Goal: Task Accomplishment & Management: Manage account settings

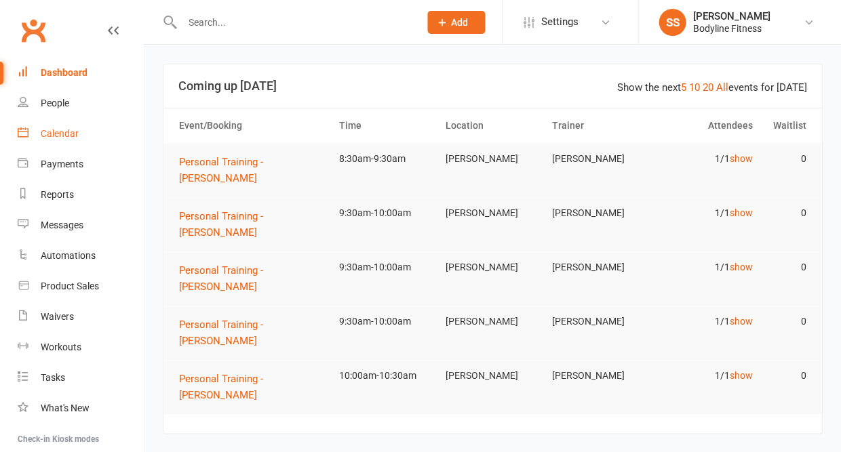
click at [72, 128] on div "Calendar" at bounding box center [60, 133] width 38 height 11
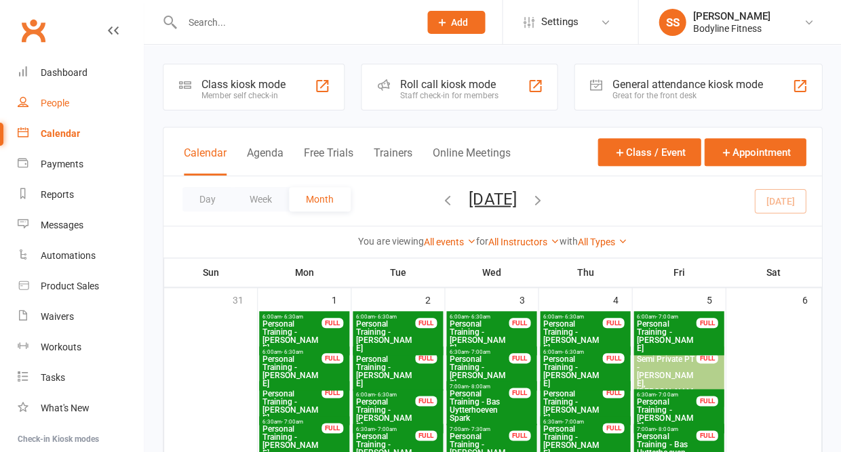
click at [48, 102] on div "People" at bounding box center [55, 103] width 28 height 11
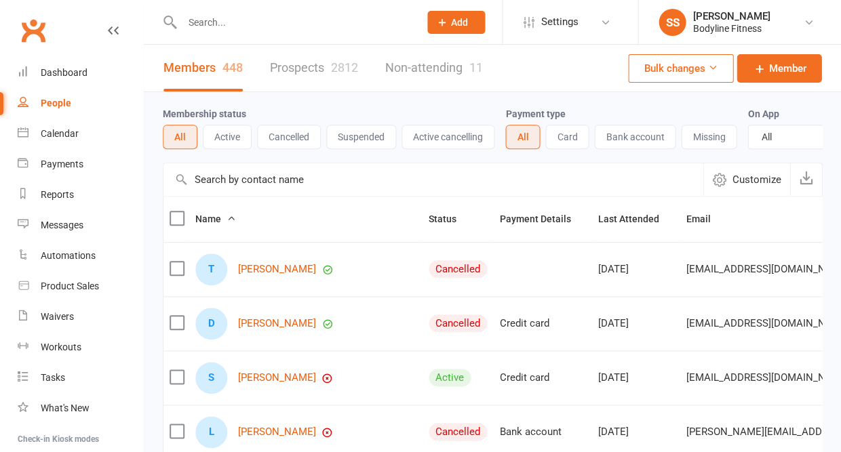
click at [326, 73] on link "Prospects 2812" at bounding box center [314, 68] width 88 height 47
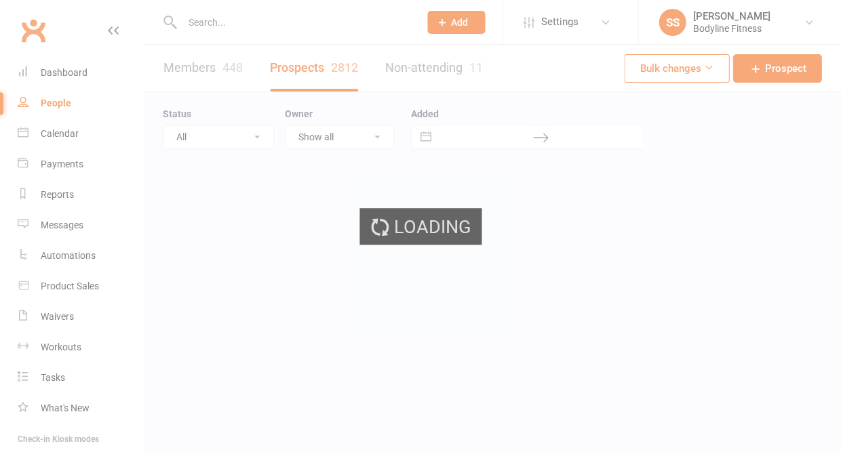
select select "50"
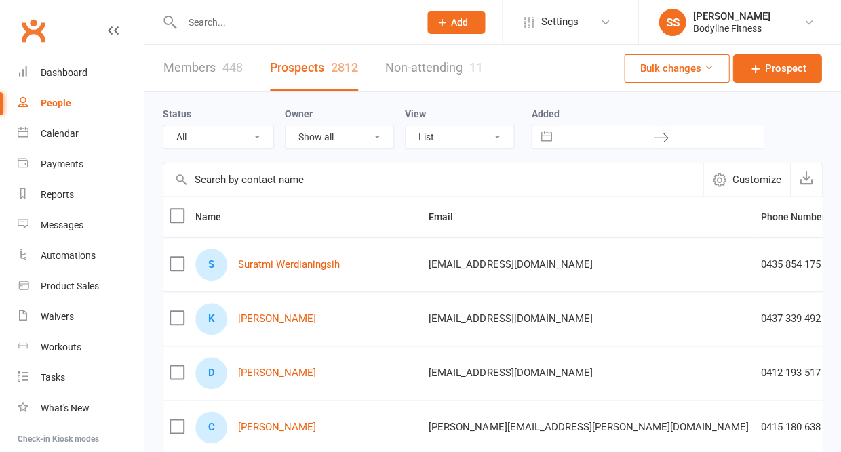
select select "New Lead"
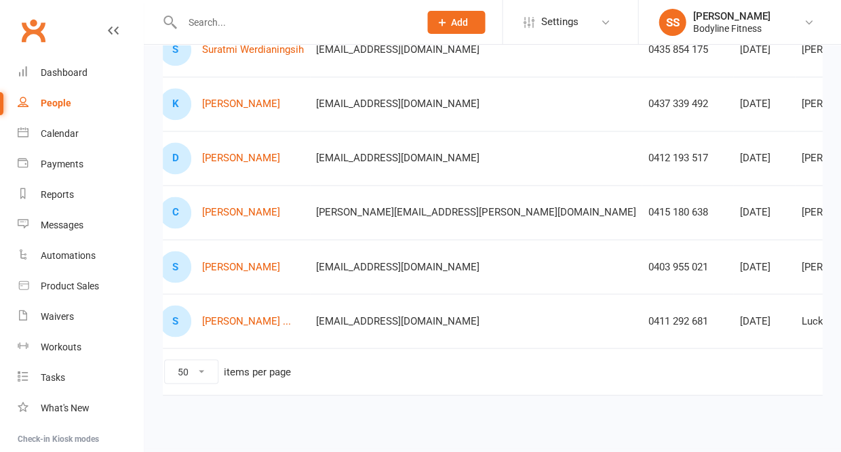
scroll to position [0, 54]
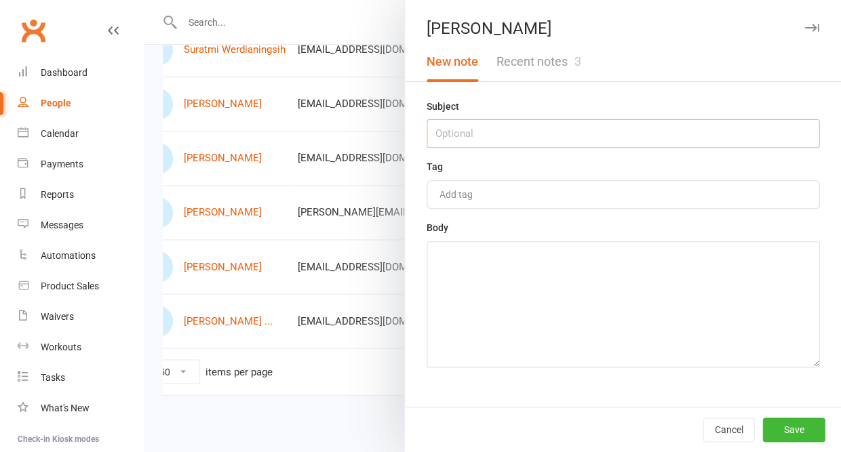
click at [554, 140] on input "text" at bounding box center [622, 133] width 393 height 28
type input "16/9 - message to call [DATE] 17/9"
click at [471, 308] on textarea at bounding box center [622, 304] width 393 height 126
type textarea "contact [DATE] funeral [DATE] etc"
click at [785, 420] on button "Save" at bounding box center [793, 430] width 62 height 24
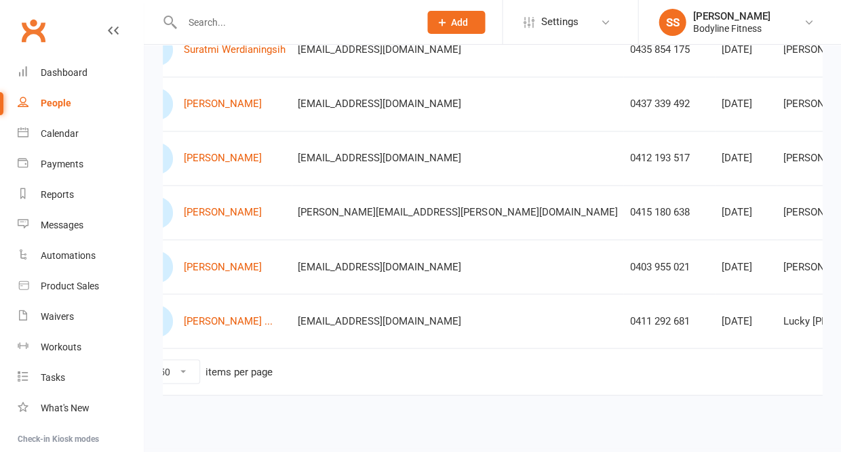
click at [231, 28] on input "text" at bounding box center [294, 22] width 232 height 19
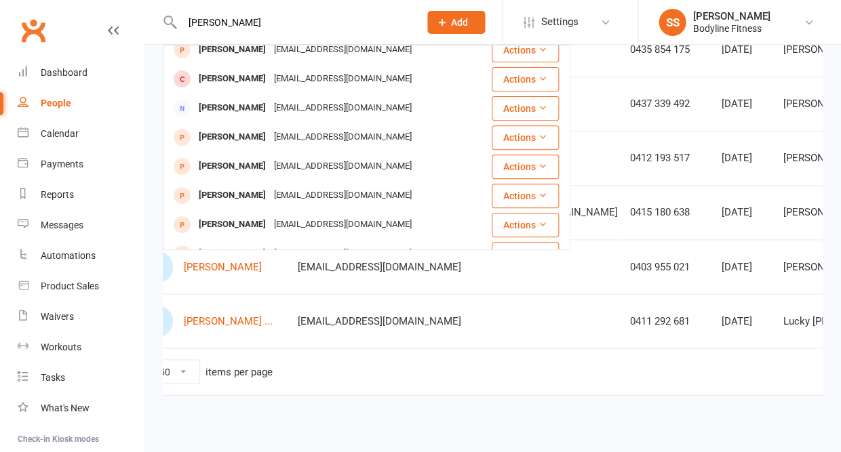
scroll to position [68, 0]
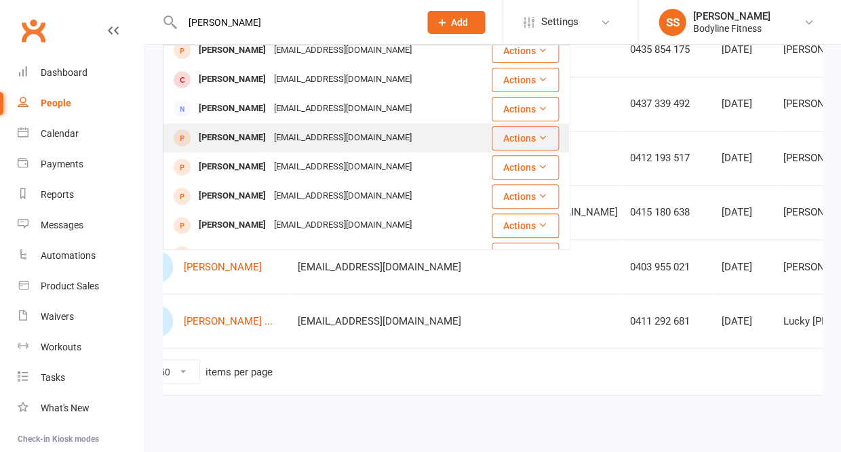
type input "[PERSON_NAME]"
click at [243, 135] on div "[PERSON_NAME]" at bounding box center [232, 138] width 75 height 20
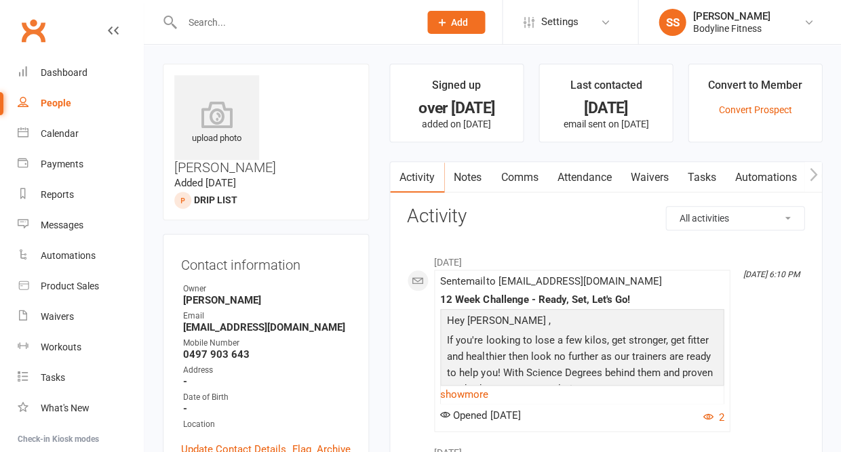
click at [467, 184] on link "Notes" at bounding box center [467, 177] width 47 height 31
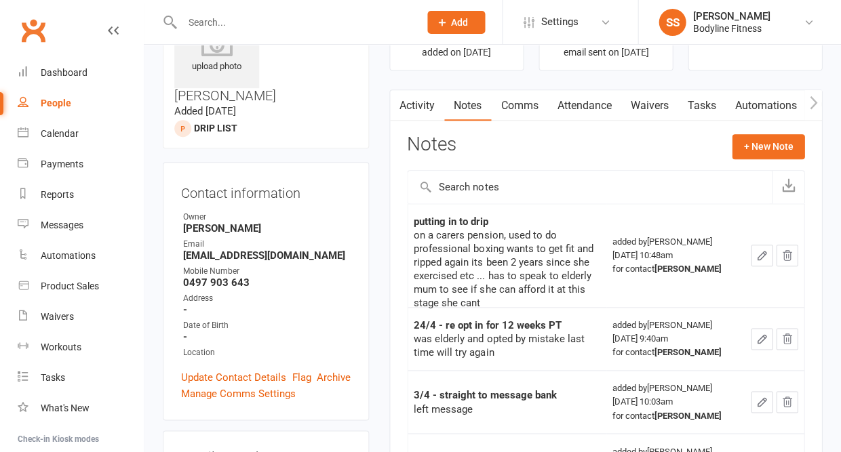
scroll to position [77, 0]
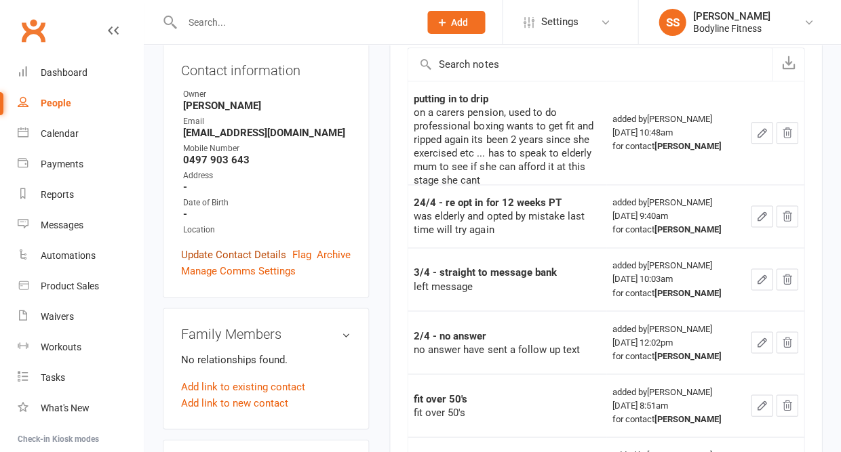
click at [218, 247] on link "Update Contact Details" at bounding box center [233, 255] width 105 height 16
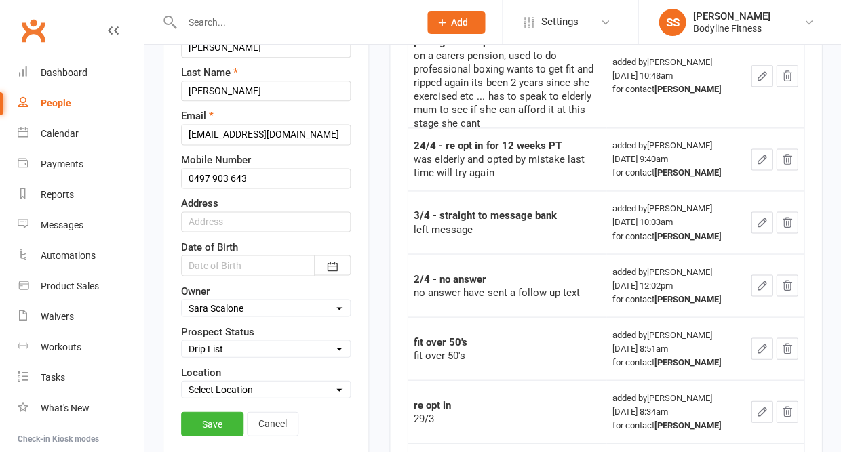
scroll to position [304, 0]
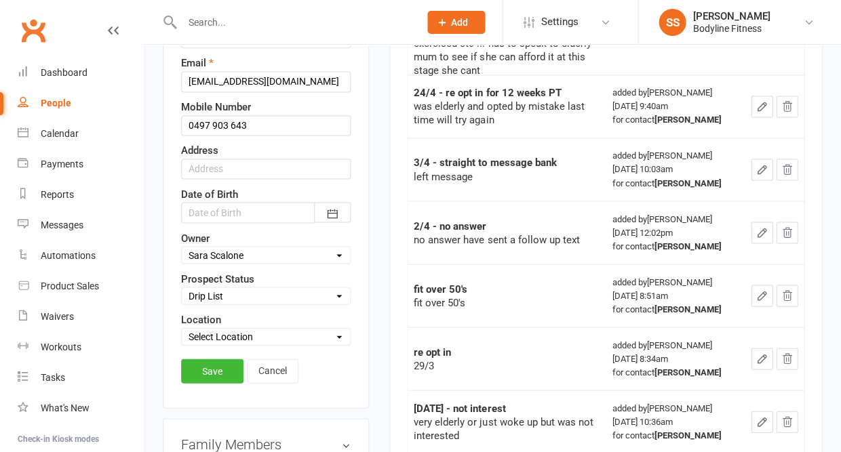
select select "New Lead"
click at [212, 359] on link "Save" at bounding box center [212, 371] width 62 height 24
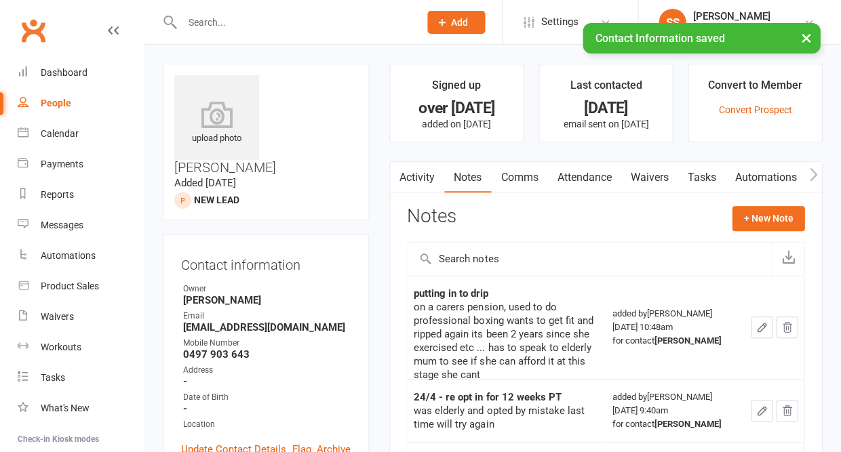
scroll to position [0, 0]
click at [750, 219] on button "+ New Note" at bounding box center [768, 218] width 73 height 24
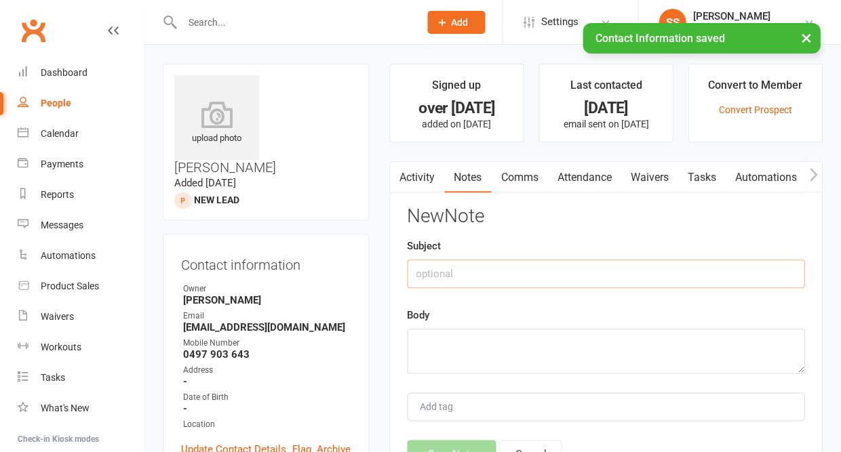
click at [579, 267] on input "text" at bounding box center [605, 274] width 397 height 28
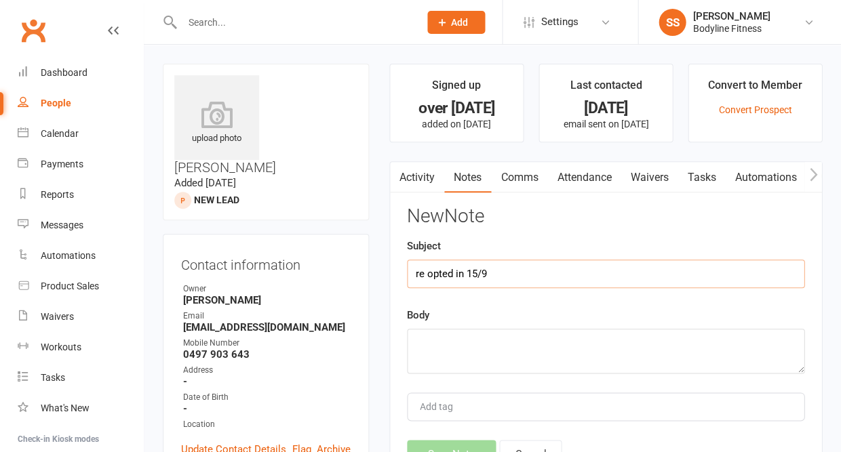
type input "re opted in 15/9"
click at [511, 342] on textarea at bounding box center [605, 351] width 397 height 45
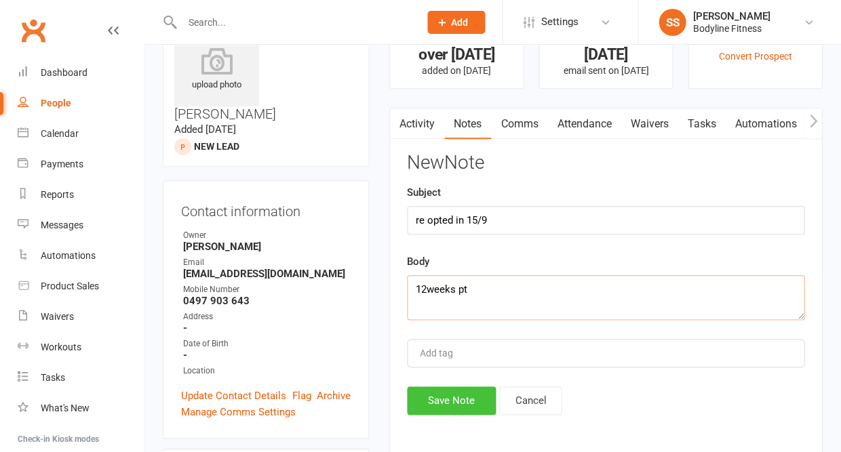
scroll to position [58, 0]
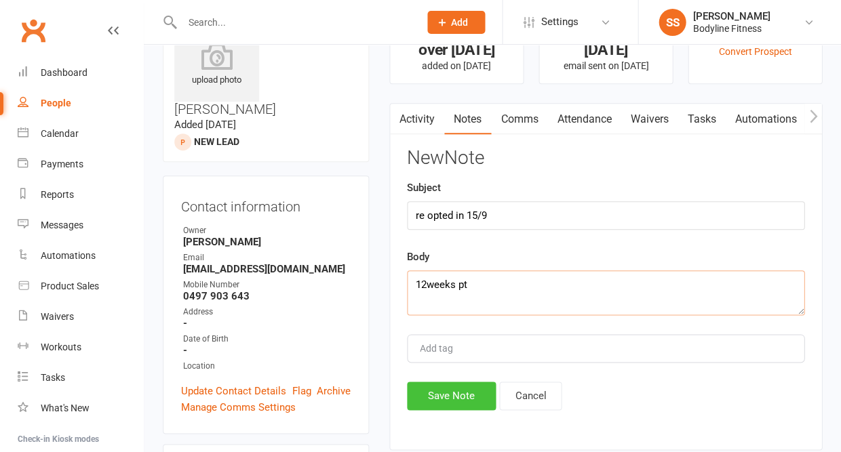
type textarea "12weeks pt"
click at [470, 395] on button "Save Note" at bounding box center [451, 396] width 89 height 28
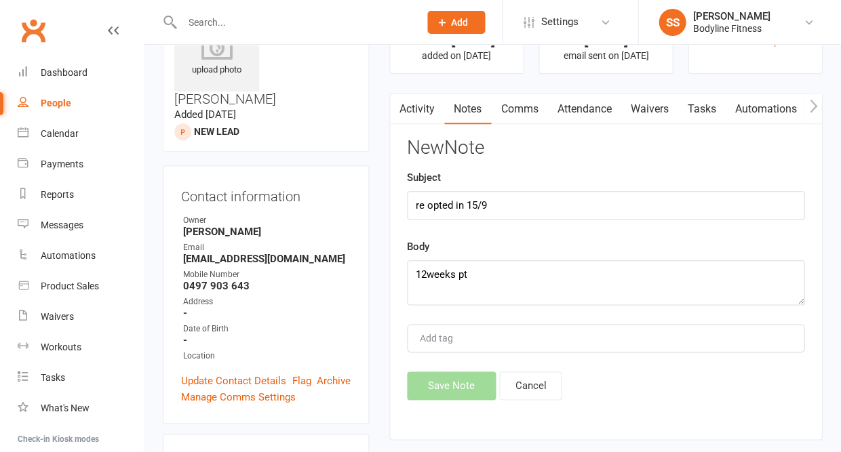
scroll to position [68, 0]
drag, startPoint x: 497, startPoint y: 206, endPoint x: 390, endPoint y: 205, distance: 107.1
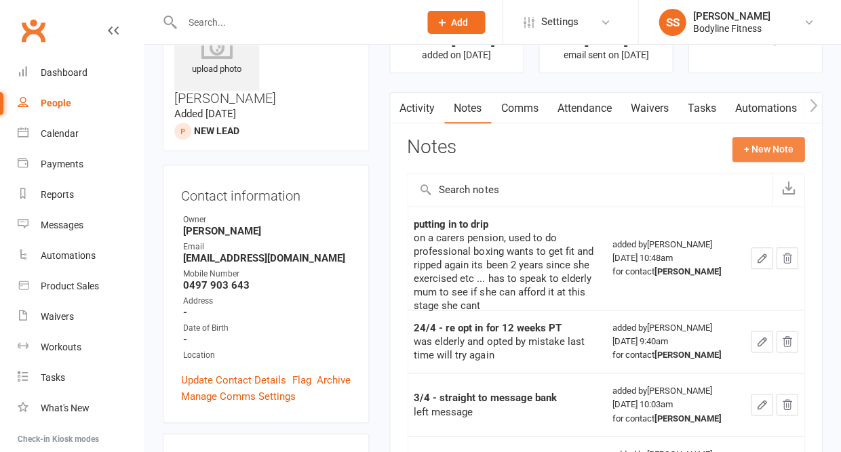
click at [745, 152] on button "+ New Note" at bounding box center [768, 149] width 73 height 24
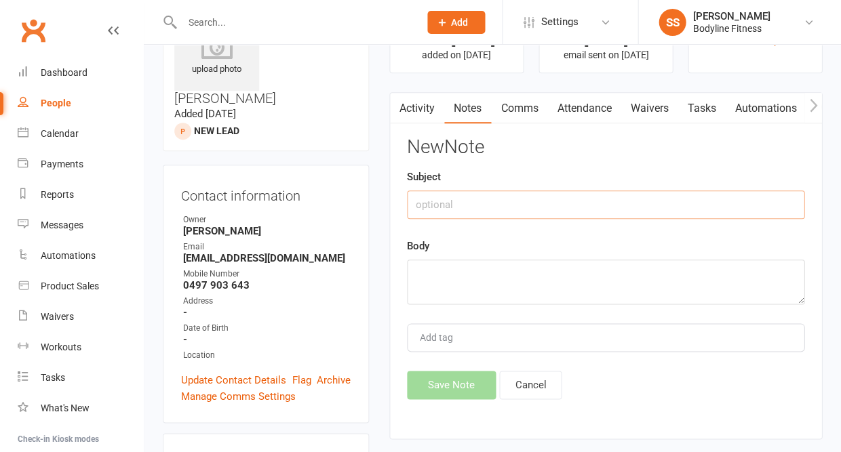
click at [506, 207] on input "text" at bounding box center [605, 205] width 397 height 28
paste input "re opted in 15/9"
type input "re opted in 15/9"
click at [449, 268] on textarea at bounding box center [605, 282] width 397 height 45
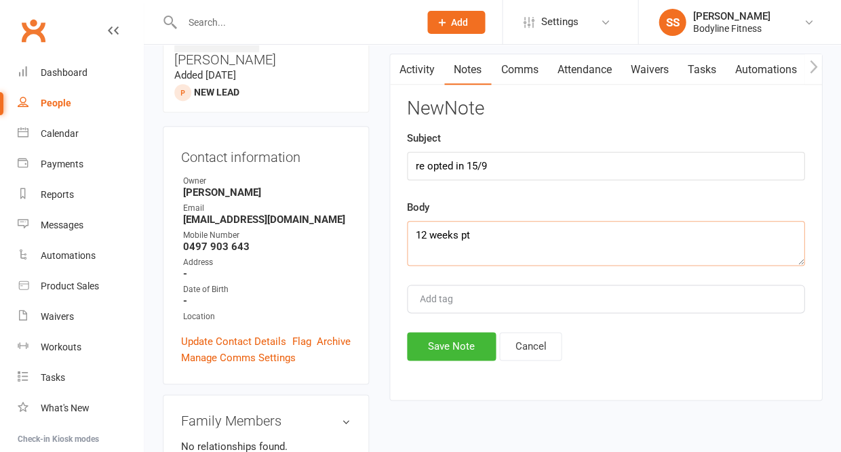
scroll to position [115, 0]
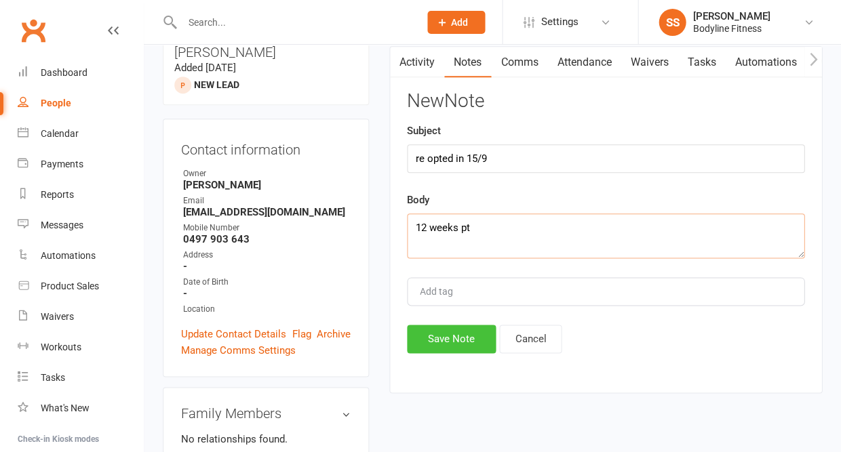
type textarea "12 weeks pt"
click at [428, 333] on button "Save Note" at bounding box center [451, 339] width 89 height 28
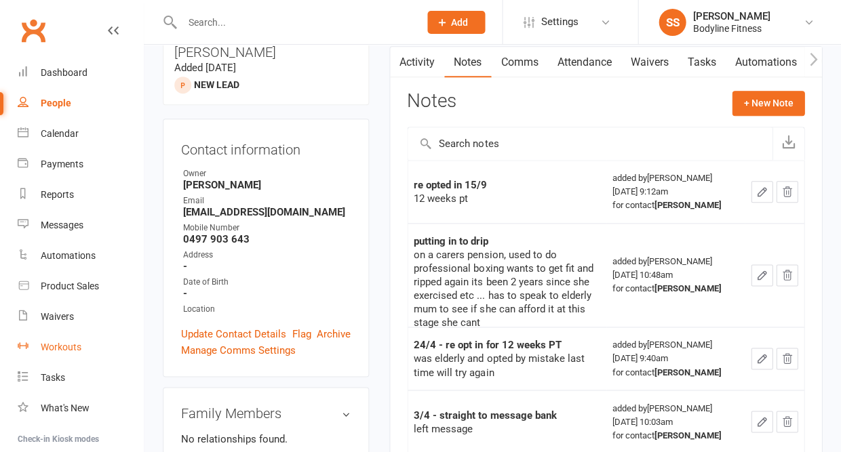
click at [68, 343] on div "Workouts" at bounding box center [61, 347] width 41 height 11
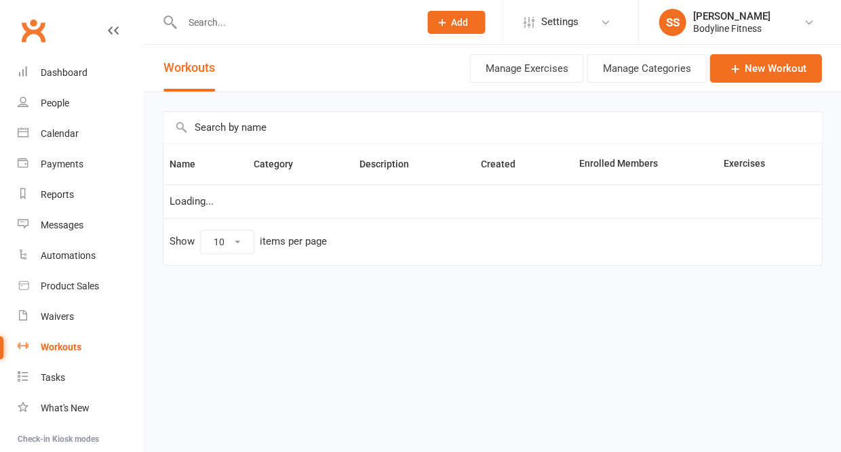
click at [210, 126] on input "text" at bounding box center [492, 127] width 658 height 31
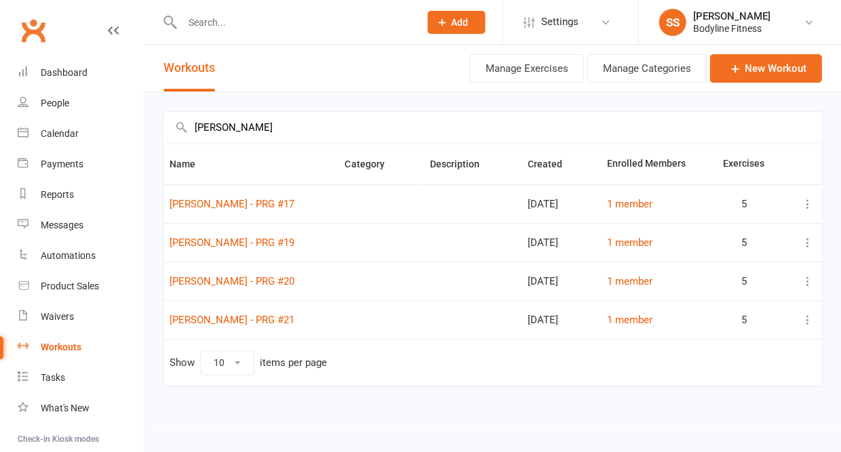
type input "Anna w"
click at [806, 207] on icon at bounding box center [807, 204] width 14 height 14
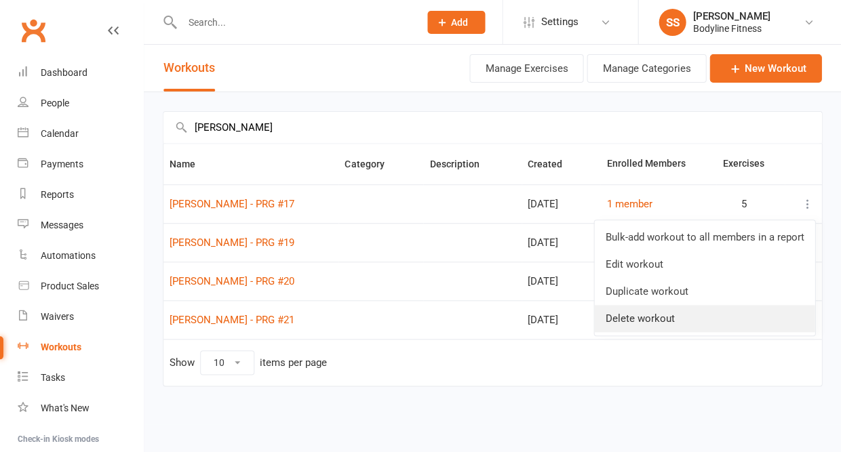
click at [682, 323] on link "Delete workout" at bounding box center [704, 318] width 220 height 27
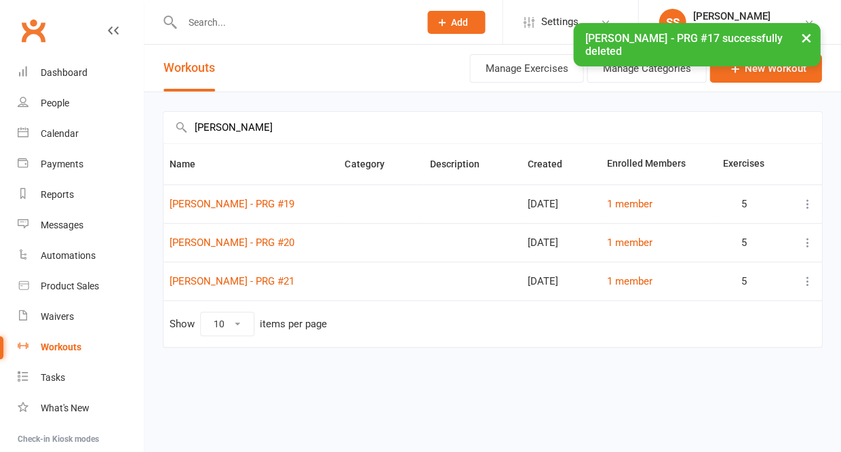
drag, startPoint x: 291, startPoint y: 286, endPoint x: 289, endPoint y: 278, distance: 8.4
click at [289, 278] on td "Anna Williamson - PRG #21" at bounding box center [250, 281] width 175 height 39
copy link "Anna Williamson - PRG #21"
click at [746, 68] on link "New Workout" at bounding box center [765, 68] width 112 height 28
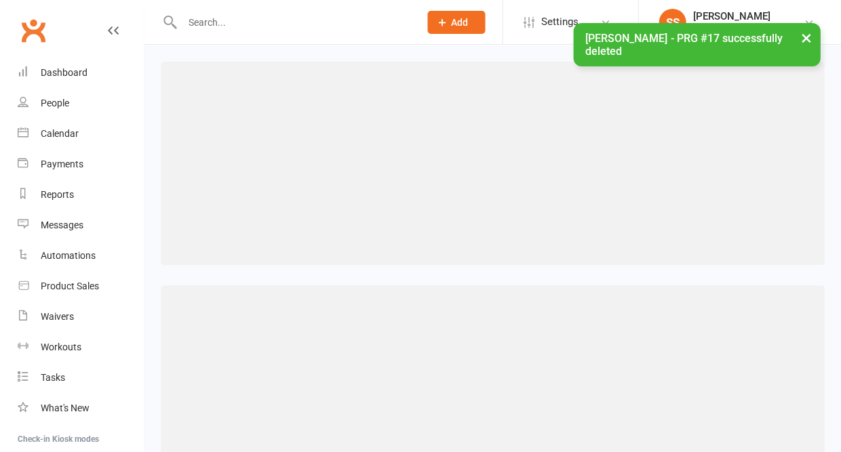
scroll to position [142, 0]
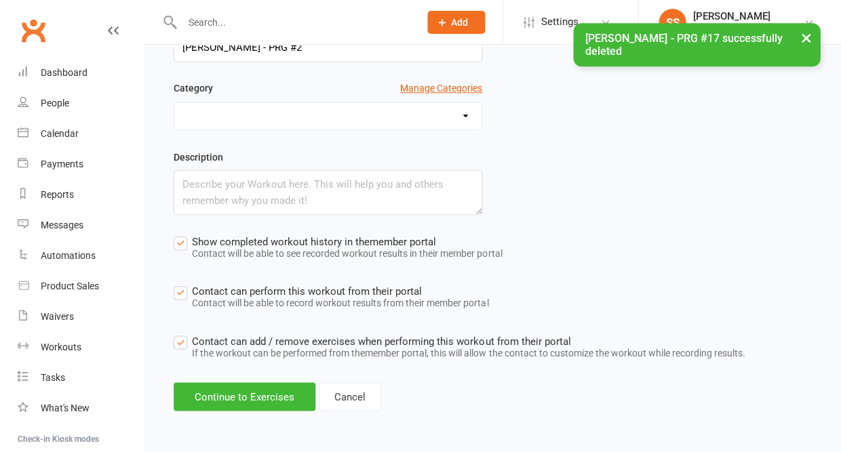
type input "Anna Williamson - PRG #22"
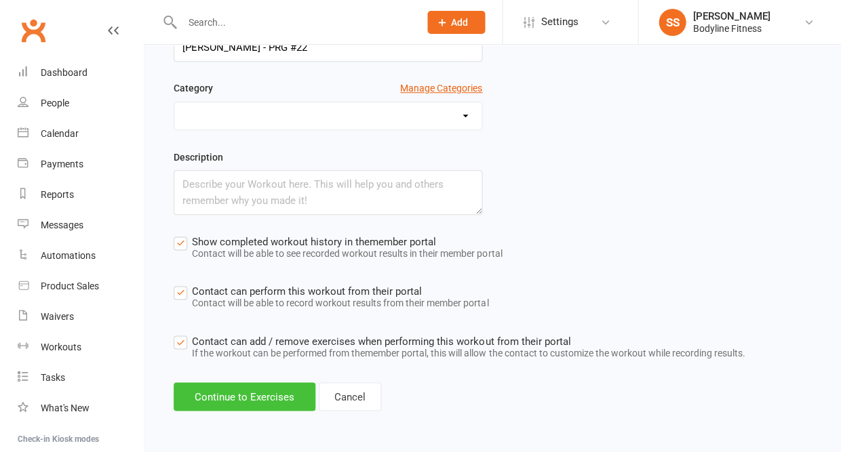
click at [252, 397] on button "Continue to Exercises" at bounding box center [245, 396] width 142 height 28
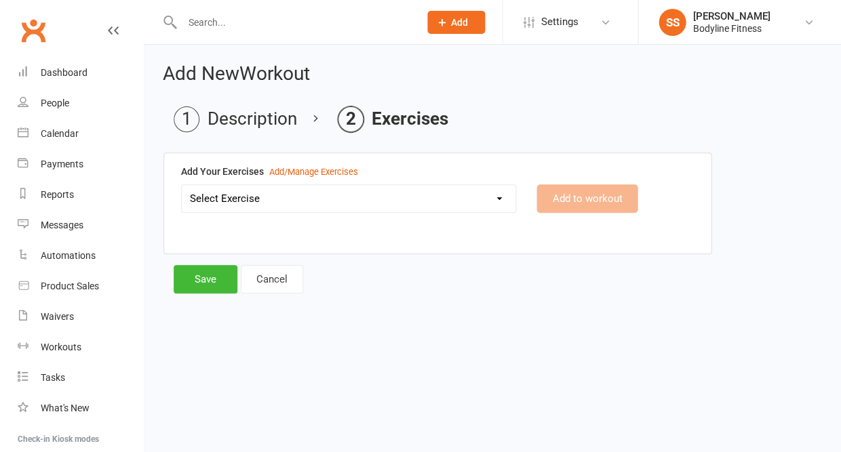
scroll to position [0, 0]
click at [263, 199] on select "Select Exercise 100's 120 Degree Knee Flexed Glute Bridges 1/2 Cuban Press 1/2 …" at bounding box center [349, 198] width 334 height 27
select select "2076"
click at [562, 197] on button "Add to workout" at bounding box center [586, 198] width 101 height 28
select select
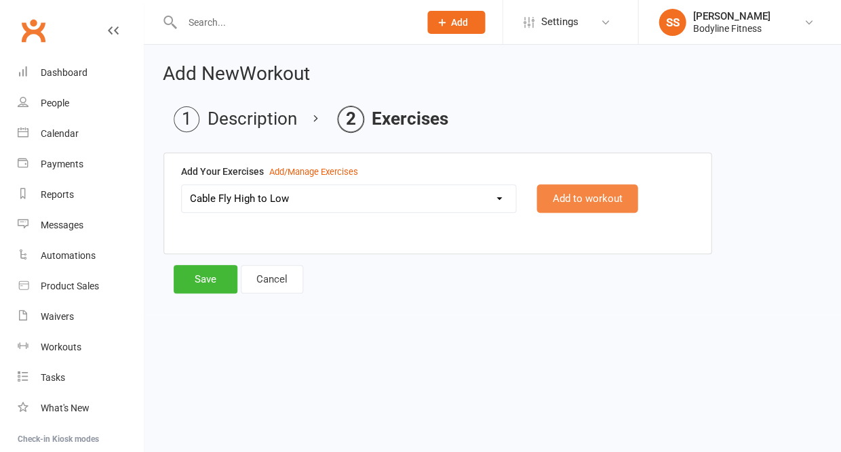
select select "Kilograms"
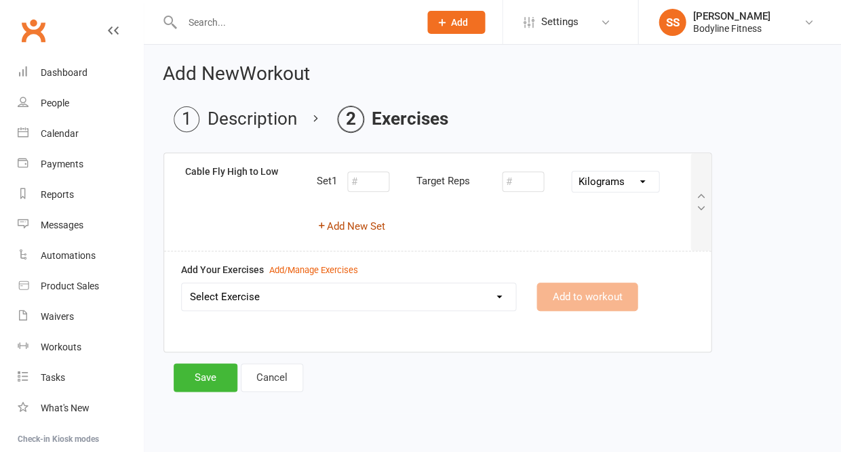
click at [372, 234] on button "Add New Set" at bounding box center [351, 226] width 68 height 16
select select "Kilograms"
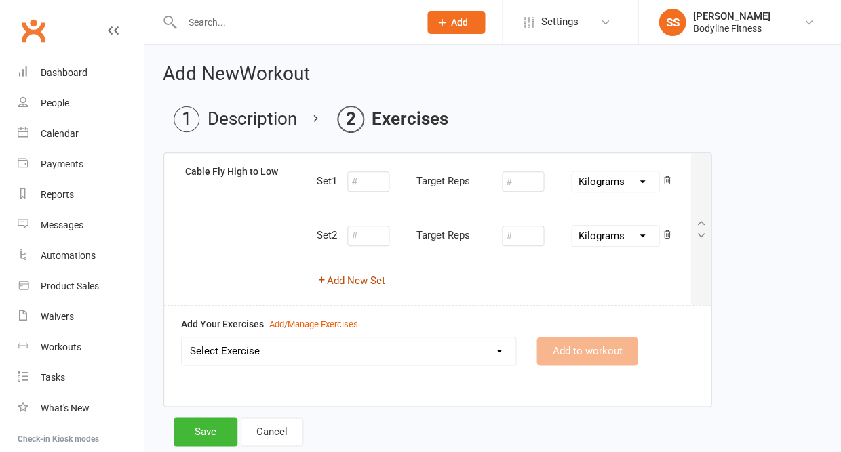
click at [357, 278] on button "Add New Set" at bounding box center [351, 281] width 68 height 16
select select "Kilograms"
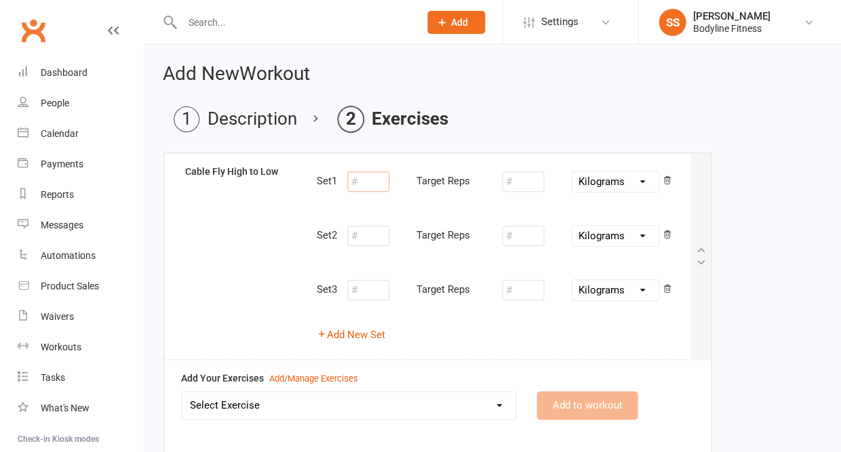
click at [368, 182] on input "number" at bounding box center [368, 182] width 42 height 20
type input "10"
click at [532, 181] on input "number" at bounding box center [523, 182] width 42 height 20
type input "15"
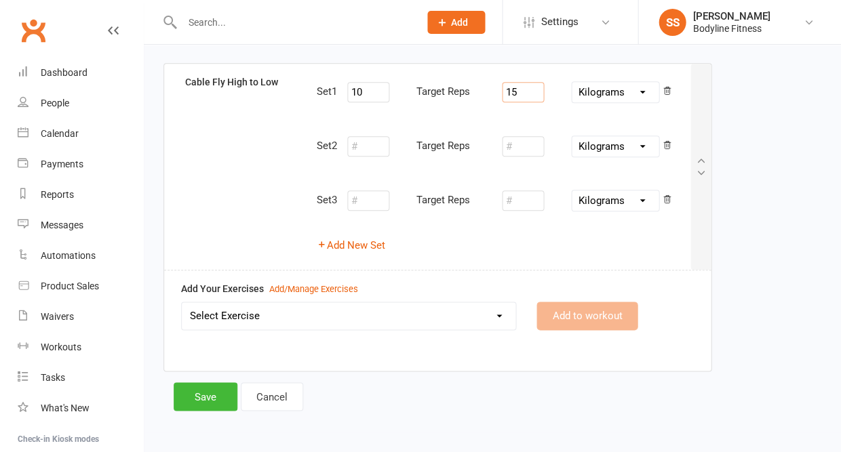
scroll to position [89, 0]
click at [407, 325] on select "Select Exercise 100's 120 Degree Knee Flexed Glute Bridges 1/2 Cuban Press 1/2 …" at bounding box center [349, 316] width 334 height 27
select select "3530"
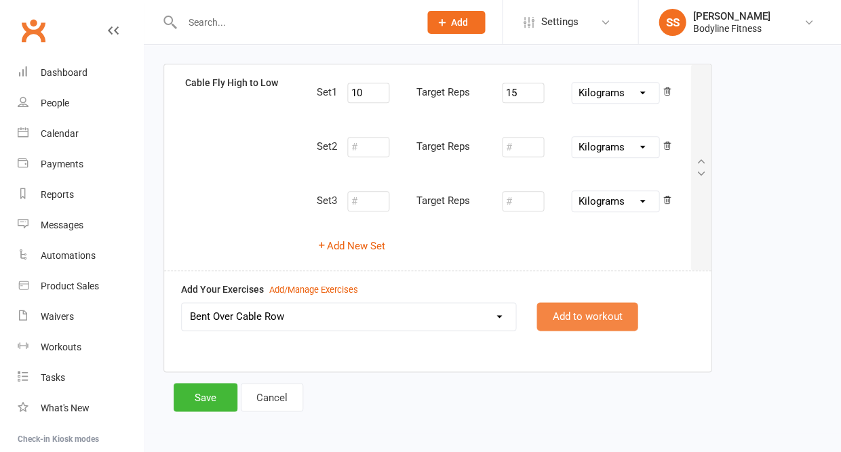
click at [549, 319] on button "Add to workout" at bounding box center [586, 316] width 101 height 28
select select
select select "Kilograms"
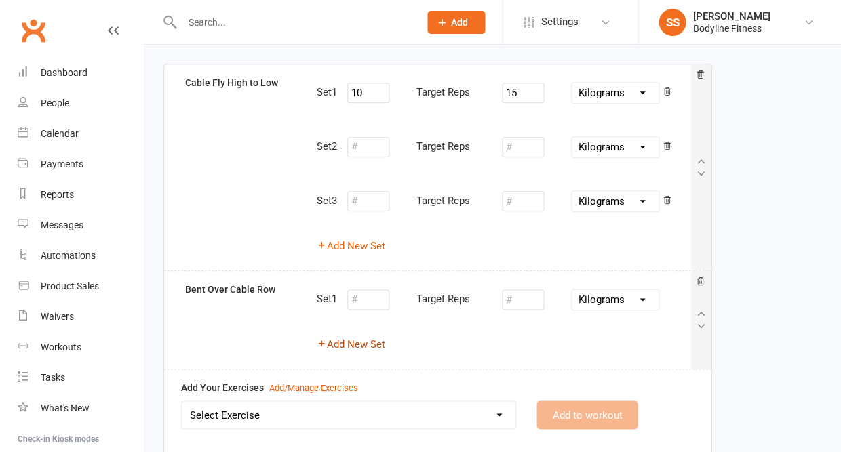
click at [366, 338] on button "Add New Set" at bounding box center [351, 344] width 68 height 16
select select "Kilograms"
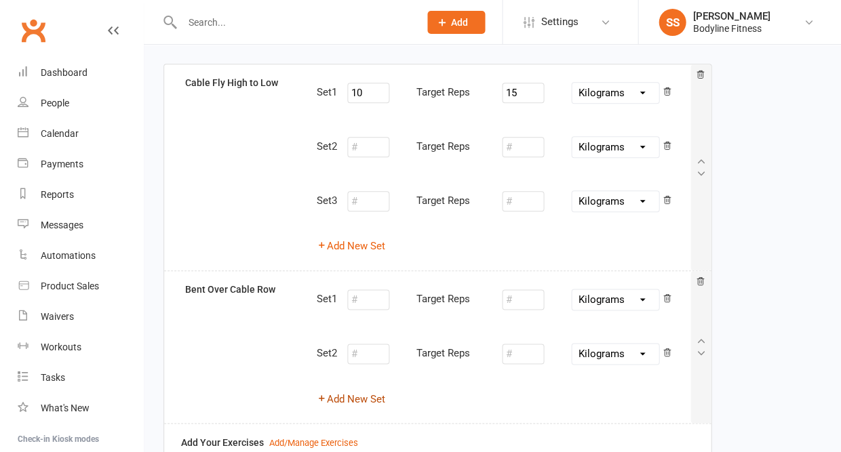
click at [360, 395] on button "Add New Set" at bounding box center [351, 399] width 68 height 16
select select "Kilograms"
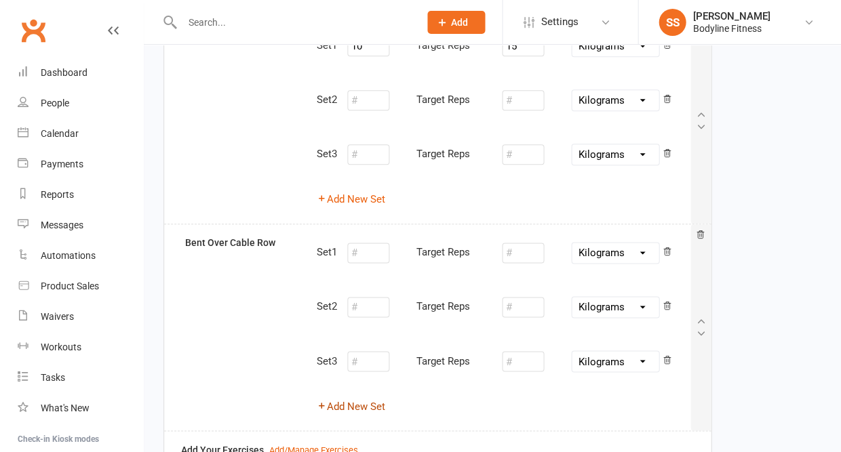
scroll to position [136, 0]
click at [363, 253] on input "number" at bounding box center [368, 253] width 42 height 20
type input "10"
click at [525, 252] on input "number" at bounding box center [523, 253] width 42 height 20
type input "30"
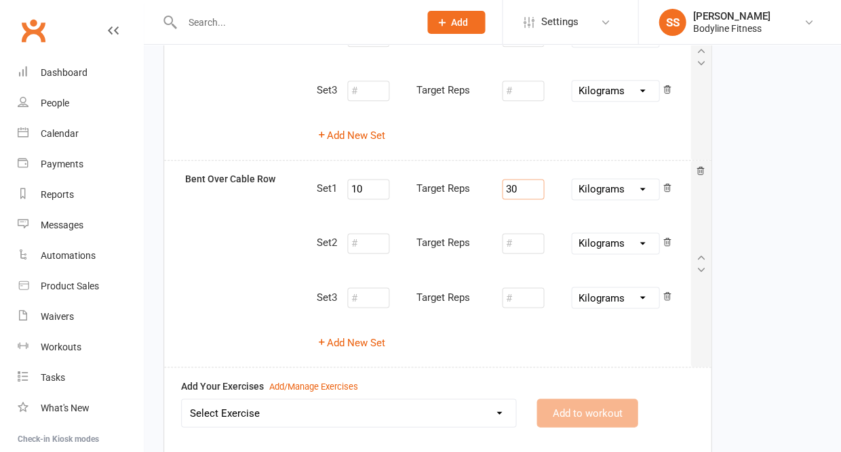
scroll to position [284, 0]
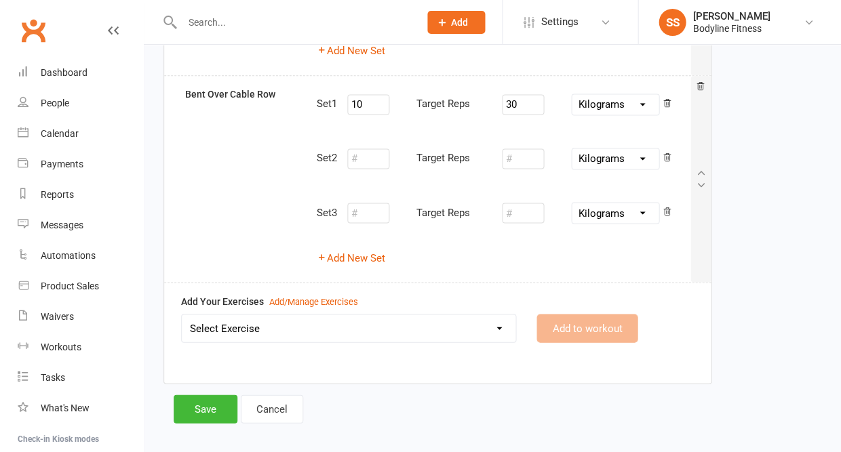
click at [429, 325] on select "Select Exercise 100's 120 Degree Knee Flexed Glute Bridges 1/2 Cuban Press 1/2 …" at bounding box center [349, 328] width 334 height 27
select select "7692"
click at [610, 319] on button "Add to workout" at bounding box center [586, 328] width 101 height 28
select select "Kilograms"
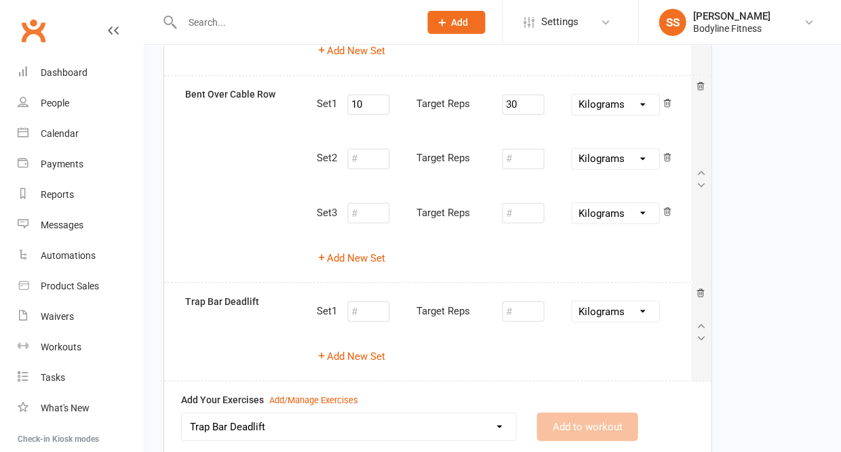
select select
click at [370, 349] on button "Add New Set" at bounding box center [351, 356] width 68 height 16
select select "Kilograms"
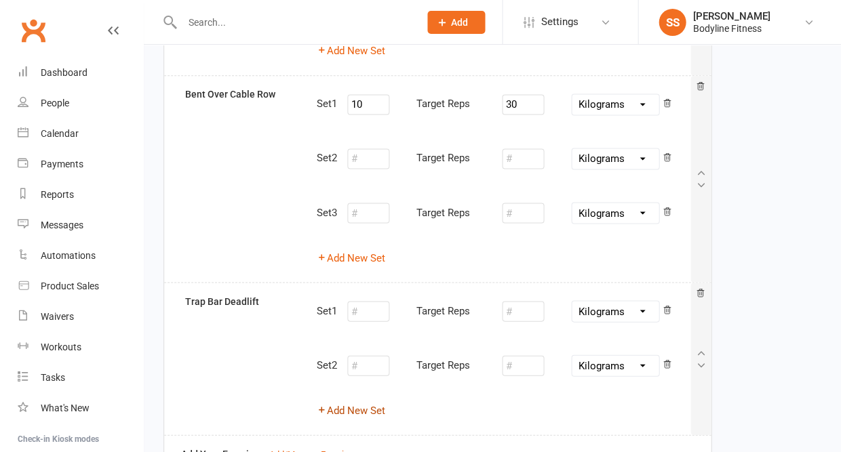
click at [353, 402] on button "Add New Set" at bounding box center [351, 410] width 68 height 16
select select "Kilograms"
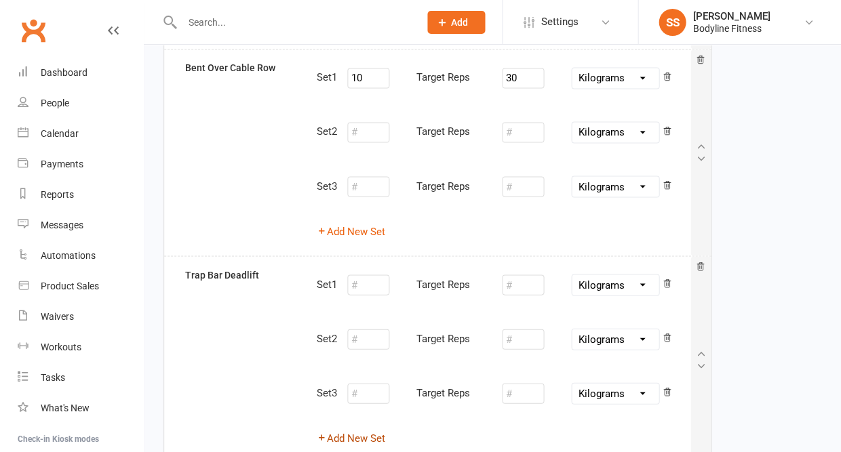
scroll to position [311, 0]
click at [373, 275] on input "number" at bounding box center [368, 285] width 42 height 20
type input "8"
click at [515, 279] on input "number" at bounding box center [523, 285] width 42 height 20
type input "40"
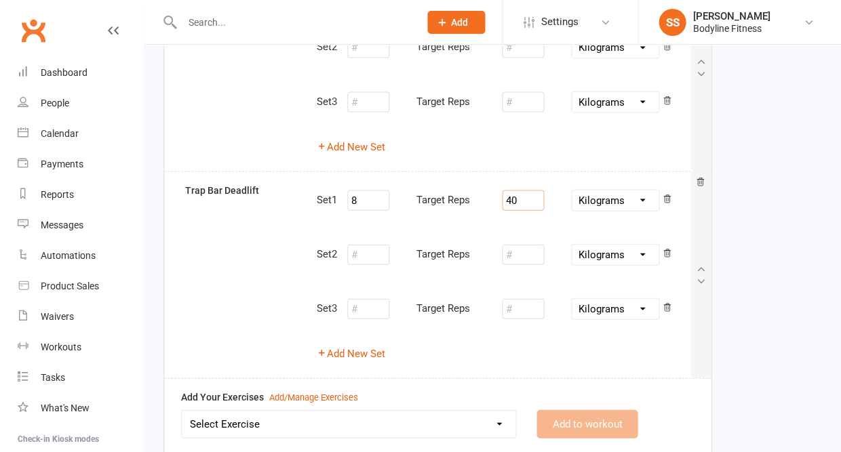
scroll to position [407, 0]
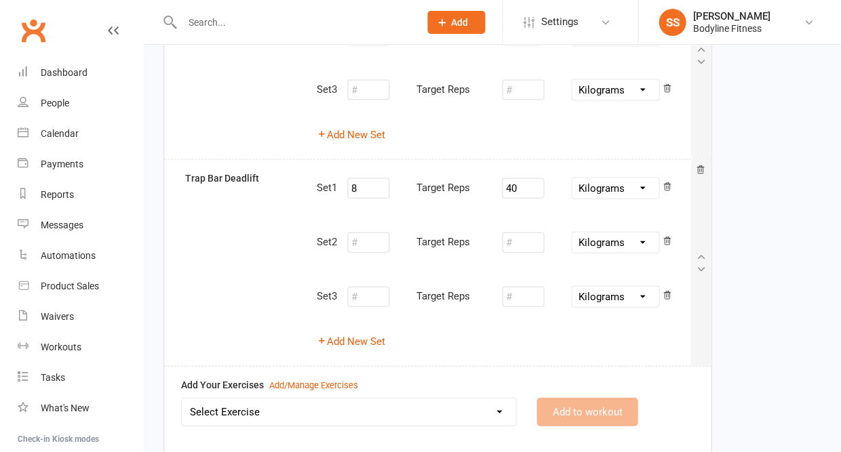
click at [389, 402] on select "Select Exercise 100's 120 Degree Knee Flexed Glute Bridges 1/2 Cuban Press 1/2 …" at bounding box center [349, 411] width 334 height 27
select select "2039"
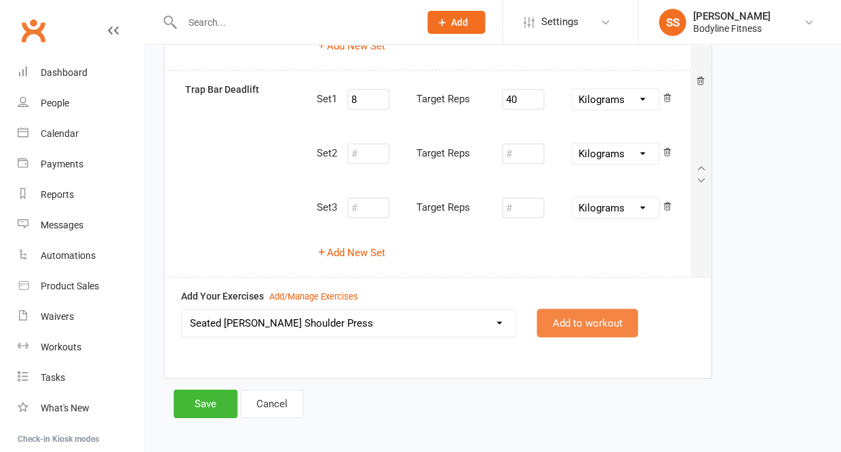
scroll to position [495, 0]
click at [579, 310] on button "Add to workout" at bounding box center [586, 324] width 101 height 28
select select
select select "Kilograms"
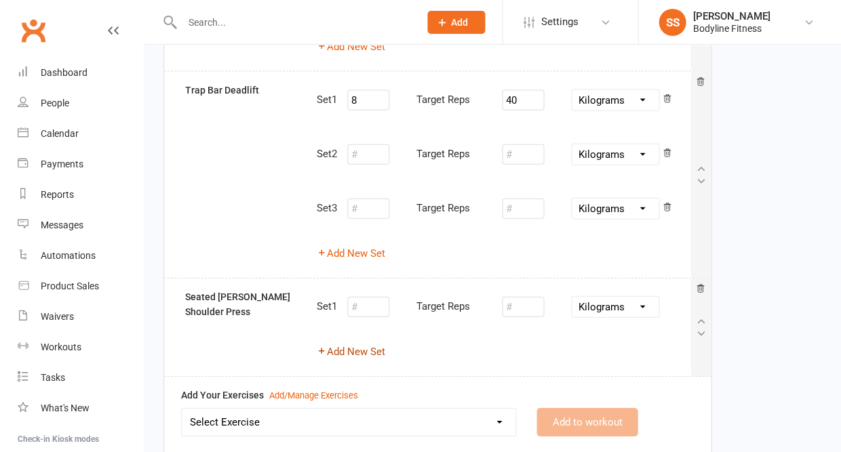
click at [364, 344] on button "Add New Set" at bounding box center [351, 352] width 68 height 16
select select "Kilograms"
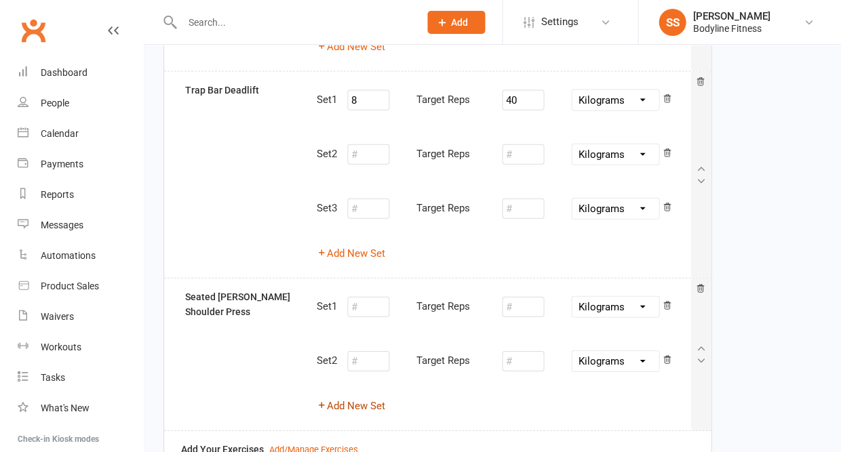
click at [359, 398] on button "Add New Set" at bounding box center [351, 406] width 68 height 16
select select "Kilograms"
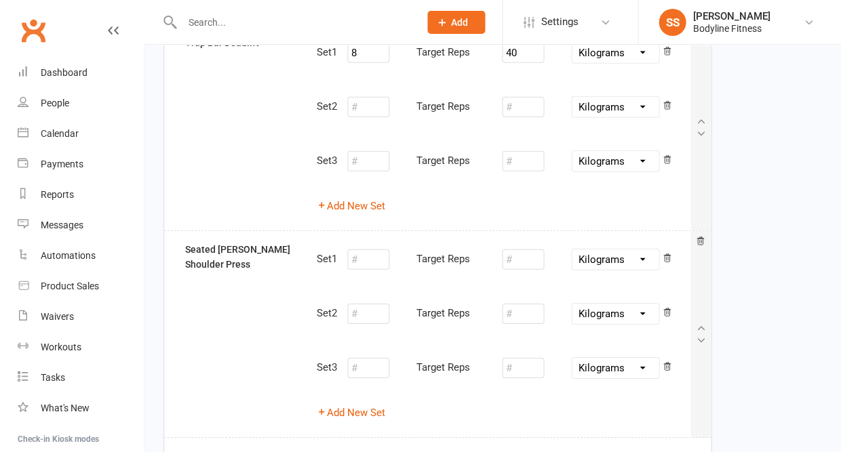
scroll to position [555, 0]
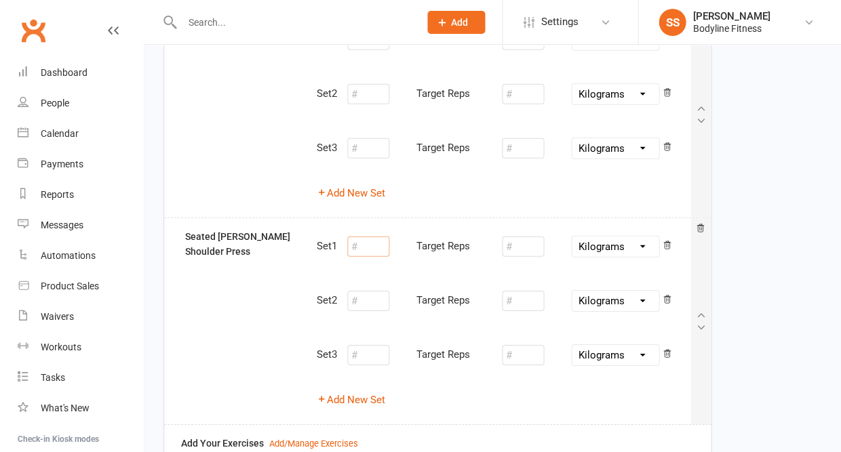
click at [365, 237] on input "number" at bounding box center [368, 247] width 42 height 20
type input "10"
click at [518, 239] on input "number" at bounding box center [523, 247] width 42 height 20
type input "5"
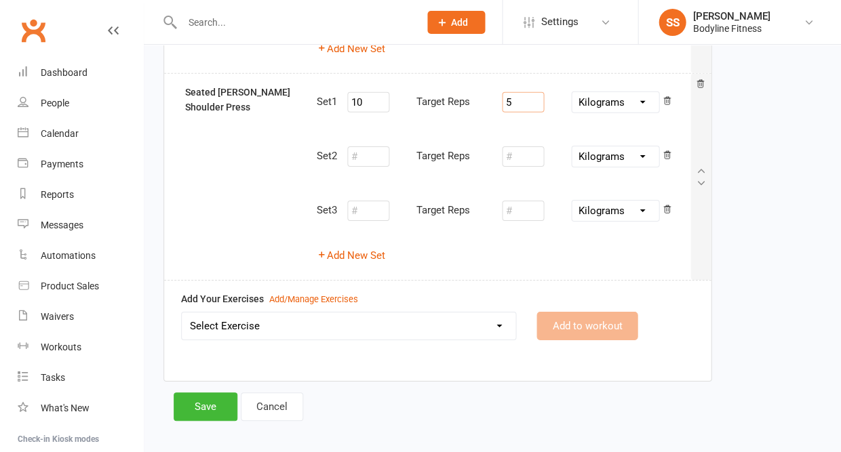
scroll to position [698, 0]
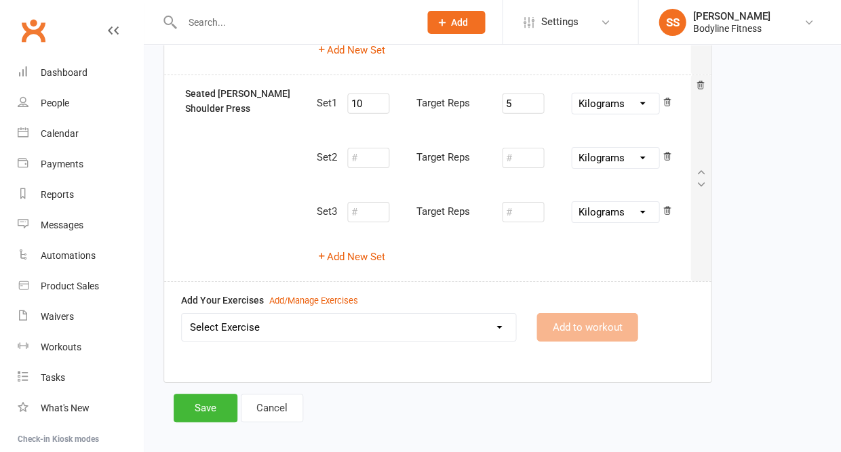
click at [410, 314] on select "Select Exercise 100's 120 Degree Knee Flexed Glute Bridges 1/2 Cuban Press 1/2 …" at bounding box center [349, 327] width 334 height 27
click at [280, 294] on div "Add/Manage Exercises" at bounding box center [313, 301] width 89 height 14
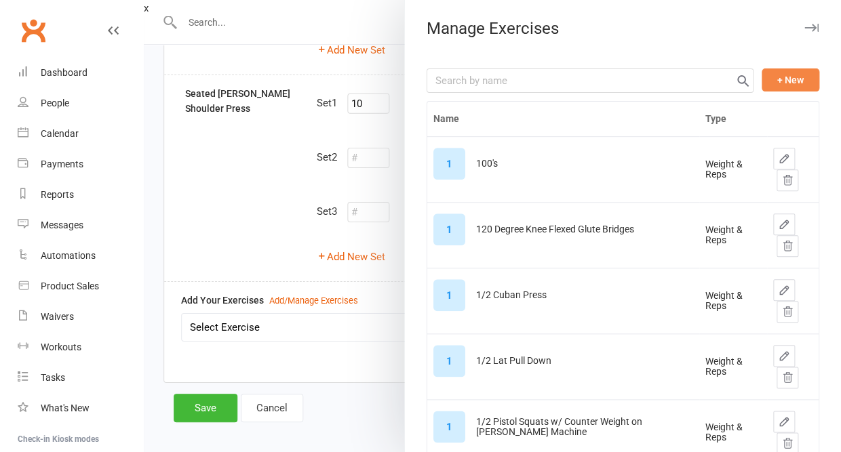
click at [797, 77] on button "+ New" at bounding box center [790, 79] width 58 height 23
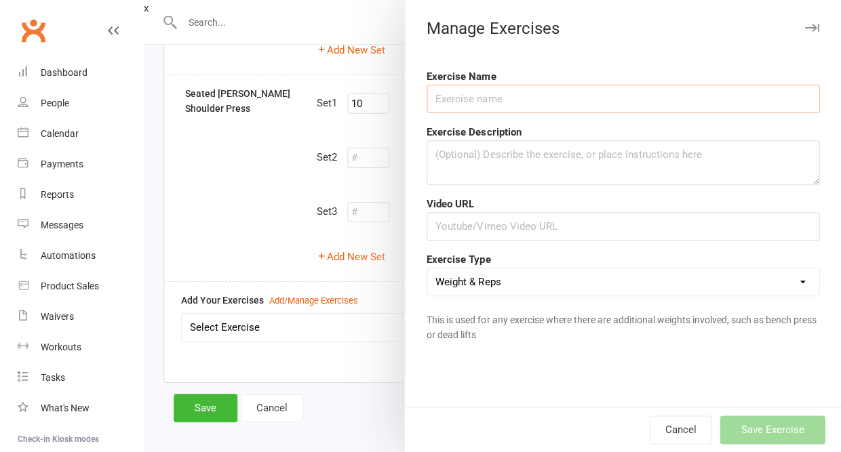
click at [678, 102] on input "text" at bounding box center [622, 99] width 393 height 28
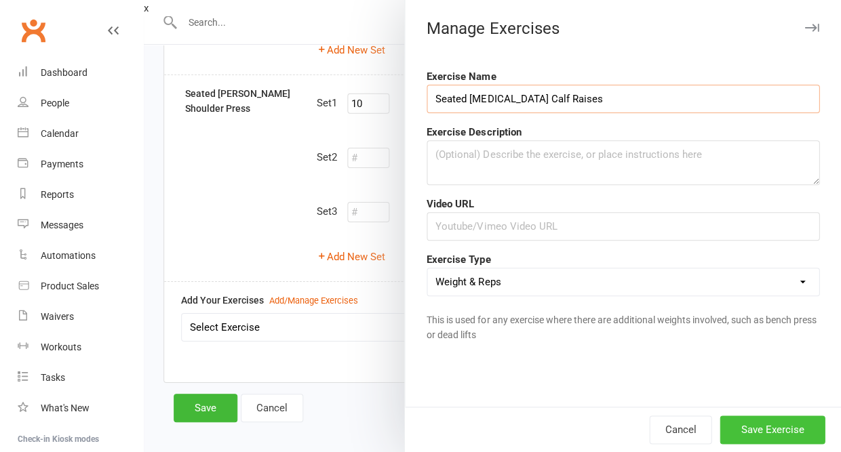
type input "Seated Pigeon Toe Calf Raises"
click at [780, 437] on button "Save Exercise" at bounding box center [771, 430] width 105 height 28
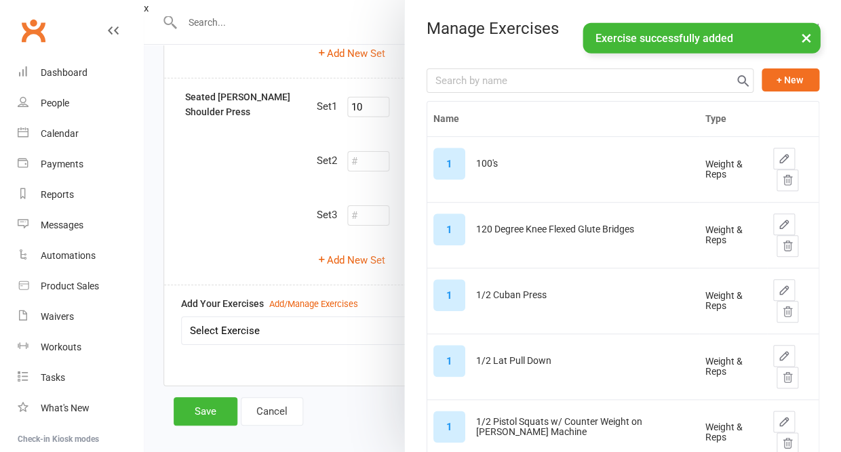
click at [800, 37] on button "×" at bounding box center [805, 37] width 24 height 29
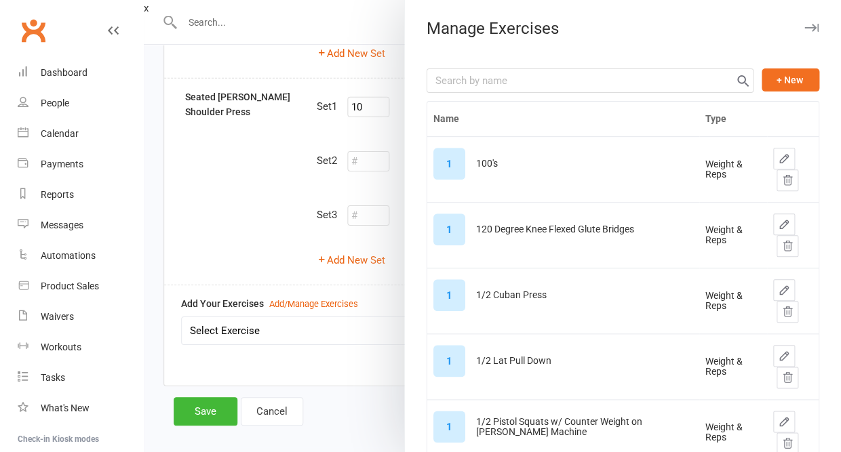
click at [812, 32] on button "button" at bounding box center [811, 28] width 16 height 16
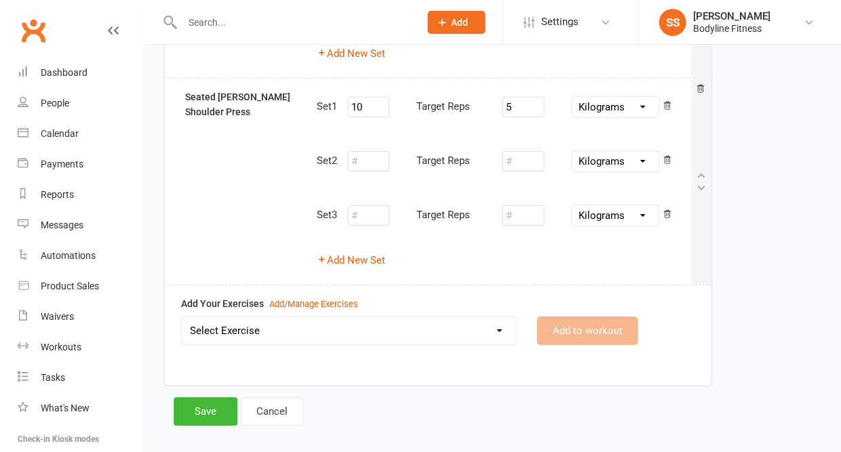
click at [376, 331] on select "Select Exercise 100's 120 Degree Knee Flexed Glute Bridges 1/2 Cuban Press 1/2 …" at bounding box center [349, 330] width 334 height 27
select select "12473"
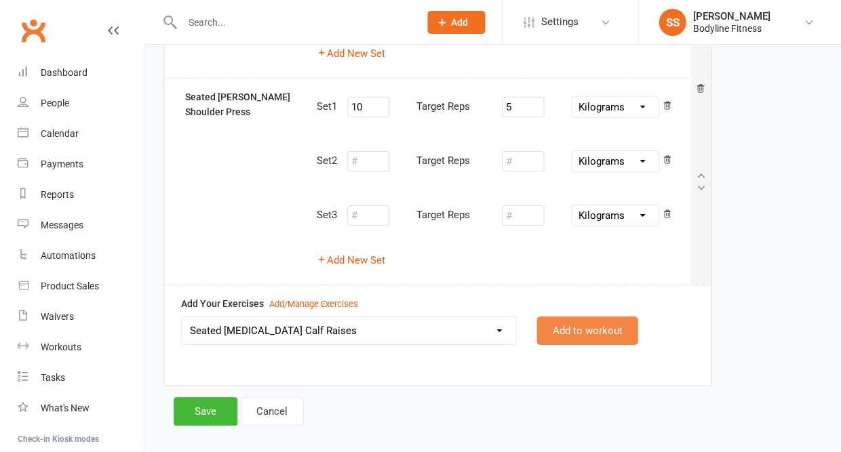
click at [580, 317] on button "Add to workout" at bounding box center [586, 331] width 101 height 28
select select "Kilograms"
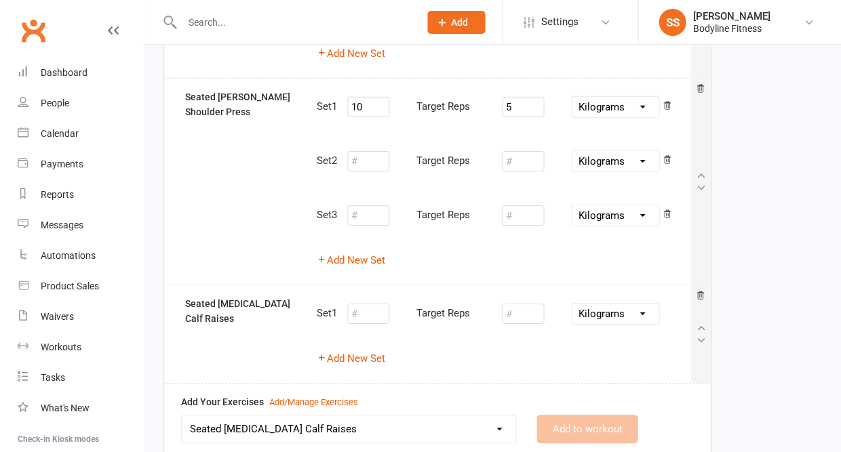
select select
click at [380, 351] on button "Add New Set" at bounding box center [351, 359] width 68 height 16
select select "Kilograms"
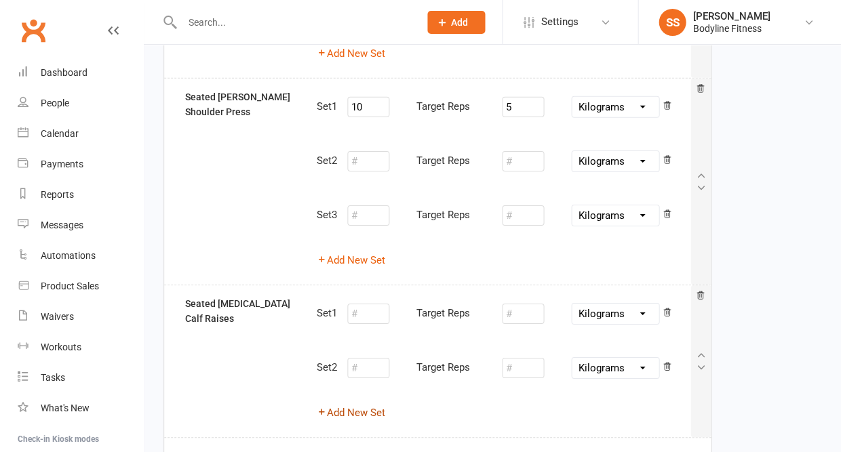
click at [363, 405] on button "Add New Set" at bounding box center [351, 413] width 68 height 16
select select "Kilograms"
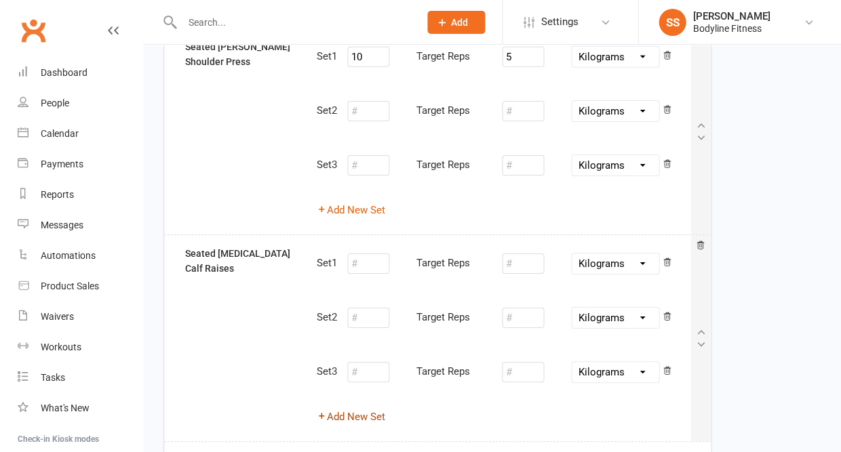
scroll to position [746, 0]
click at [370, 253] on input "number" at bounding box center [368, 263] width 42 height 20
type input "10"
click at [518, 254] on input "number" at bounding box center [523, 263] width 42 height 20
type input "20"
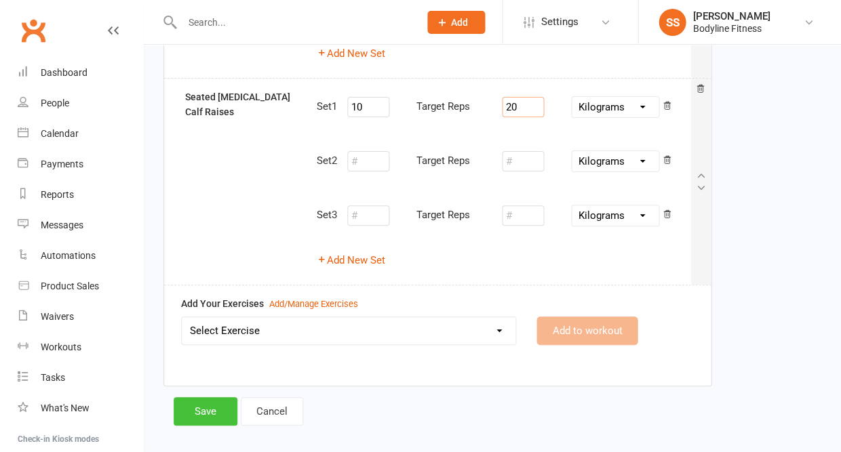
scroll to position [901, 0]
click at [213, 398] on button "Save" at bounding box center [206, 412] width 64 height 28
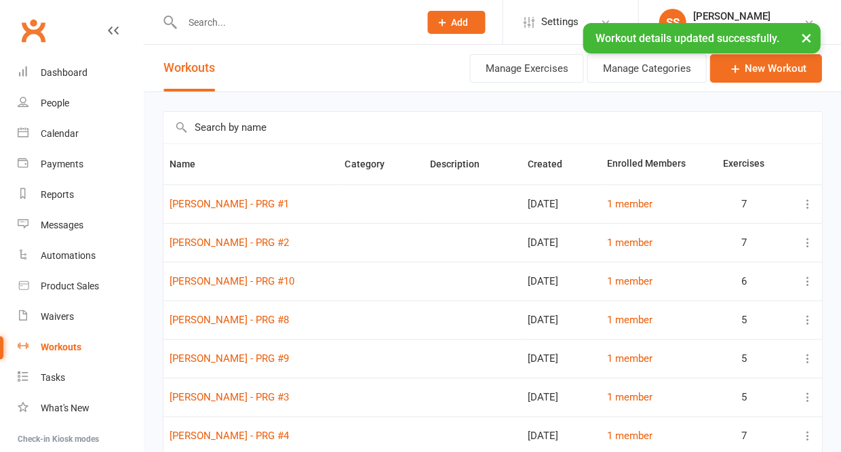
click at [212, 19] on input "text" at bounding box center [294, 22] width 232 height 19
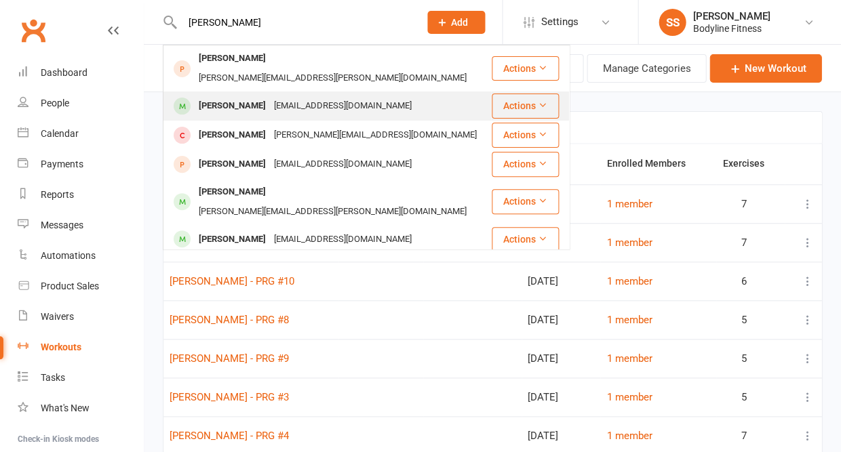
type input "Anna wi"
click at [214, 96] on div "Anna Williamson" at bounding box center [232, 106] width 75 height 20
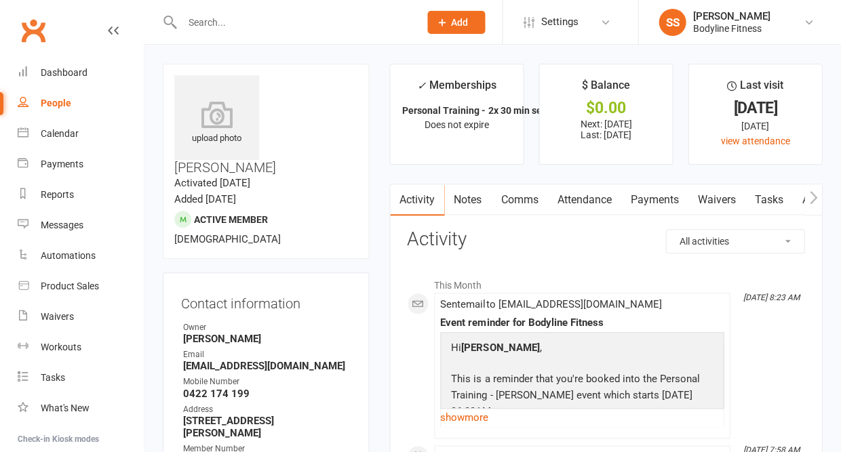
click at [804, 207] on button "button" at bounding box center [812, 199] width 17 height 31
click at [786, 195] on link "Workouts" at bounding box center [803, 199] width 64 height 31
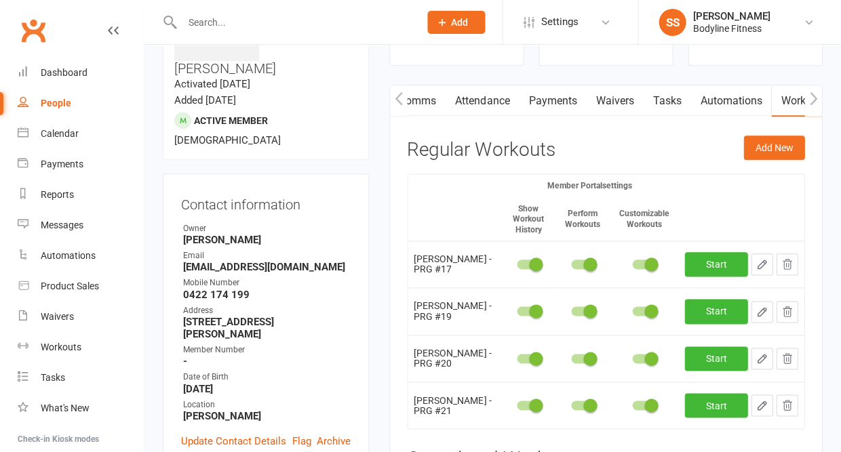
scroll to position [155, 0]
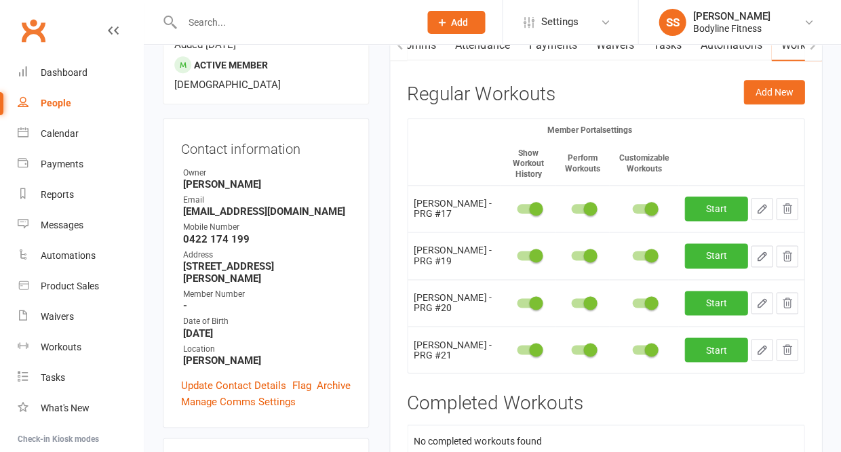
click at [784, 208] on icon "button" at bounding box center [786, 209] width 12 height 12
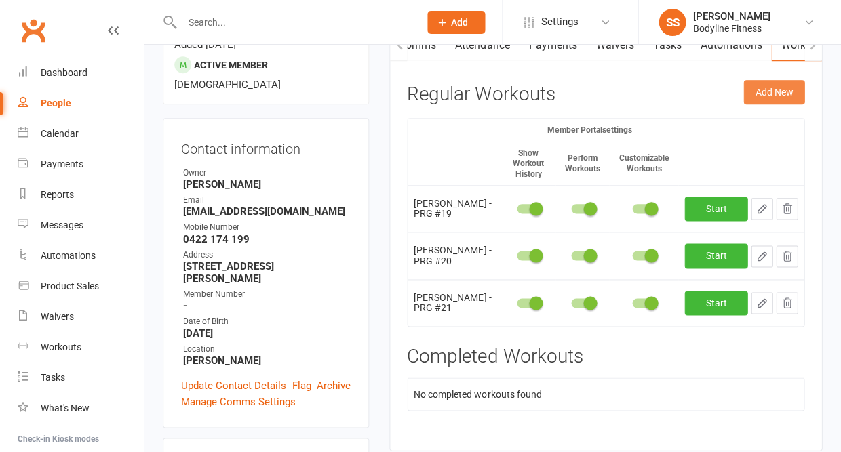
click at [778, 89] on button "Add New" at bounding box center [773, 92] width 61 height 24
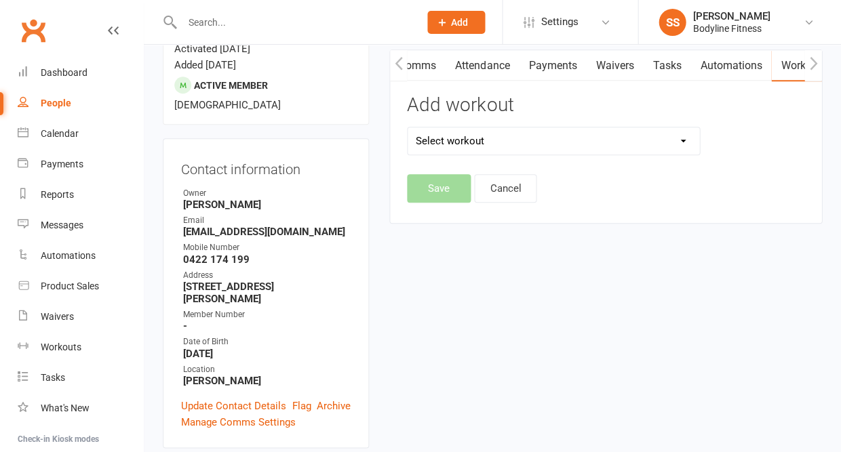
scroll to position [132, 0]
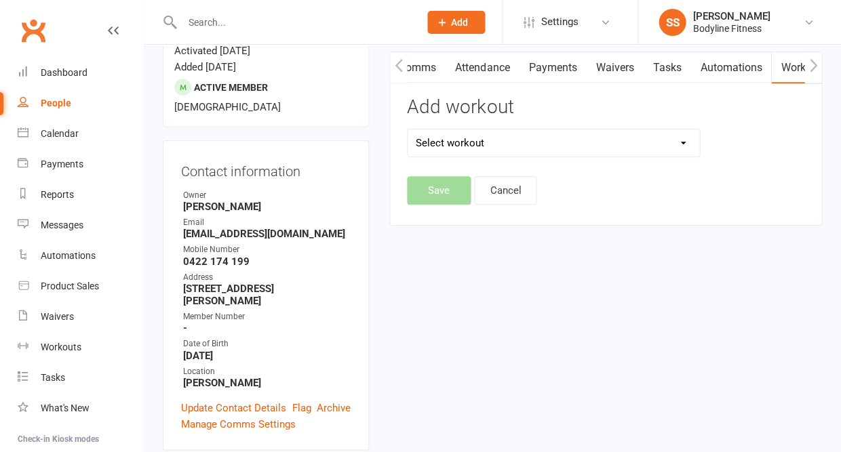
select select "6581"
click at [445, 192] on button "Save" at bounding box center [439, 190] width 64 height 28
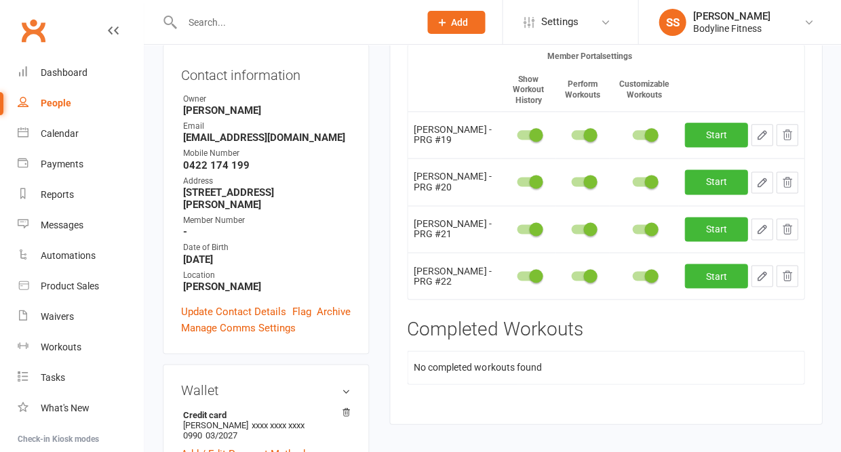
scroll to position [228, 0]
click at [763, 282] on icon "button" at bounding box center [761, 276] width 12 height 12
select select "Kilograms"
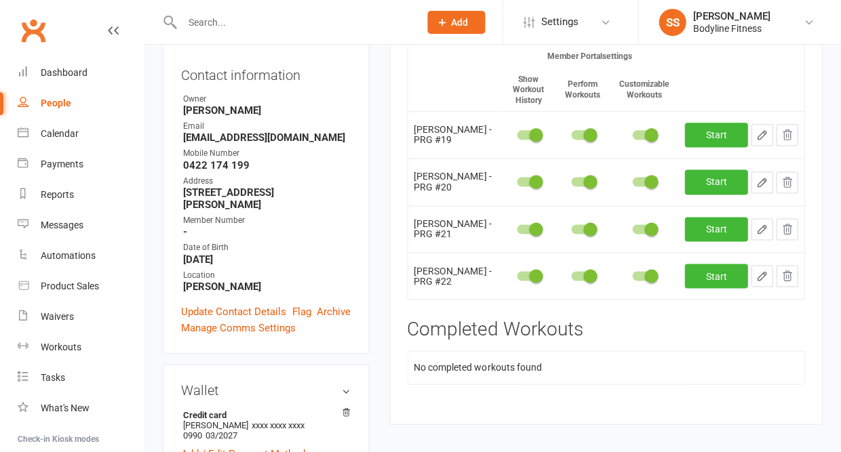
select select "Kilograms"
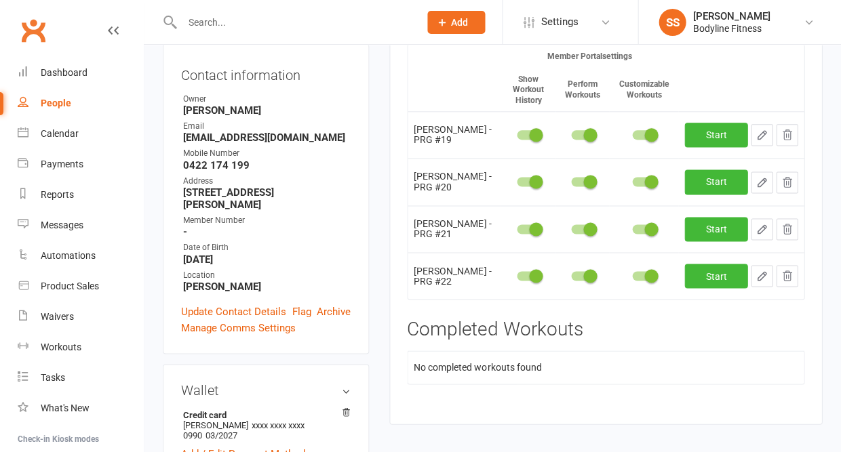
select select "Kilograms"
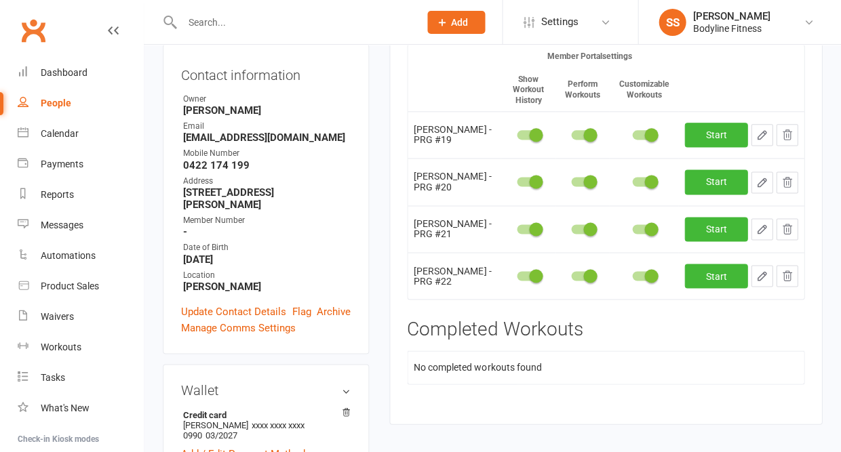
select select "Kilograms"
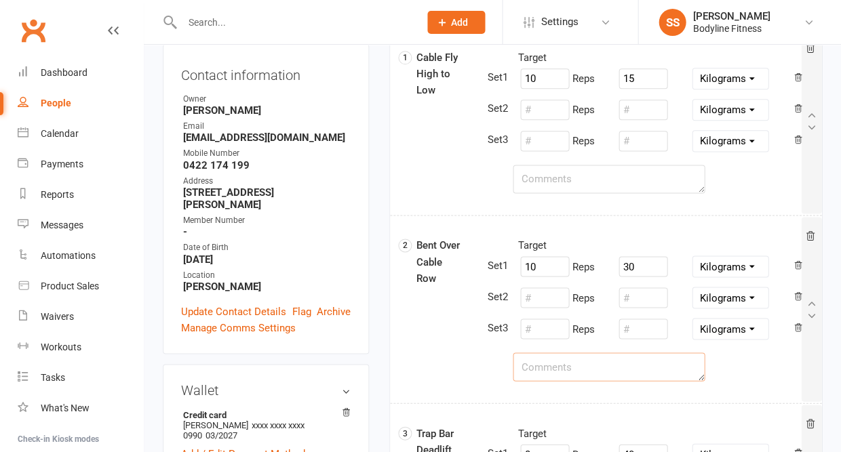
click at [569, 364] on textarea at bounding box center [609, 367] width 192 height 28
type textarea "o"
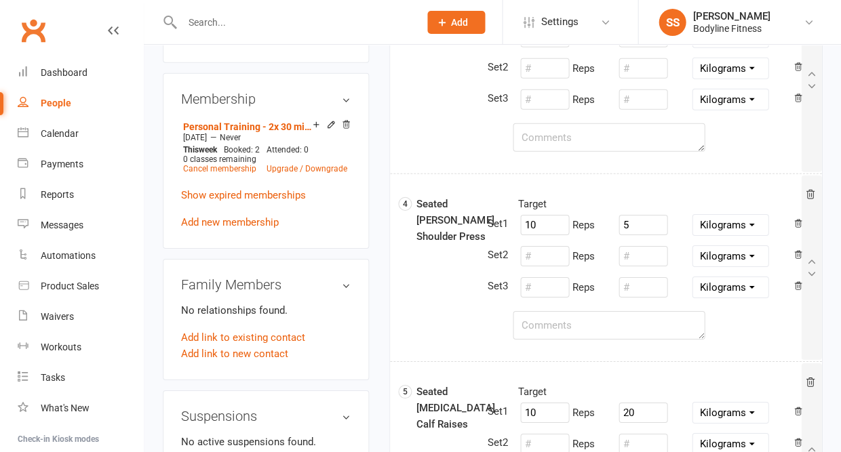
scroll to position [593, 0]
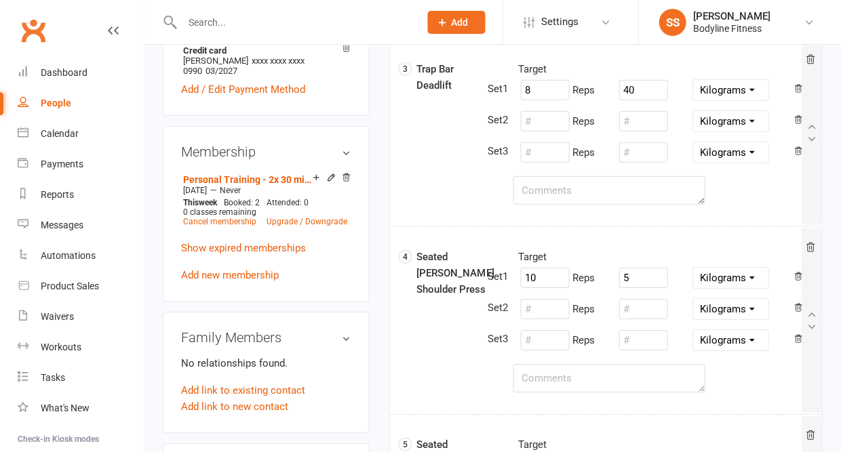
type textarea "lock hips in"
click at [541, 201] on textarea at bounding box center [609, 190] width 192 height 28
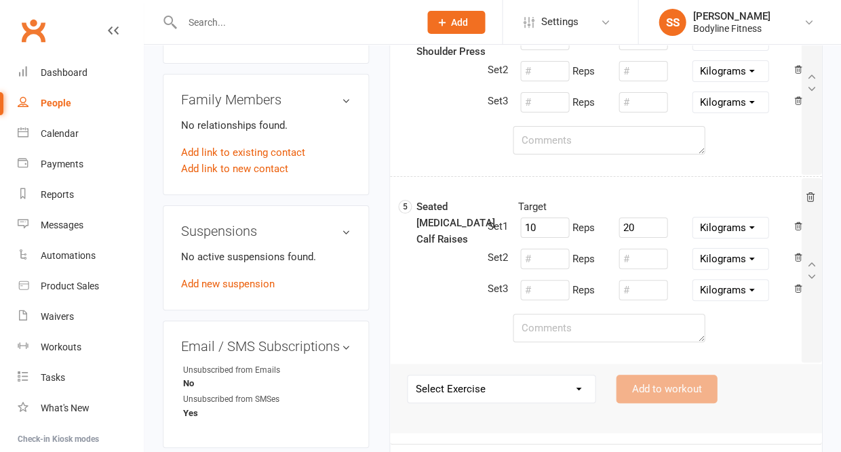
scroll to position [933, 0]
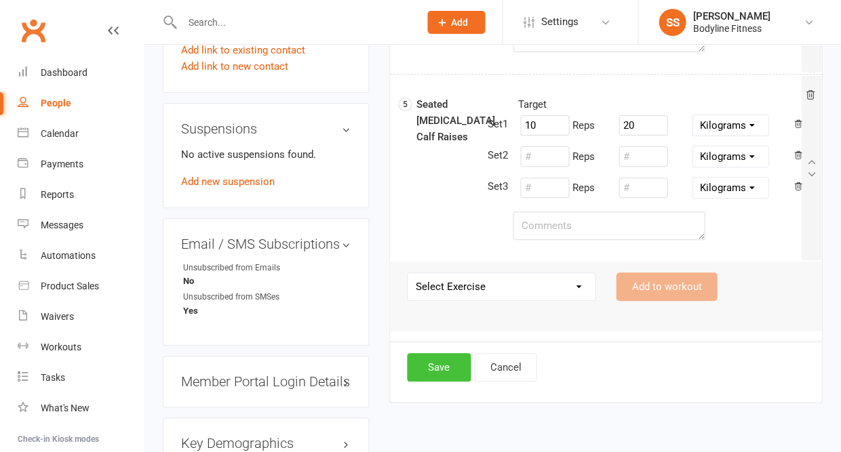
type textarea "straight leg"
click at [426, 374] on button "Save" at bounding box center [439, 367] width 64 height 28
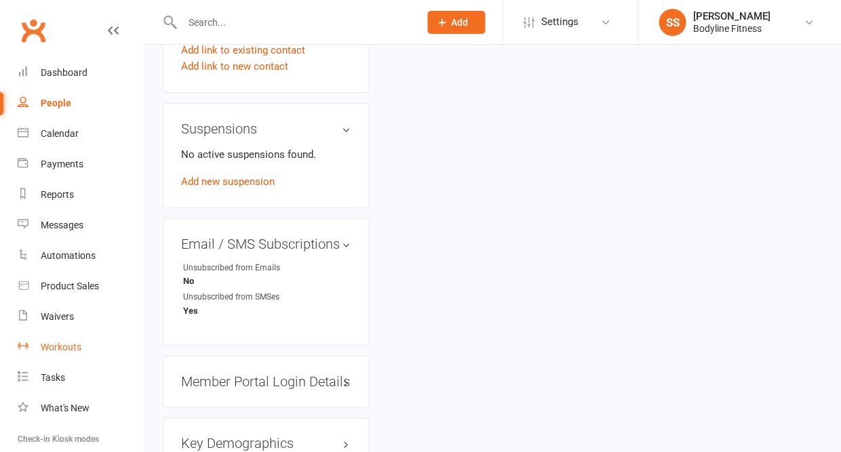
click at [68, 342] on div "Workouts" at bounding box center [61, 347] width 41 height 11
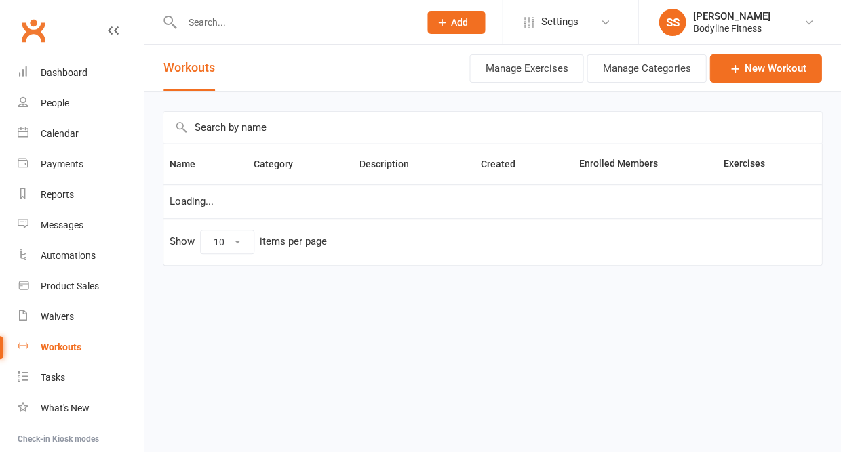
click at [212, 143] on input "text" at bounding box center [492, 127] width 658 height 31
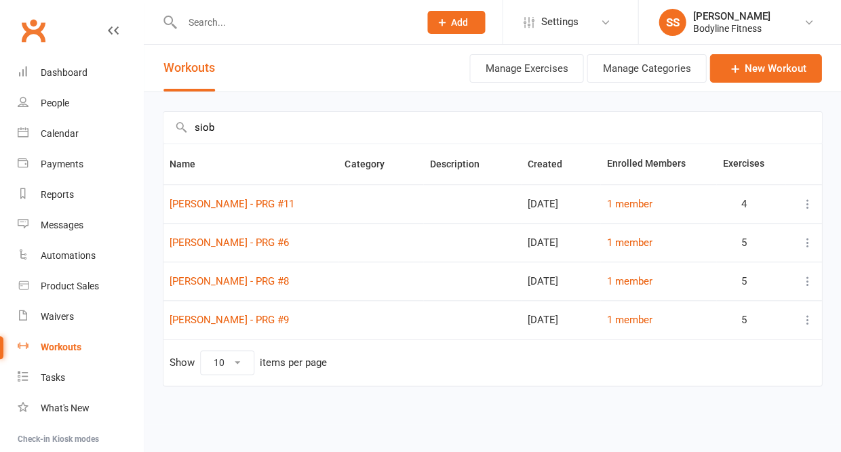
type input "siob"
click at [804, 248] on icon at bounding box center [807, 243] width 14 height 14
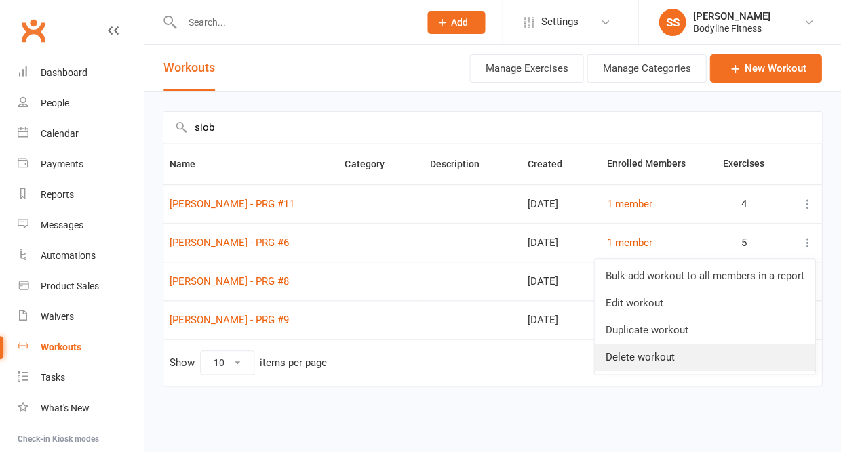
click at [684, 350] on link "Delete workout" at bounding box center [704, 357] width 220 height 27
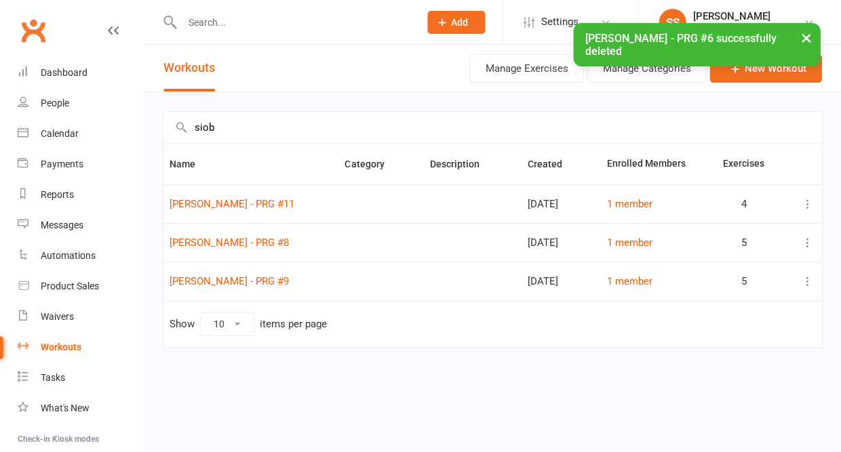
drag, startPoint x: 300, startPoint y: 211, endPoint x: 298, endPoint y: 204, distance: 6.9
click at [298, 204] on td "Siobhan Rooney - PRG #11" at bounding box center [250, 203] width 175 height 39
copy link "Siobhan Rooney - PRG #11"
click at [749, 80] on link "New Workout" at bounding box center [765, 68] width 112 height 28
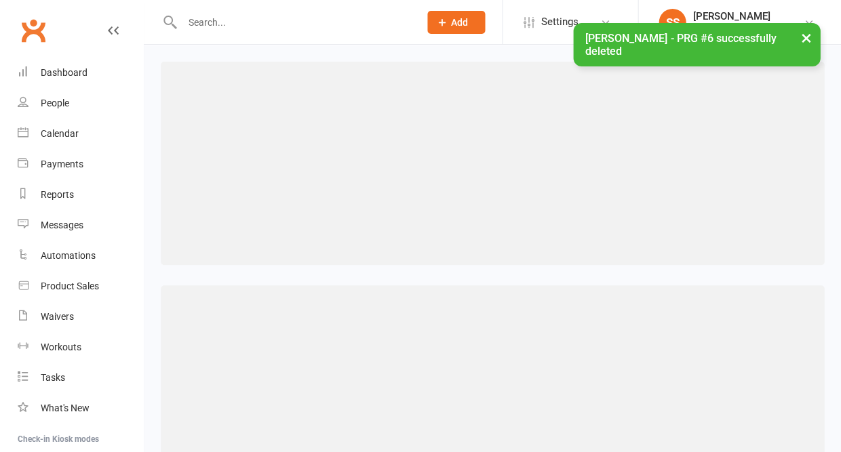
scroll to position [142, 0]
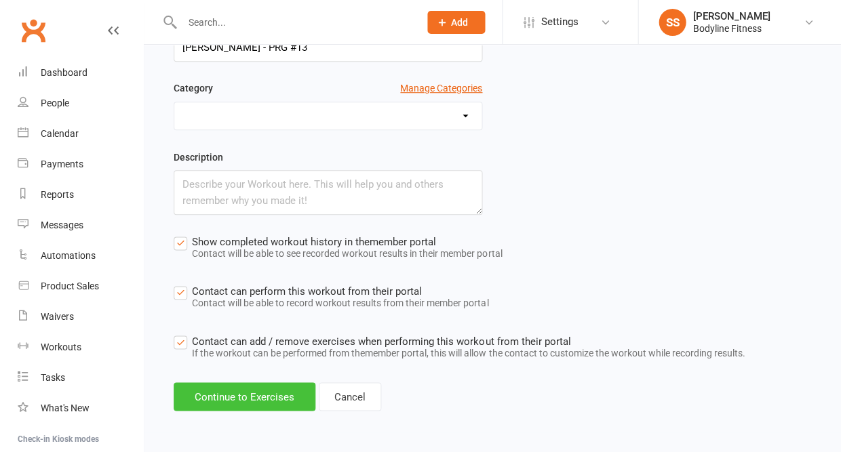
type input "Siobhan Rooney - PRG #13"
click at [264, 397] on button "Continue to Exercises" at bounding box center [245, 396] width 142 height 28
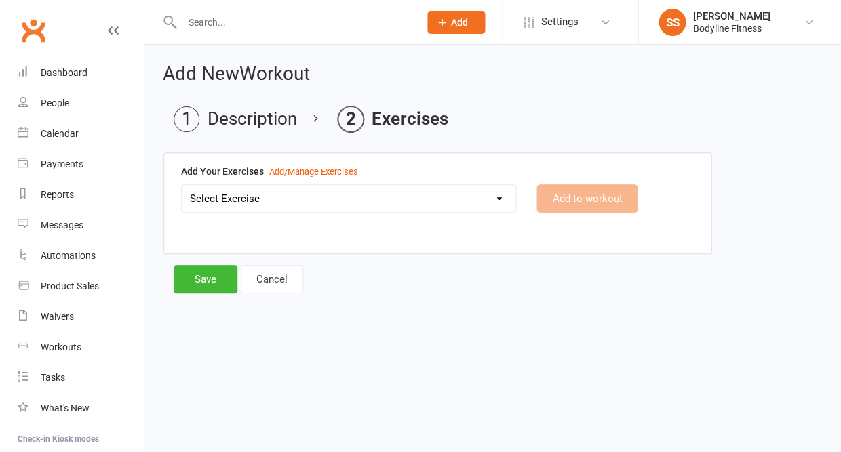
scroll to position [0, 0]
select select "2975"
click at [556, 194] on button "Add to workout" at bounding box center [586, 198] width 101 height 28
select select
select select "Kilograms"
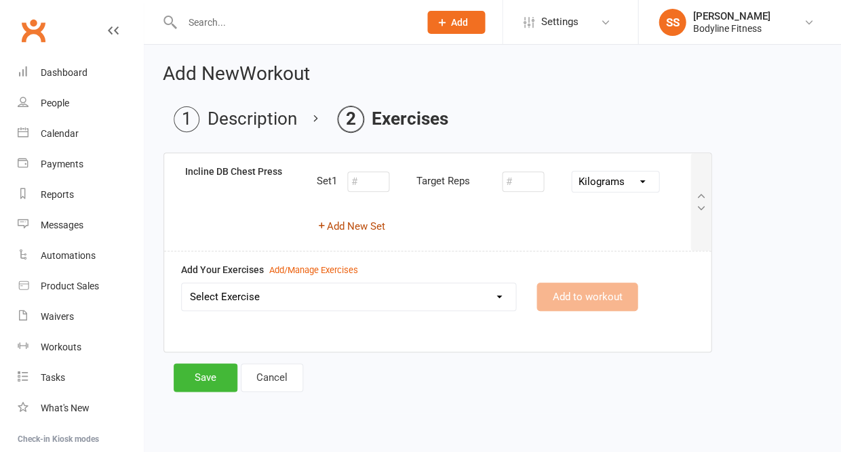
click at [369, 229] on button "Add New Set" at bounding box center [351, 226] width 68 height 16
select select "Kilograms"
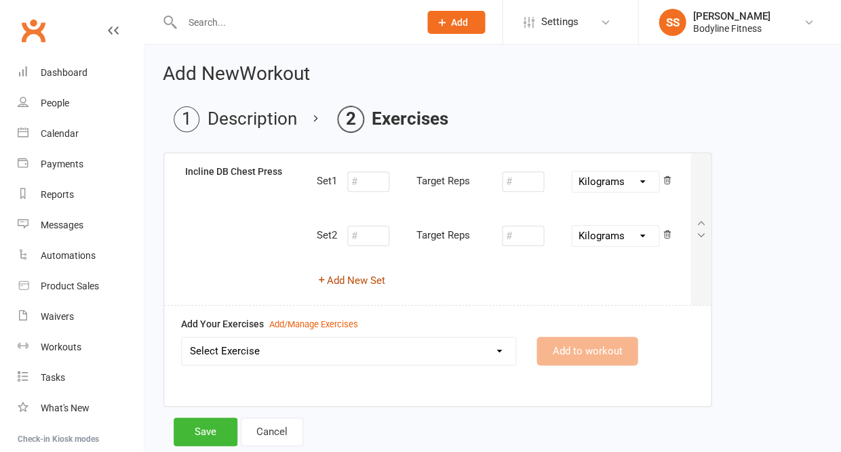
click at [363, 274] on button "Add New Set" at bounding box center [351, 281] width 68 height 16
select select "Kilograms"
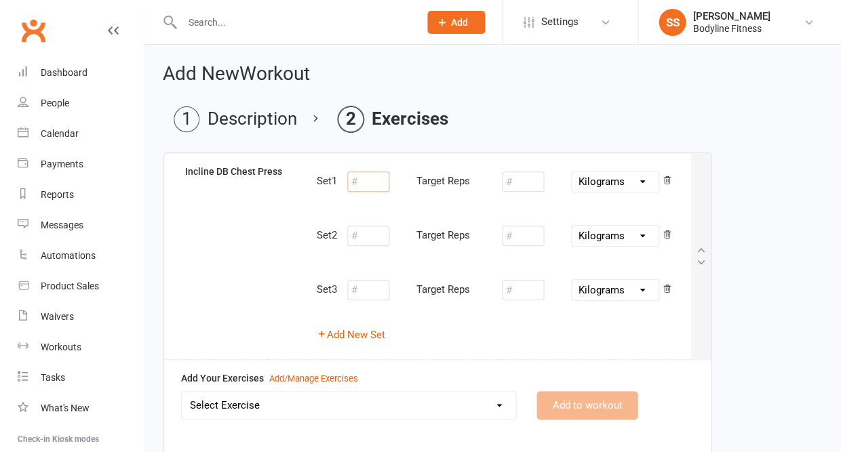
click at [368, 188] on input "number" at bounding box center [368, 182] width 42 height 20
type input "12"
click at [526, 184] on input "number" at bounding box center [523, 182] width 42 height 20
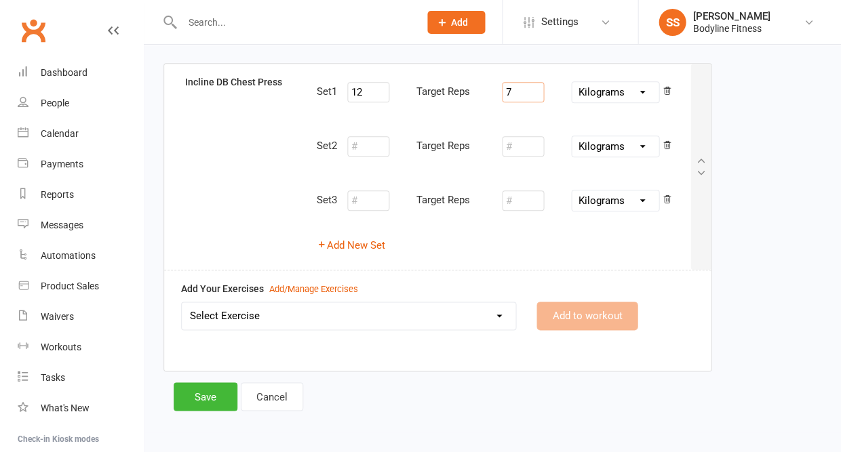
scroll to position [89, 0]
type input "7"
select select "2031"
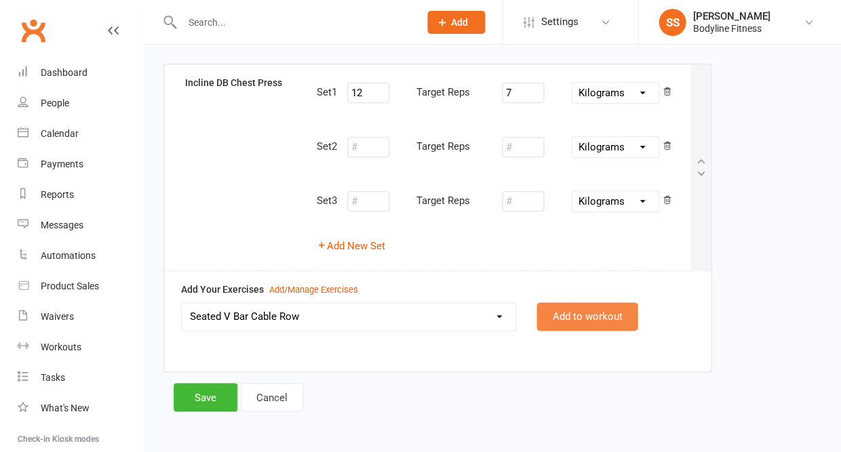
click at [563, 317] on button "Add to workout" at bounding box center [586, 316] width 101 height 28
select select "Kilograms"
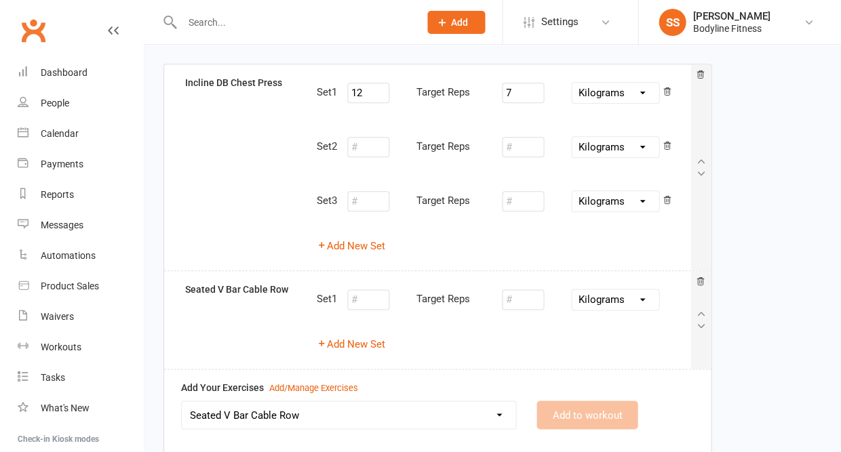
select select
click at [386, 346] on div "Add New Set" at bounding box center [504, 344] width 374 height 16
click at [365, 351] on div "Set 1 Target Reps Pounds Grams Kilograms Add New Set" at bounding box center [503, 320] width 394 height 76
click at [356, 345] on button "Add New Set" at bounding box center [351, 344] width 68 height 16
select select "Kilograms"
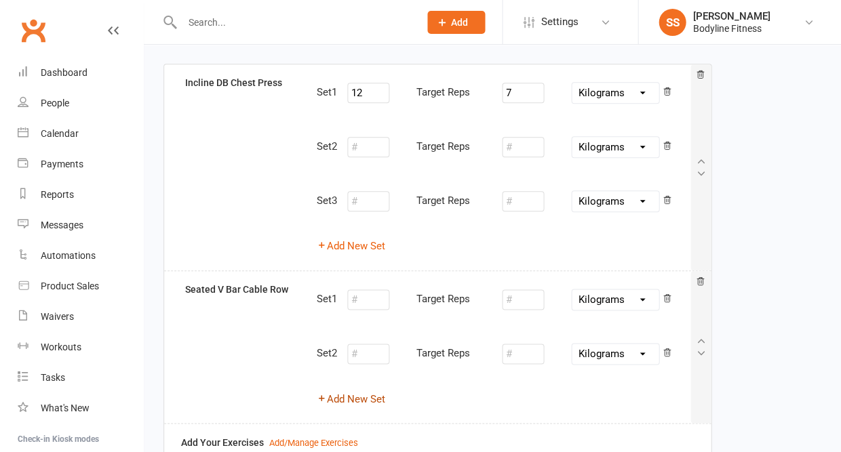
click at [355, 393] on button "Add New Set" at bounding box center [351, 399] width 68 height 16
select select "Kilograms"
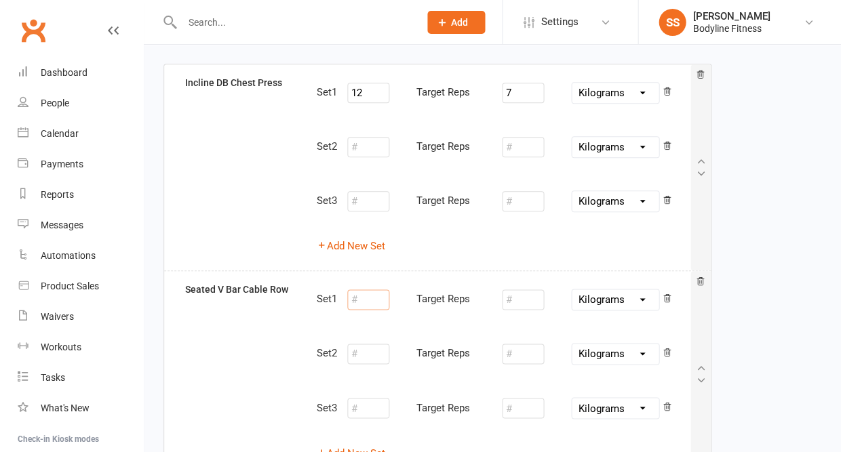
click at [369, 302] on input "number" at bounding box center [368, 300] width 42 height 20
type input "12"
click at [526, 298] on input "number" at bounding box center [523, 300] width 42 height 20
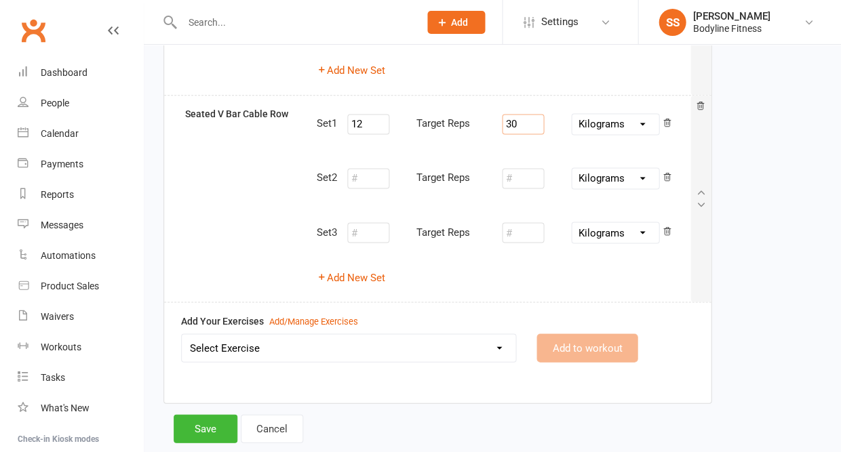
scroll to position [285, 0]
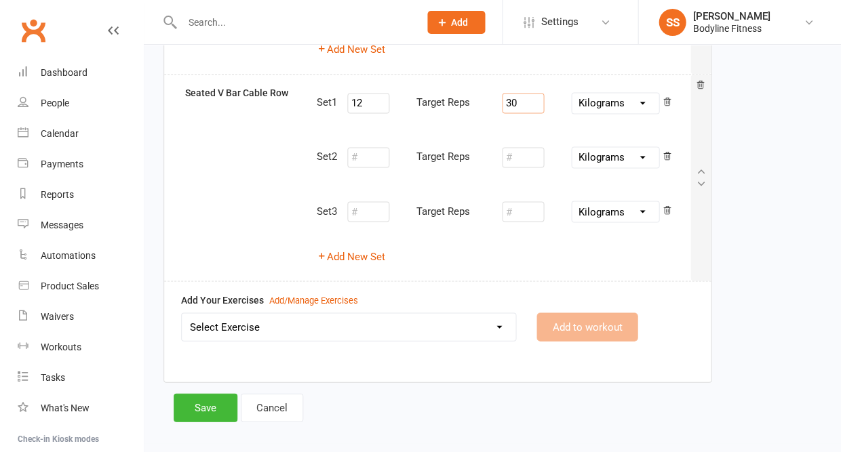
type input "30"
select select "2072"
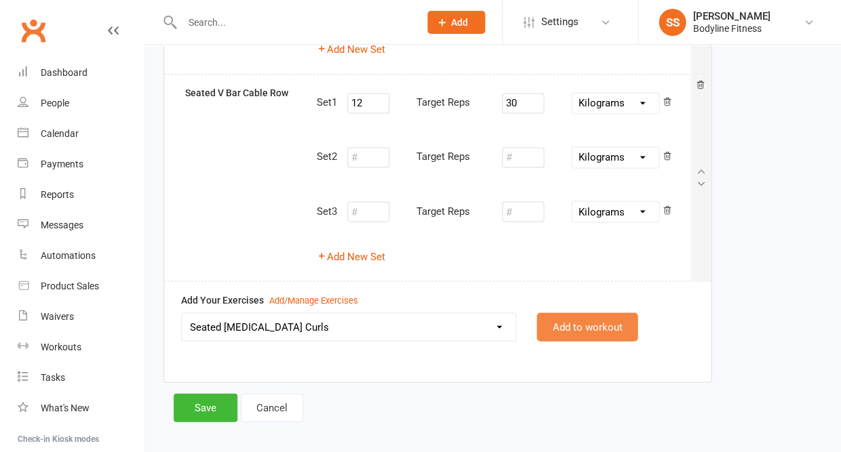
click at [593, 325] on button "Add to workout" at bounding box center [586, 327] width 101 height 28
select select "Kilograms"
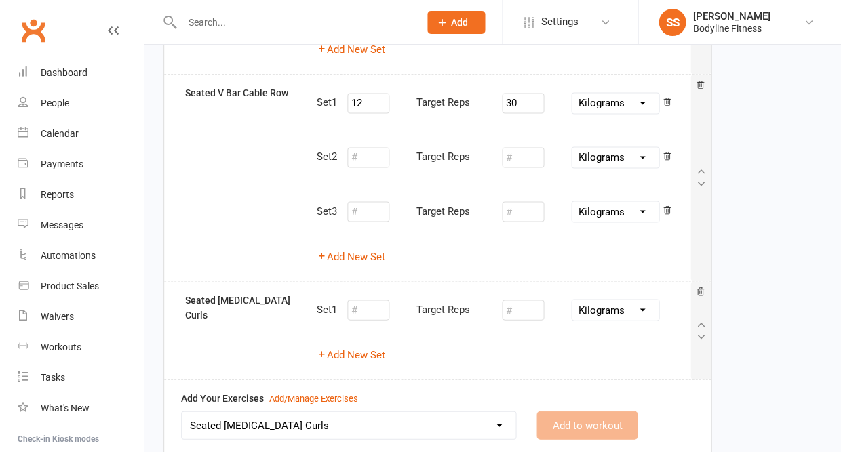
select select
click at [375, 355] on button "Add New Set" at bounding box center [351, 354] width 68 height 16
select select "Kilograms"
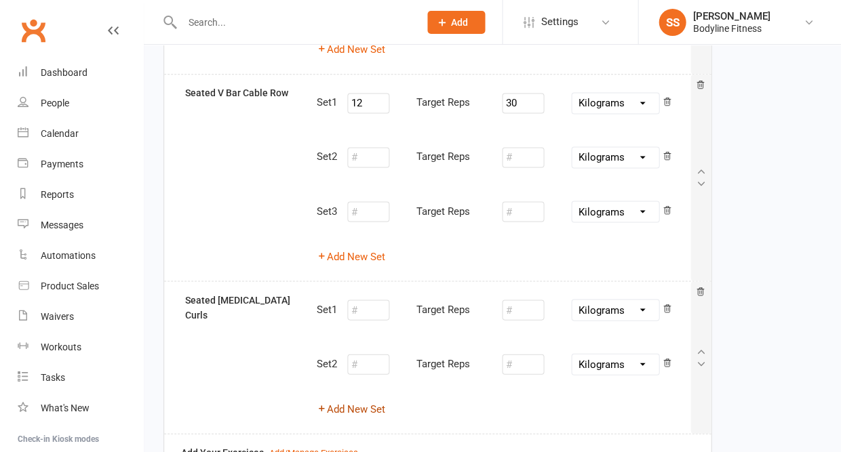
click at [370, 401] on button "Add New Set" at bounding box center [351, 409] width 68 height 16
select select "Kilograms"
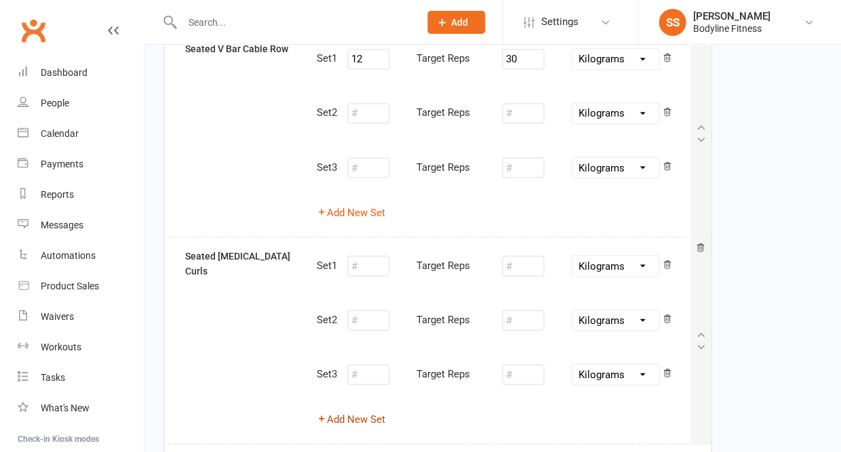
scroll to position [343, 0]
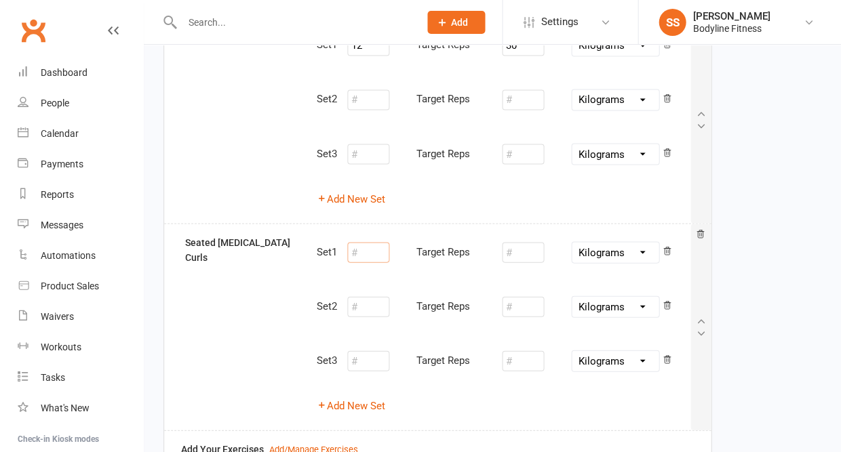
click at [378, 243] on input "number" at bounding box center [368, 252] width 42 height 20
type input "12"
click at [518, 248] on input "number" at bounding box center [523, 252] width 42 height 20
type input "30"
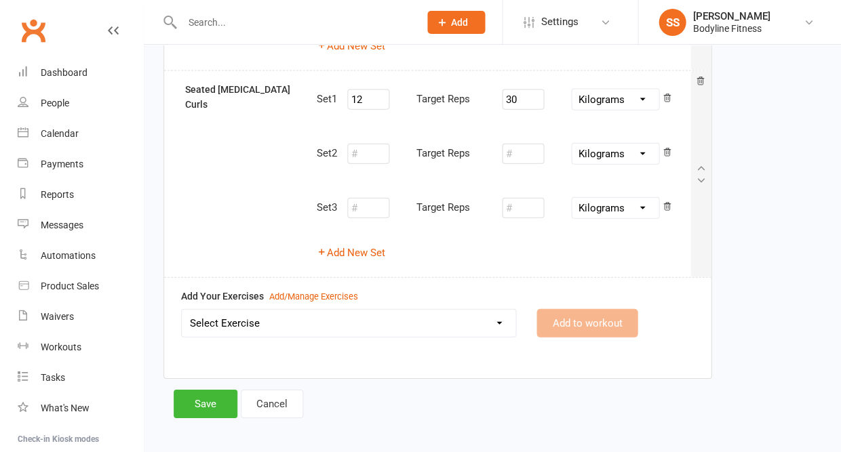
click at [416, 317] on select "Select Exercise 100's 120 Degree Knee Flexed Glute Bridges 1/2 Cuban Press 1/2 …" at bounding box center [349, 323] width 334 height 27
select select "10905"
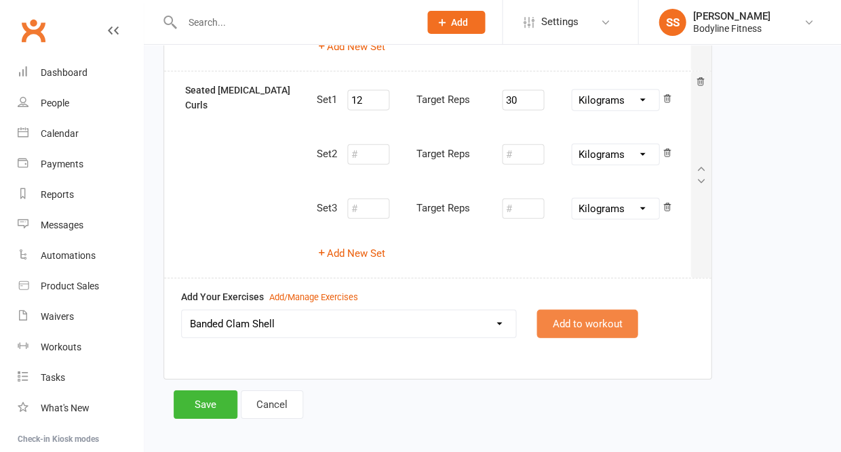
click at [570, 310] on button "Add to workout" at bounding box center [586, 324] width 101 height 28
select select
select select "Kilograms"
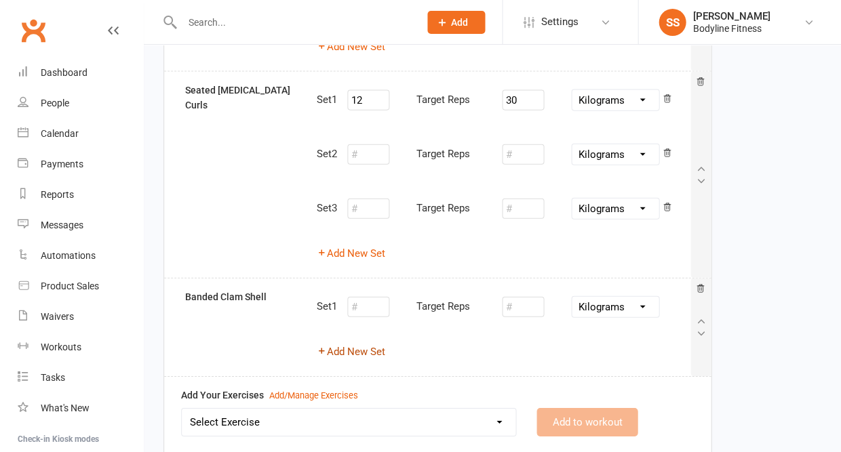
click at [378, 344] on button "Add New Set" at bounding box center [351, 352] width 68 height 16
select select "Kilograms"
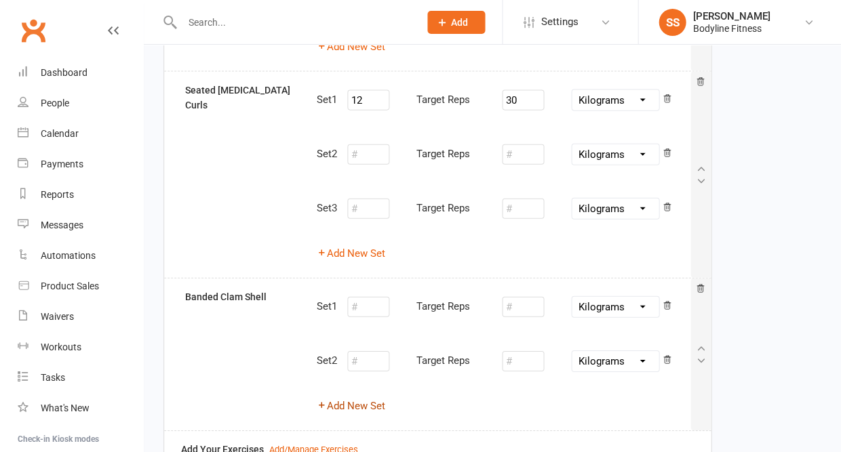
click at [372, 398] on button "Add New Set" at bounding box center [351, 406] width 68 height 16
select select "Kilograms"
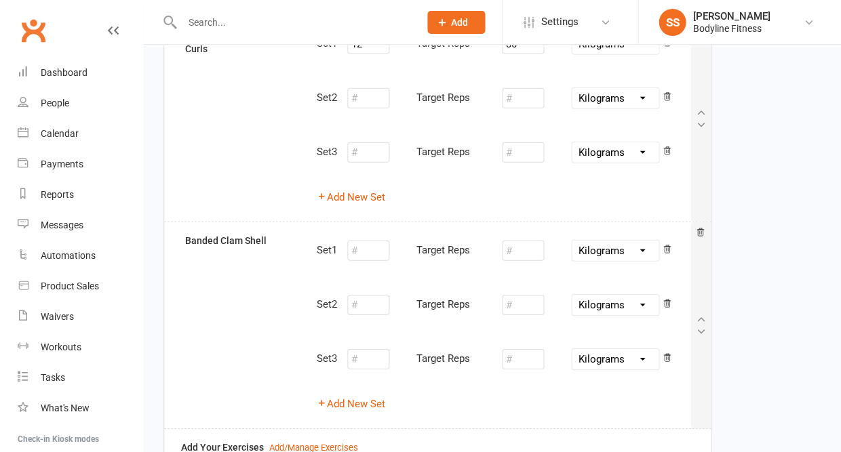
scroll to position [563, 0]
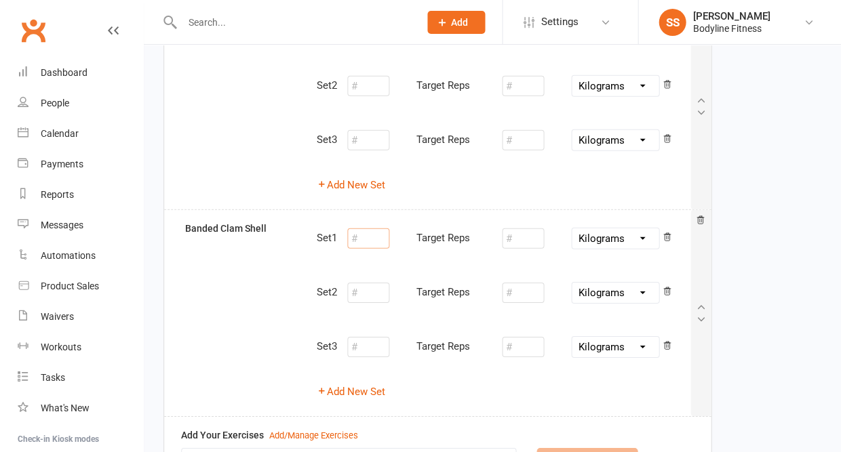
click at [365, 237] on input "number" at bounding box center [368, 238] width 42 height 20
type input "12"
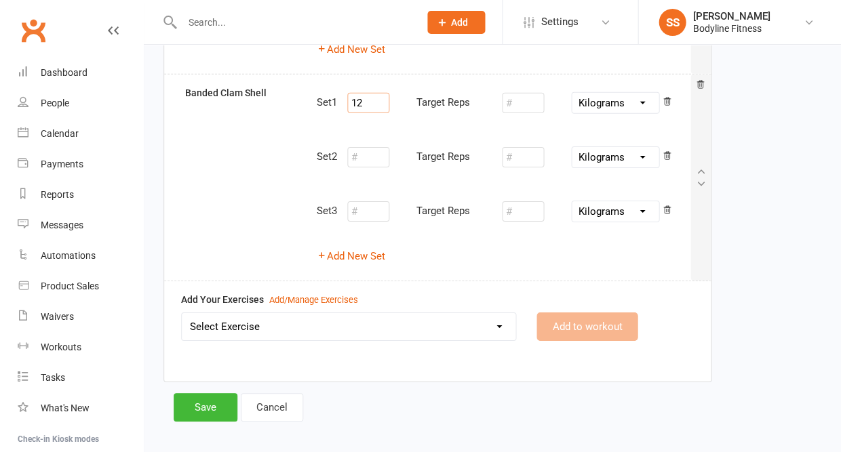
scroll to position [698, 0]
click at [264, 319] on select "Select Exercise 100's 120 Degree Knee Flexed Glute Bridges 1/2 Cuban Press 1/2 …" at bounding box center [349, 327] width 334 height 27
select select "2095"
click at [586, 313] on button "Add to workout" at bounding box center [586, 327] width 101 height 28
select select "Kilometres"
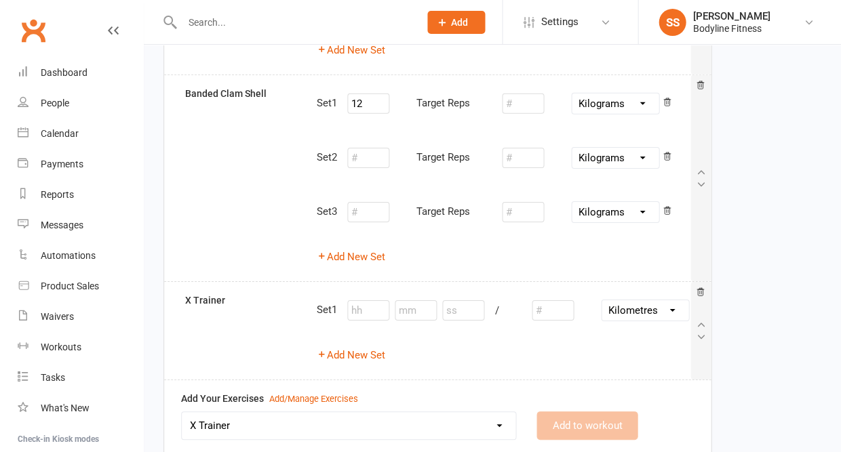
select select
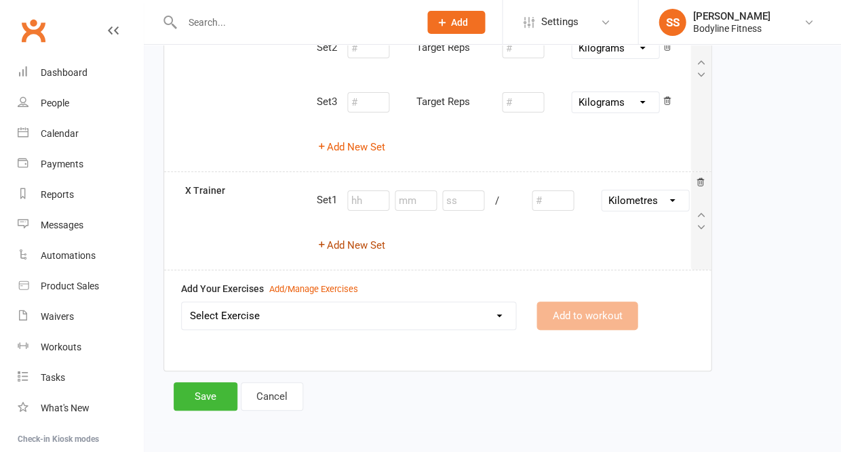
scroll to position [814, 0]
click at [418, 191] on input "number" at bounding box center [416, 201] width 42 height 20
type input "10"
click at [191, 388] on button "Save" at bounding box center [206, 396] width 64 height 28
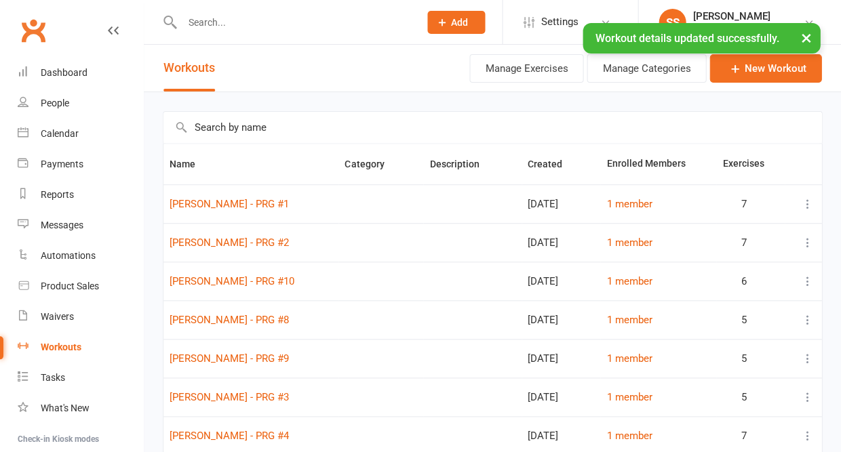
click at [211, 18] on input "text" at bounding box center [294, 22] width 232 height 19
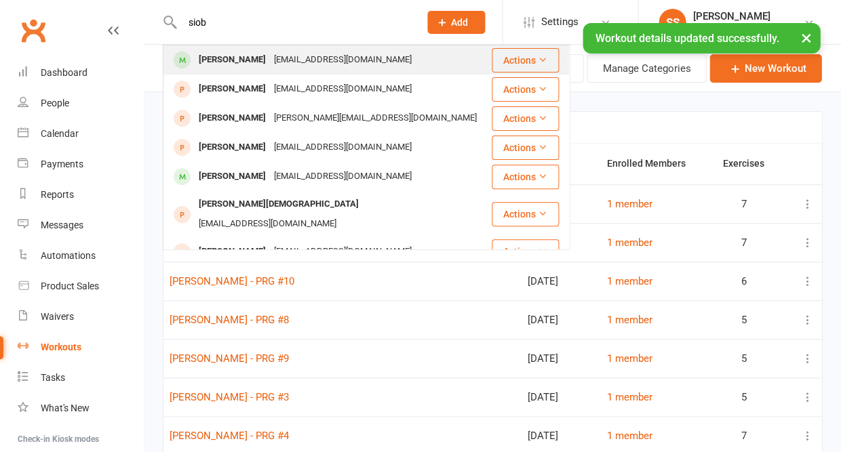
type input "siob"
click at [207, 57] on div "Siobhan Rooney" at bounding box center [232, 60] width 75 height 20
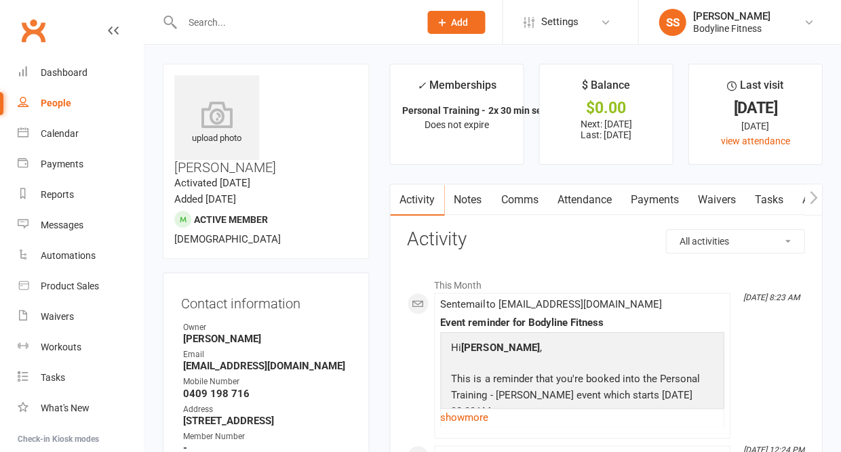
click at [814, 197] on icon "button" at bounding box center [813, 198] width 8 height 14
click at [794, 205] on link "Workouts" at bounding box center [803, 199] width 64 height 31
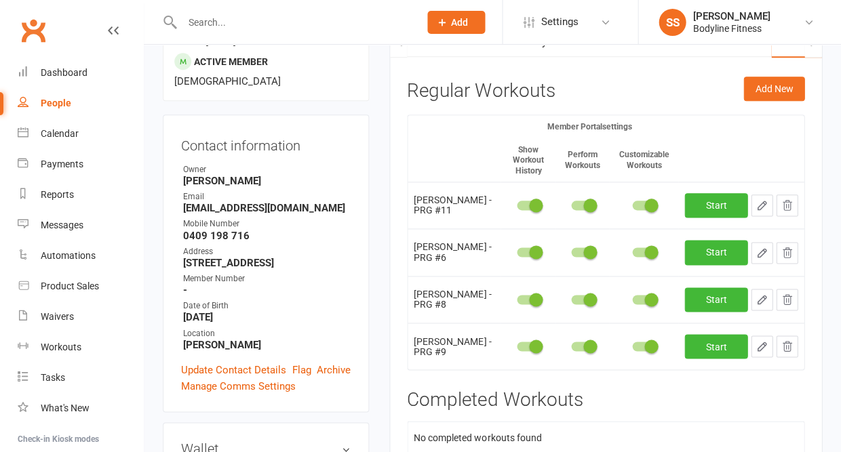
scroll to position [157, 0]
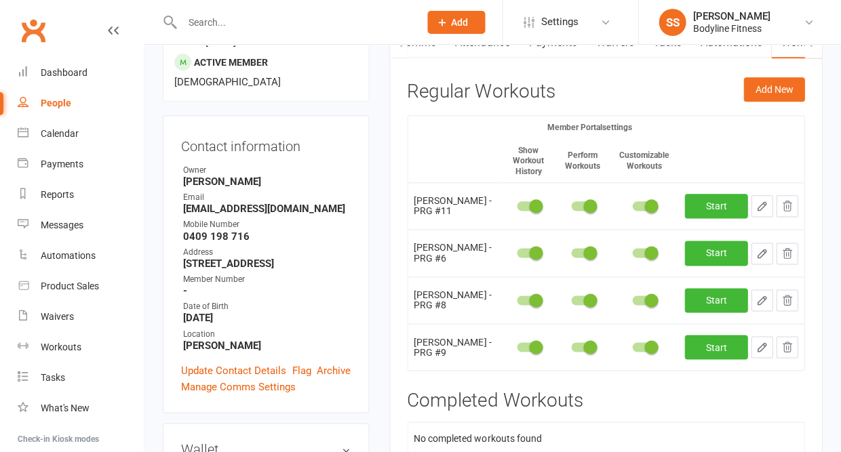
click at [788, 255] on icon "button" at bounding box center [786, 253] width 12 height 12
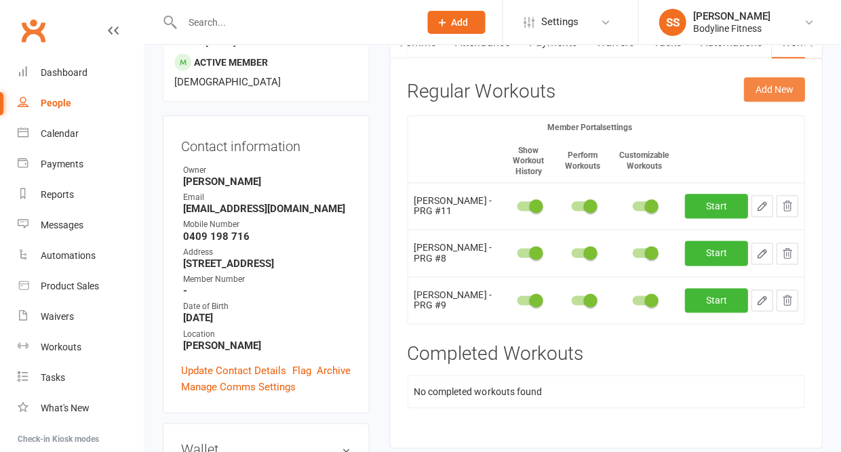
click at [782, 92] on button "Add New" at bounding box center [773, 89] width 61 height 24
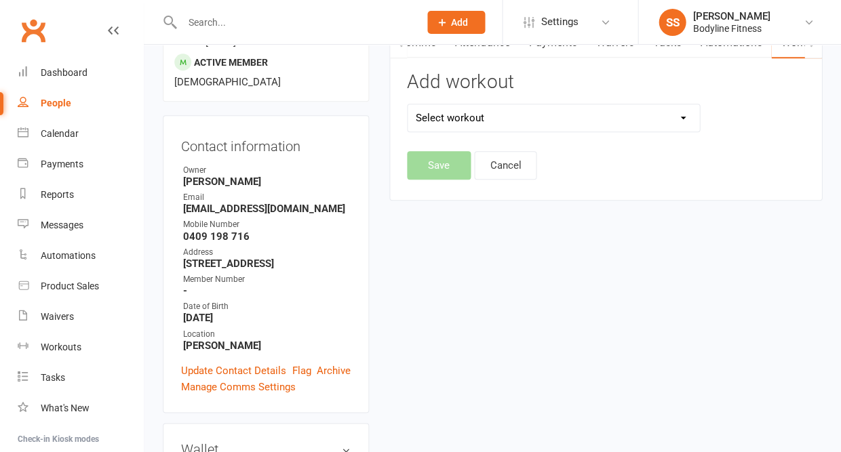
select select "6582"
click at [446, 170] on button "Save" at bounding box center [439, 165] width 64 height 28
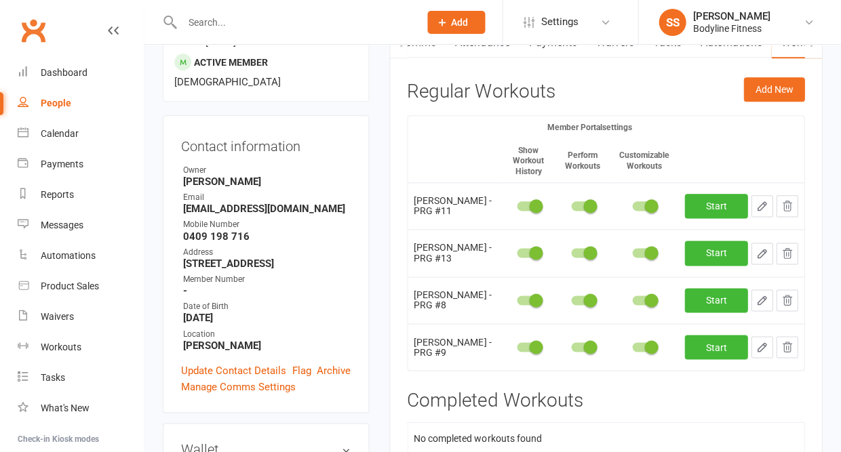
scroll to position [172, 0]
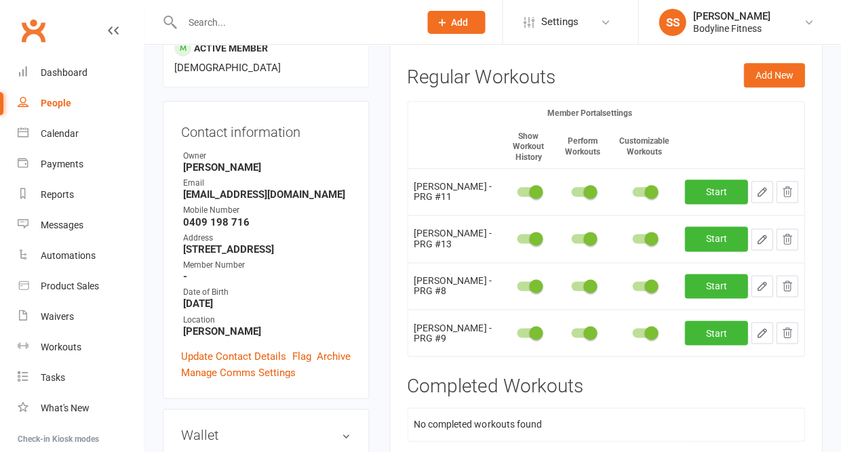
click at [759, 243] on icon "button" at bounding box center [761, 239] width 12 height 12
select select "Kilograms"
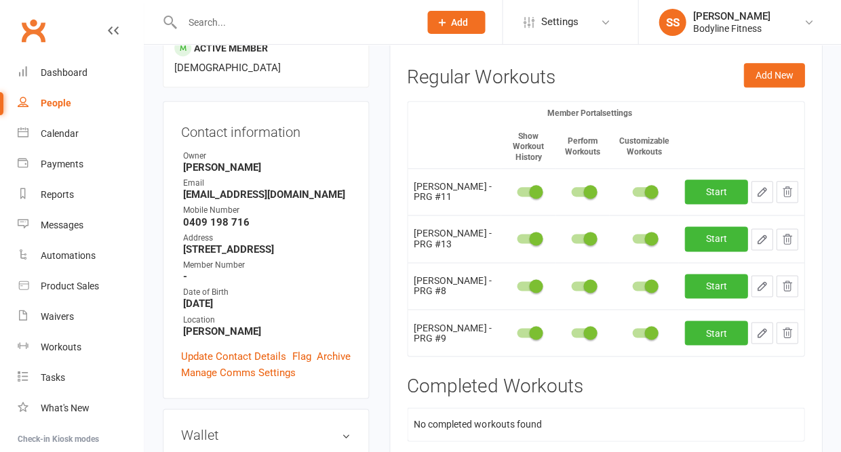
select select "Kilograms"
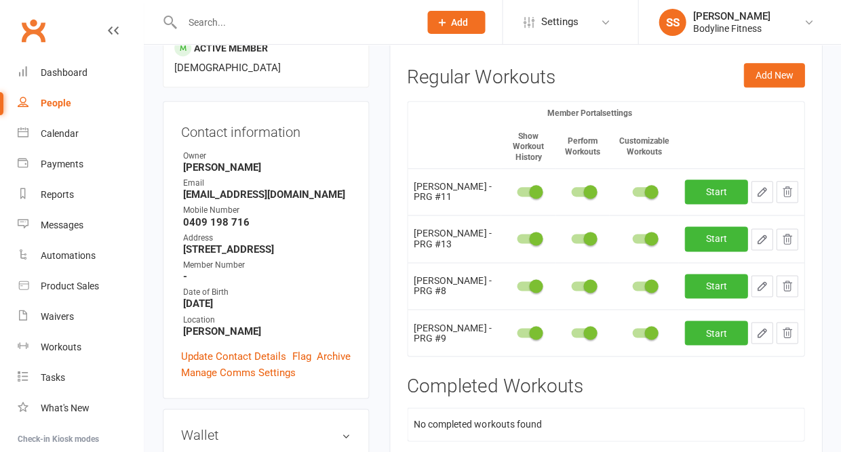
select select "Kilograms"
select select "Kilometres"
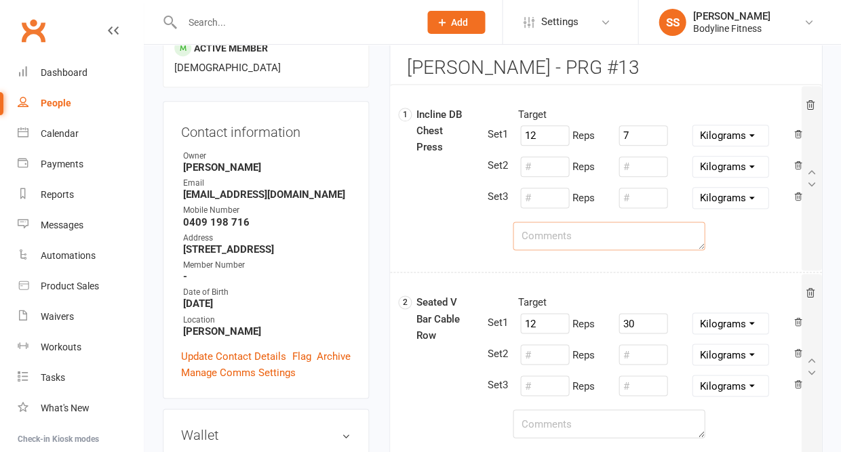
click at [573, 226] on textarea at bounding box center [609, 236] width 192 height 28
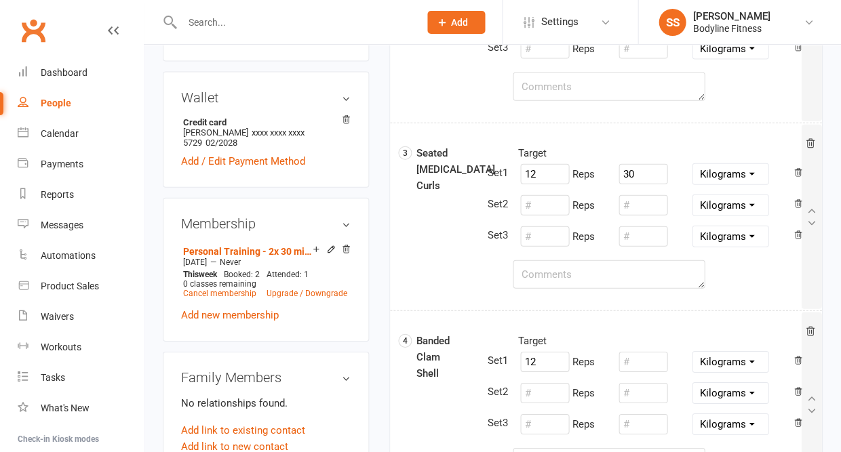
scroll to position [601, 0]
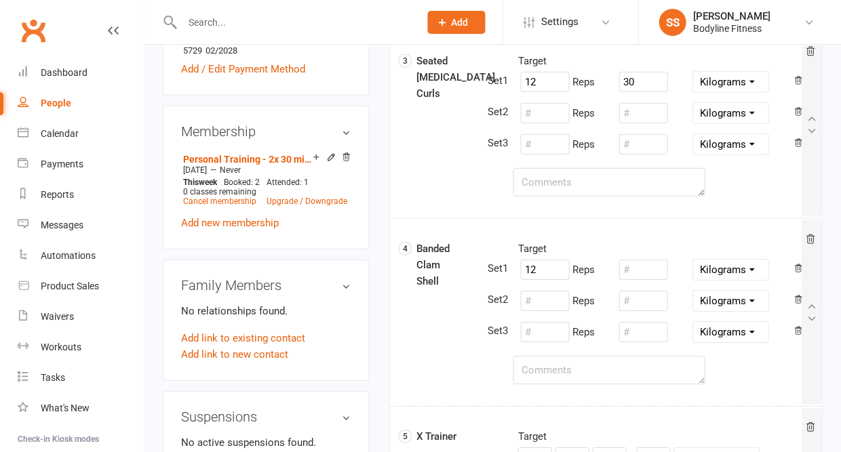
type textarea "3rd clip from the bottom"
click at [549, 371] on textarea at bounding box center [609, 370] width 192 height 28
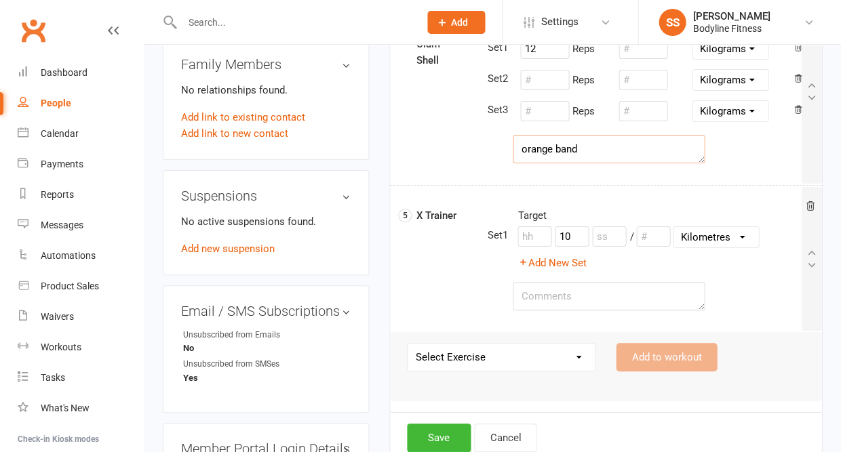
scroll to position [823, 0]
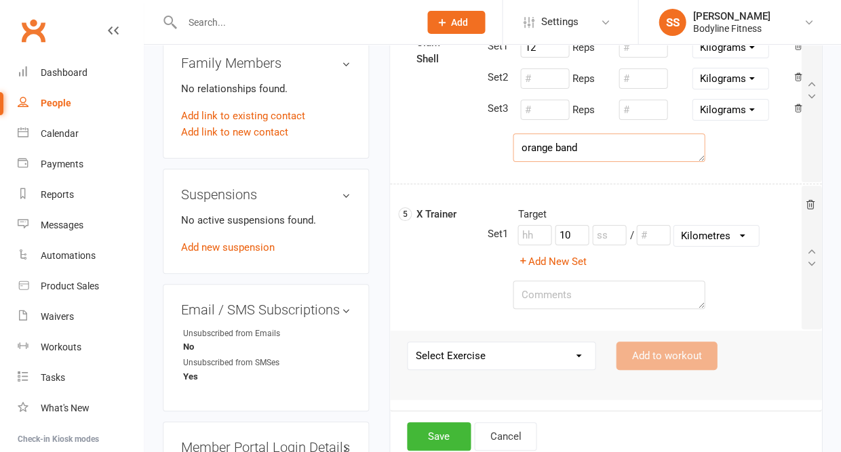
type textarea "orange band"
click at [538, 292] on textarea at bounding box center [609, 295] width 192 height 28
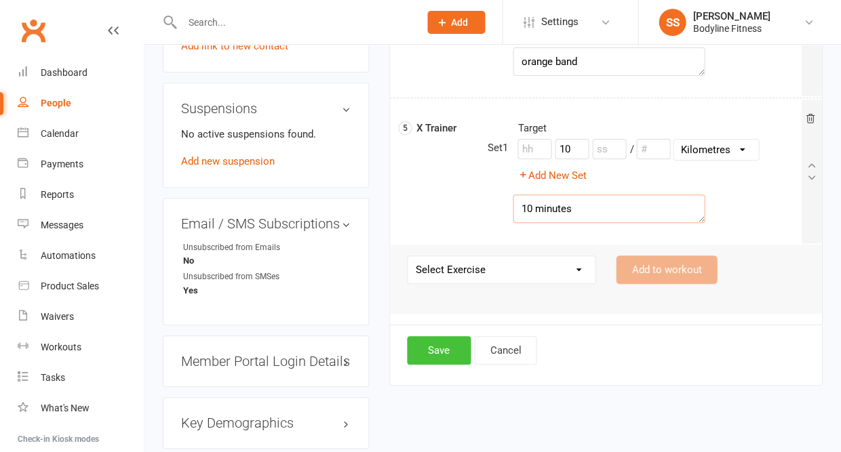
type textarea "10 minutes"
click at [433, 351] on button "Save" at bounding box center [439, 350] width 64 height 28
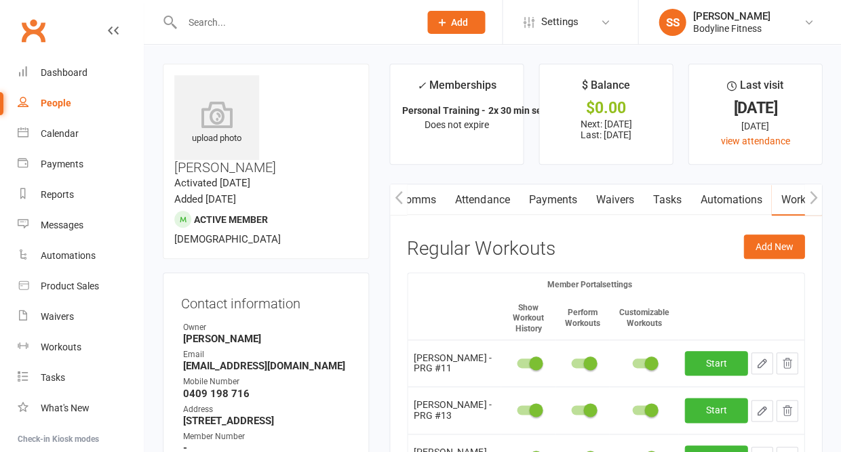
scroll to position [0, 0]
click at [71, 348] on div "Workouts" at bounding box center [61, 347] width 41 height 11
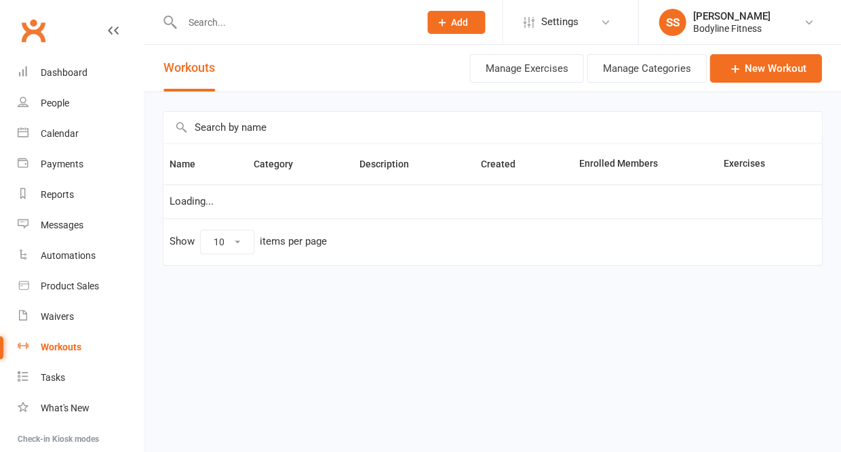
click at [258, 131] on input "text" at bounding box center [492, 127] width 658 height 31
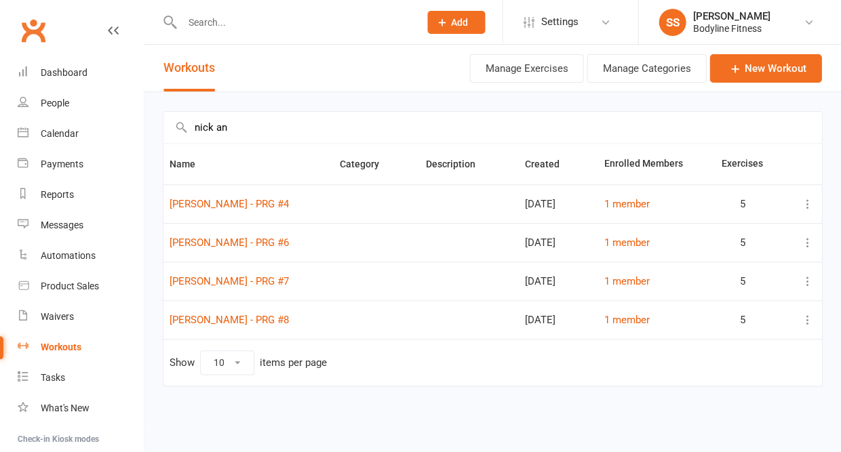
type input "nick an"
click at [801, 209] on icon at bounding box center [807, 204] width 14 height 14
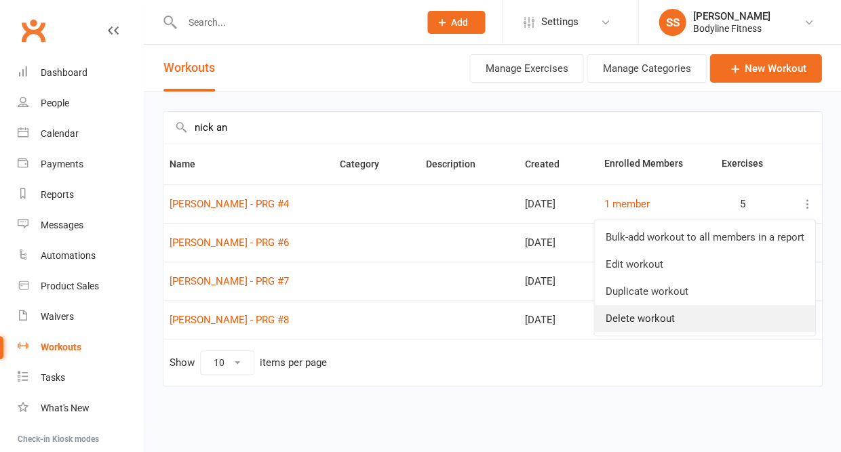
click at [661, 310] on link "Delete workout" at bounding box center [704, 318] width 220 height 27
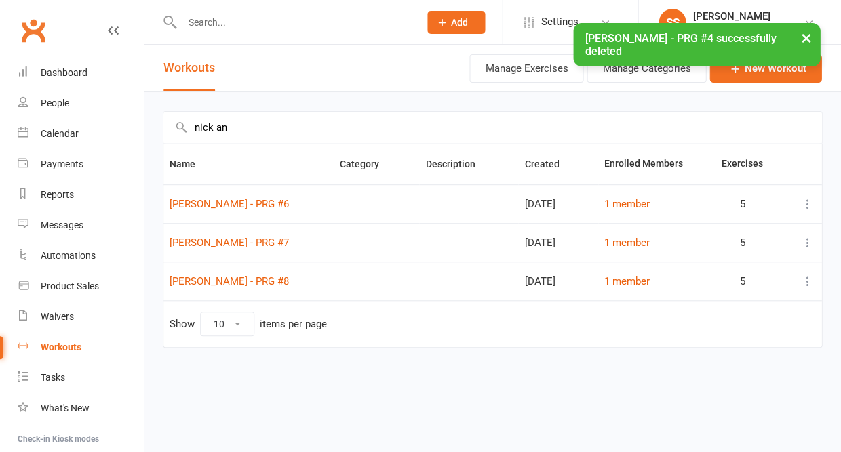
drag, startPoint x: 287, startPoint y: 289, endPoint x: 286, endPoint y: 281, distance: 8.2
click at [286, 281] on td "Nick Angelucci - PRG #8" at bounding box center [248, 281] width 170 height 39
copy link "Nick Angelucci - PRG #8"
click at [750, 79] on link "New Workout" at bounding box center [765, 68] width 112 height 28
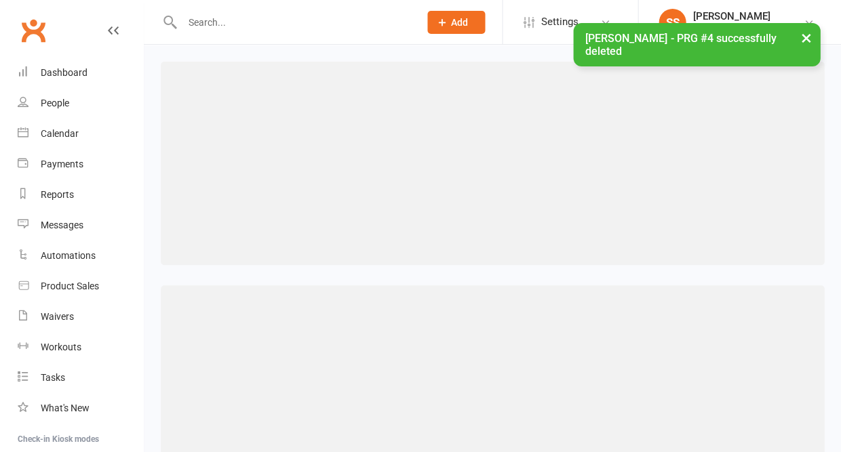
scroll to position [142, 0]
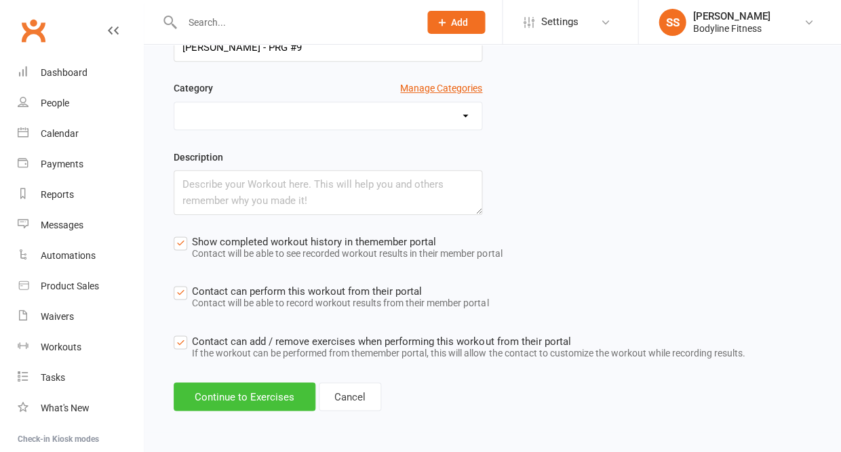
type input "Nick Angelucci - PRG #9"
click at [264, 388] on button "Continue to Exercises" at bounding box center [245, 396] width 142 height 28
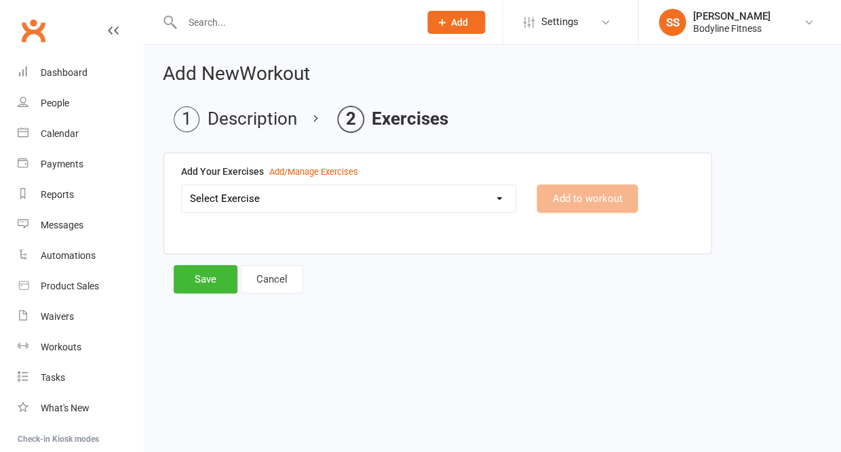
scroll to position [0, 0]
select select "1797"
click at [565, 204] on button "Add to workout" at bounding box center [586, 198] width 101 height 28
select select "Kilograms"
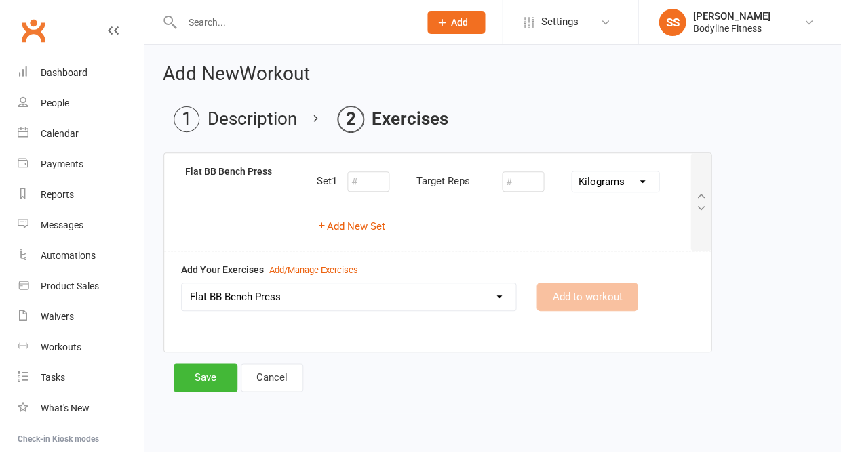
select select
click at [362, 233] on button "Add New Set" at bounding box center [351, 226] width 68 height 16
select select "Kilograms"
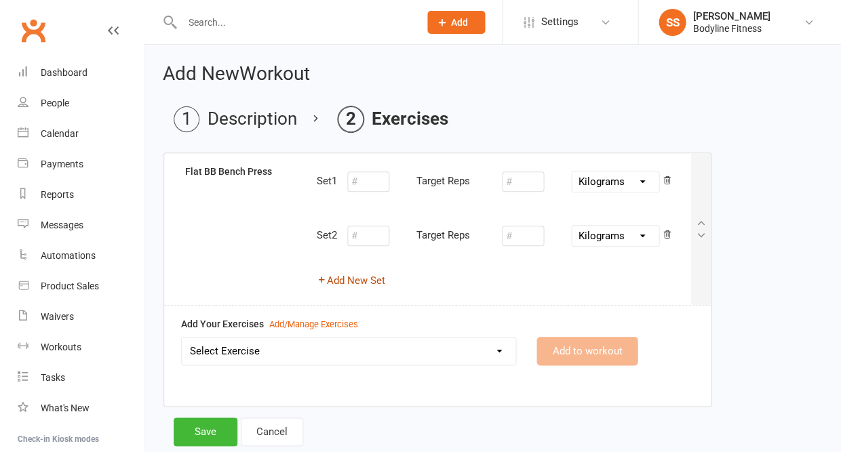
click at [359, 279] on button "Add New Set" at bounding box center [351, 281] width 68 height 16
select select "Kilograms"
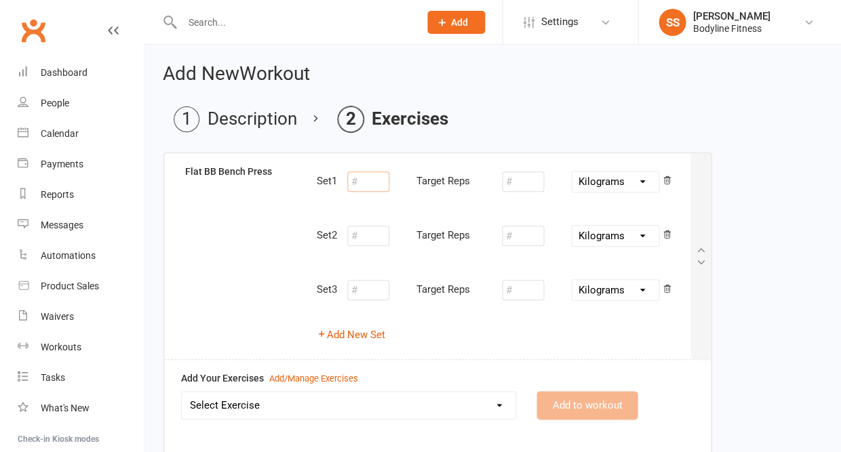
click at [367, 183] on input "number" at bounding box center [368, 182] width 42 height 20
type input "10"
click at [520, 183] on input "number" at bounding box center [523, 182] width 42 height 20
type input "40"
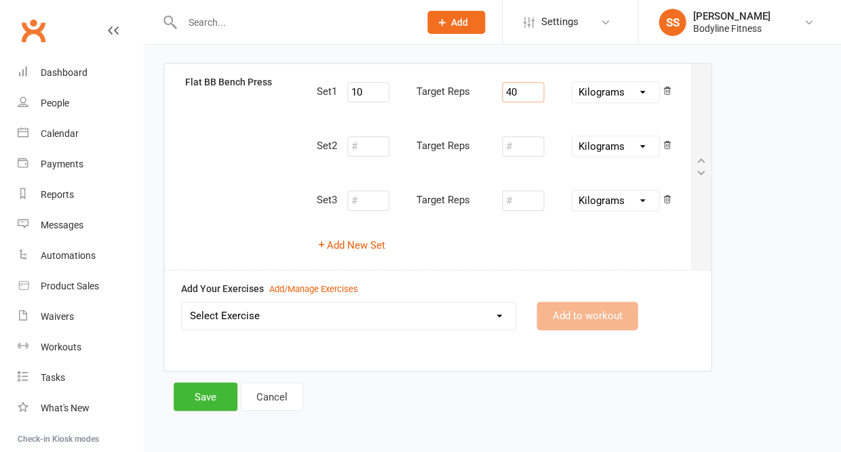
scroll to position [89, 0]
click at [405, 316] on select "Select Exercise 100's 120 Degree Knee Flexed Glute Bridges 1/2 Cuban Press 1/2 …" at bounding box center [349, 316] width 334 height 27
select select "6499"
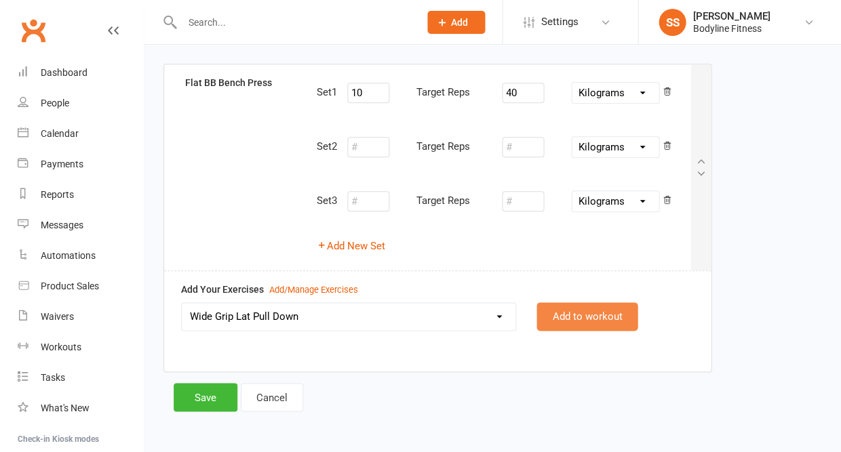
click at [578, 317] on button "Add to workout" at bounding box center [586, 316] width 101 height 28
select select
select select "Kilograms"
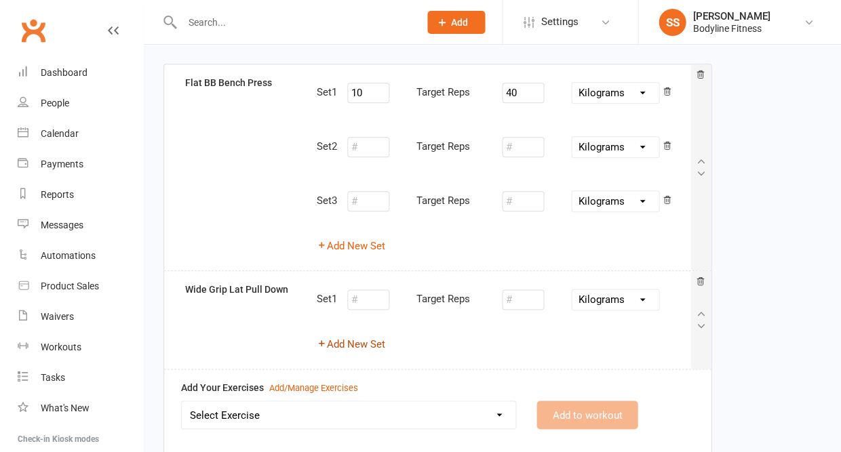
click at [380, 343] on button "Add New Set" at bounding box center [351, 344] width 68 height 16
select select "Kilograms"
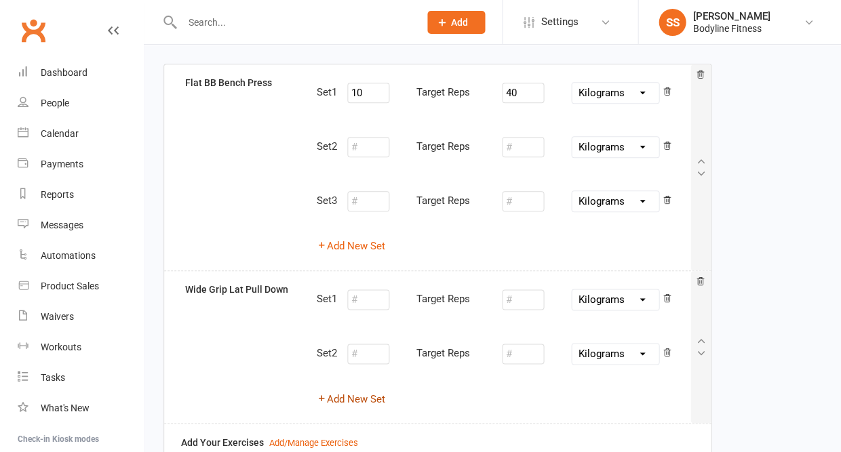
click at [355, 395] on button "Add New Set" at bounding box center [351, 399] width 68 height 16
select select "Kilograms"
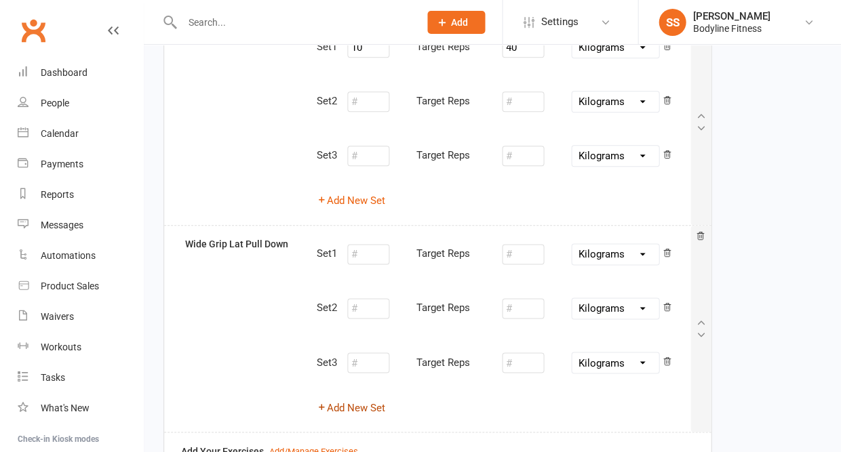
scroll to position [154, 0]
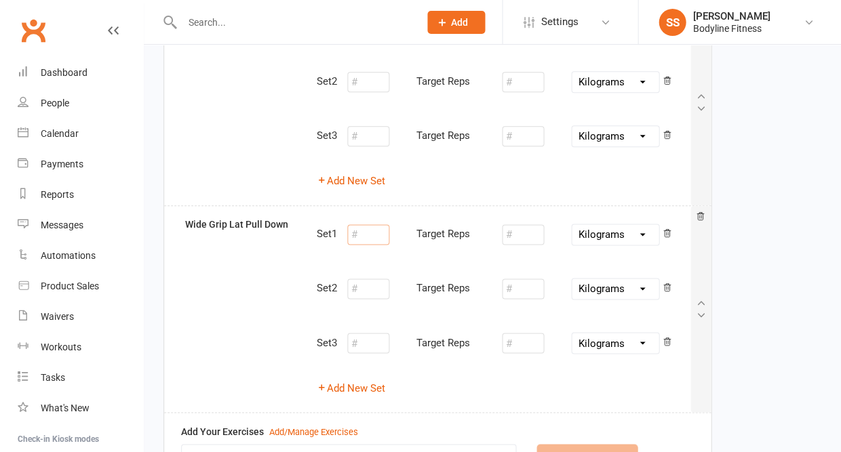
click at [370, 233] on input "number" at bounding box center [368, 234] width 42 height 20
type input "5"
click at [516, 234] on input "number" at bounding box center [523, 234] width 42 height 20
type input "42"
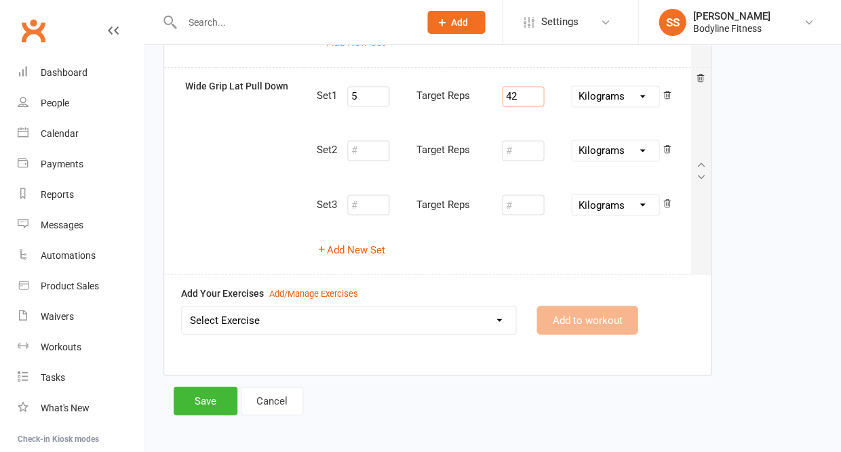
scroll to position [292, 0]
click at [414, 318] on select "Select Exercise 100's 120 Degree Knee Flexed Glute Bridges 1/2 Cuban Press 1/2 …" at bounding box center [349, 320] width 334 height 27
select select "2163"
click at [599, 311] on button "Add to workout" at bounding box center [586, 320] width 101 height 28
select select
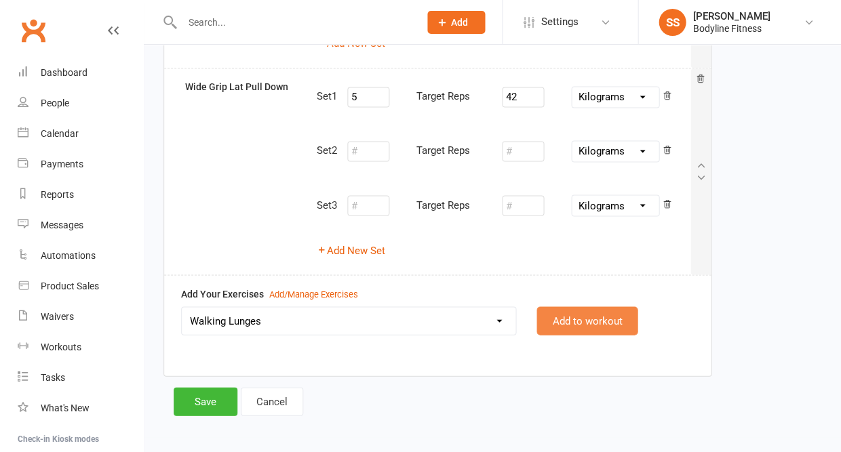
select select "Kilograms"
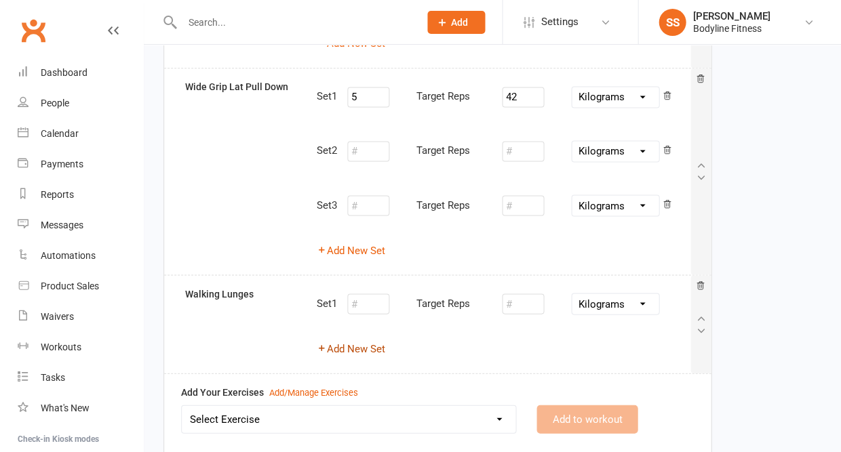
click at [380, 343] on button "Add New Set" at bounding box center [351, 348] width 68 height 16
select select "Kilograms"
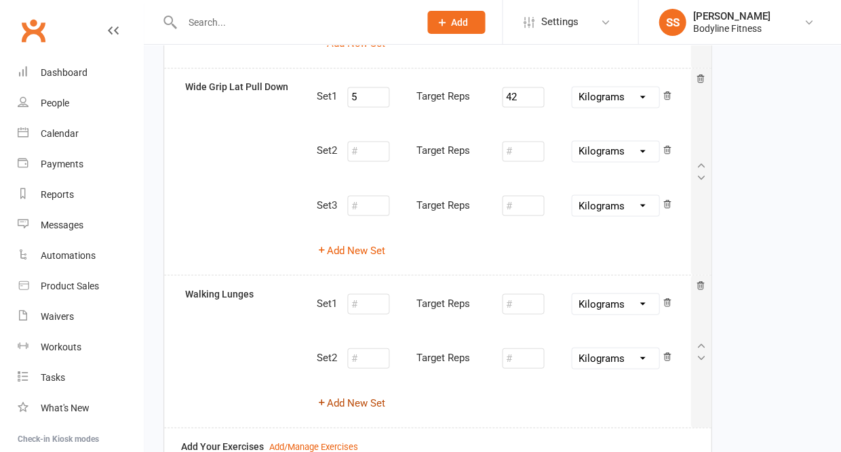
click at [370, 395] on button "Add New Set" at bounding box center [351, 403] width 68 height 16
select select "Kilograms"
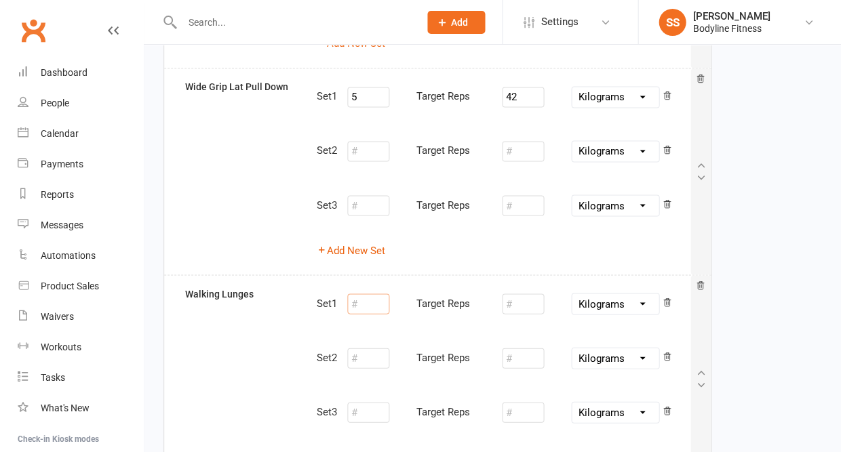
click at [363, 298] on input "number" at bounding box center [368, 304] width 42 height 20
type input "20"
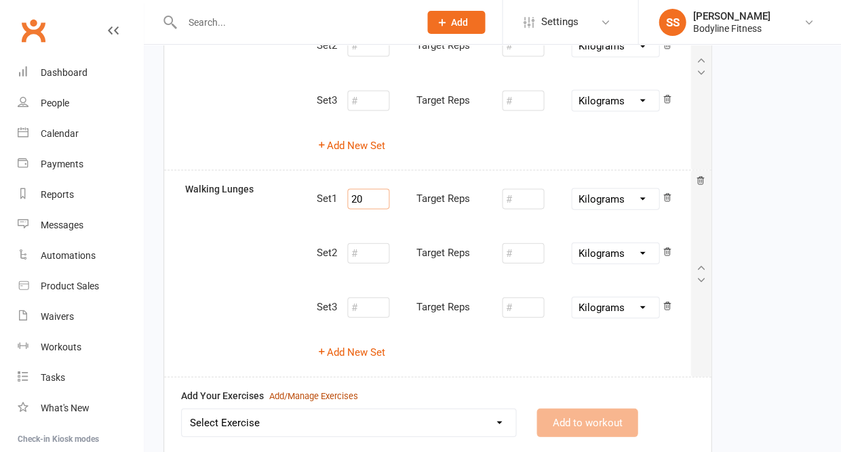
scroll to position [454, 0]
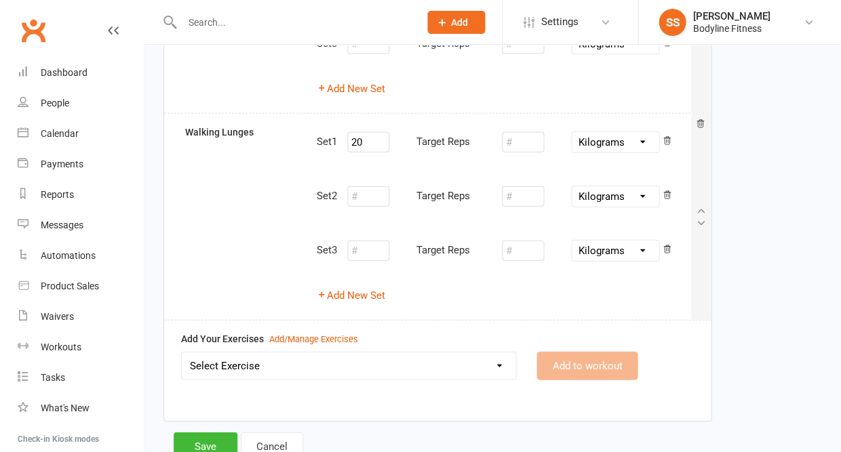
click at [302, 359] on select "Select Exercise 100's 120 Degree Knee Flexed Glute Bridges 1/2 Cuban Press 1/2 …" at bounding box center [349, 365] width 334 height 27
click at [279, 332] on div "Add/Manage Exercises" at bounding box center [313, 339] width 89 height 14
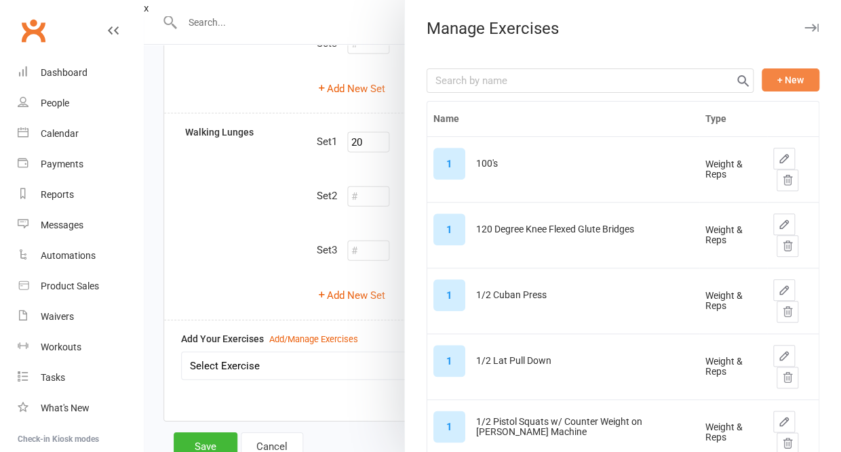
click at [789, 77] on button "+ New" at bounding box center [790, 79] width 58 height 23
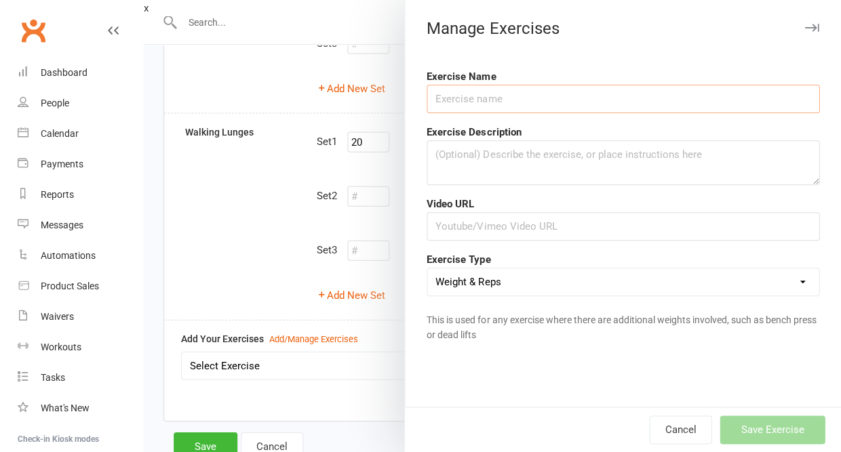
click at [692, 85] on input "text" at bounding box center [622, 99] width 393 height 28
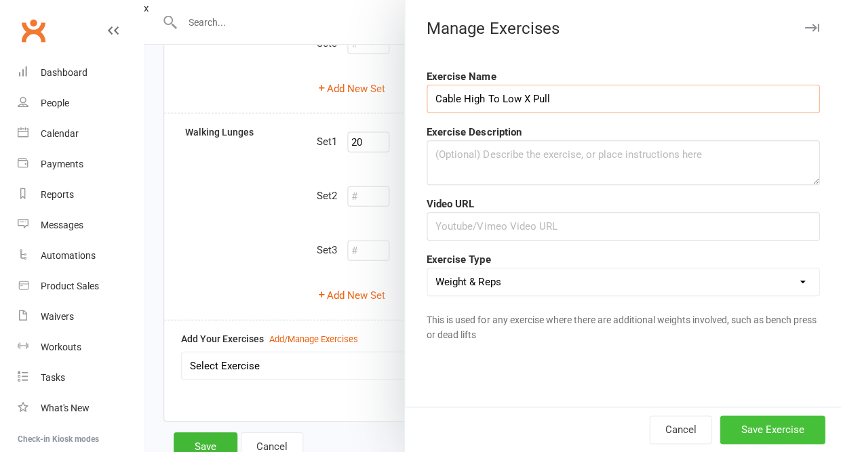
type input "Cable High To Low X Pull"
click at [763, 418] on button "Save Exercise" at bounding box center [771, 430] width 105 height 28
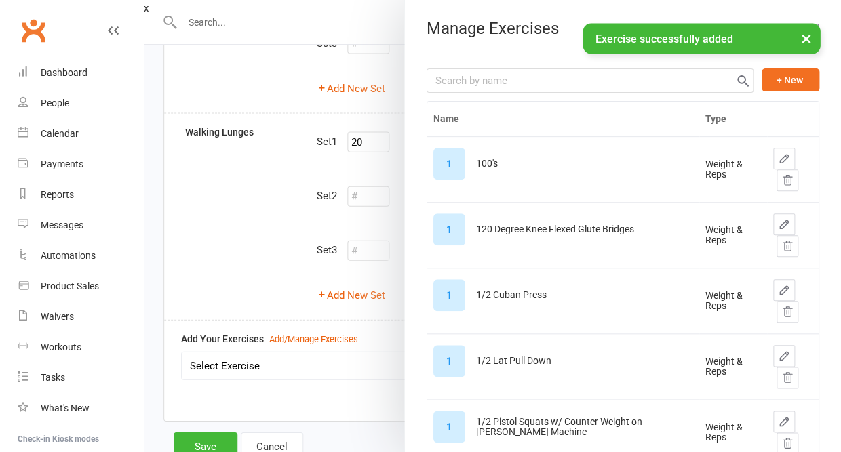
click at [799, 38] on button "×" at bounding box center [805, 37] width 24 height 29
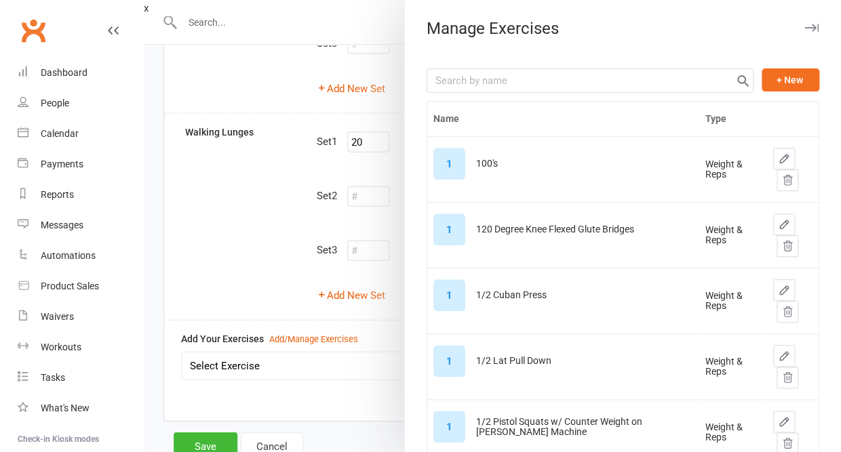
click at [810, 26] on icon "button" at bounding box center [811, 28] width 14 height 8
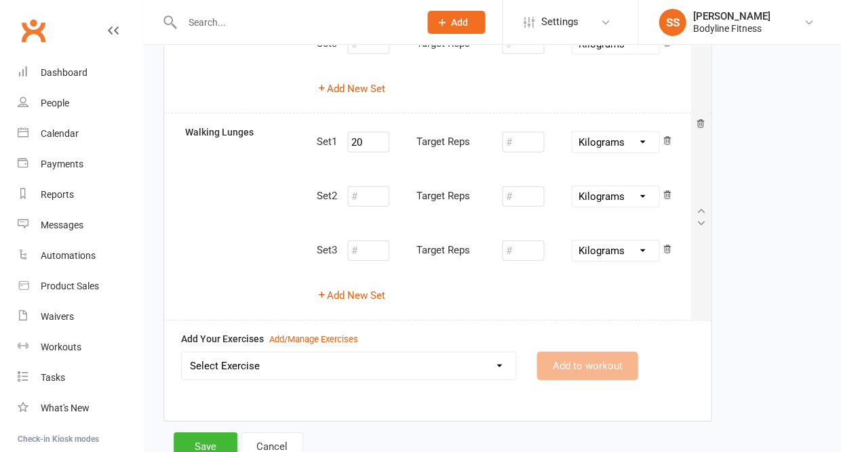
click at [406, 358] on select "Select Exercise 100's 120 Degree Knee Flexed Glute Bridges 1/2 Cuban Press 1/2 …" at bounding box center [349, 365] width 334 height 27
select select "12474"
click at [570, 353] on button "Add to workout" at bounding box center [586, 365] width 101 height 28
select select
select select "Kilograms"
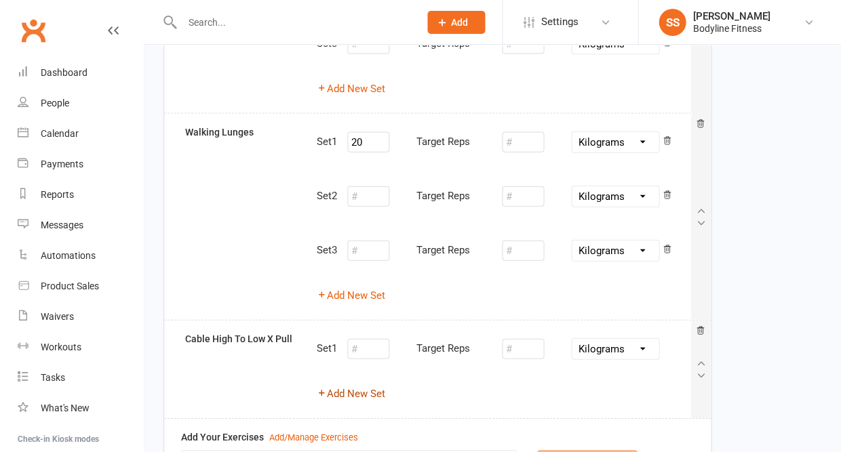
click at [364, 388] on button "Add New Set" at bounding box center [351, 393] width 68 height 16
select select "Kilograms"
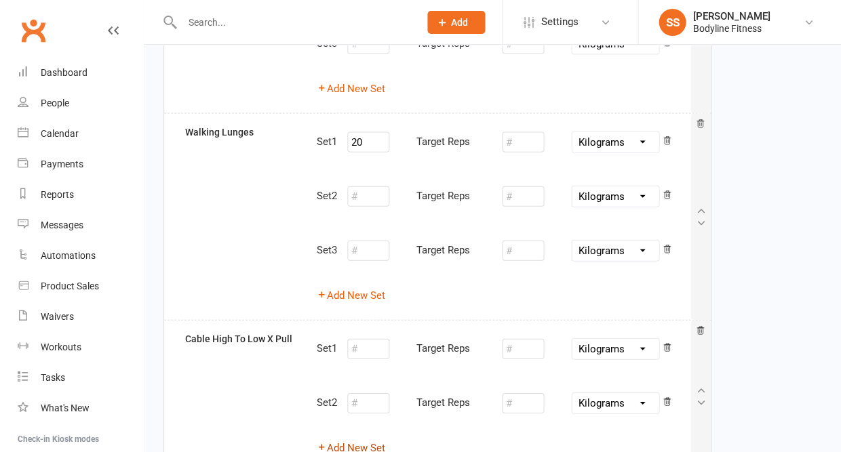
click at [361, 439] on button "Add New Set" at bounding box center [351, 447] width 68 height 16
select select "Kilograms"
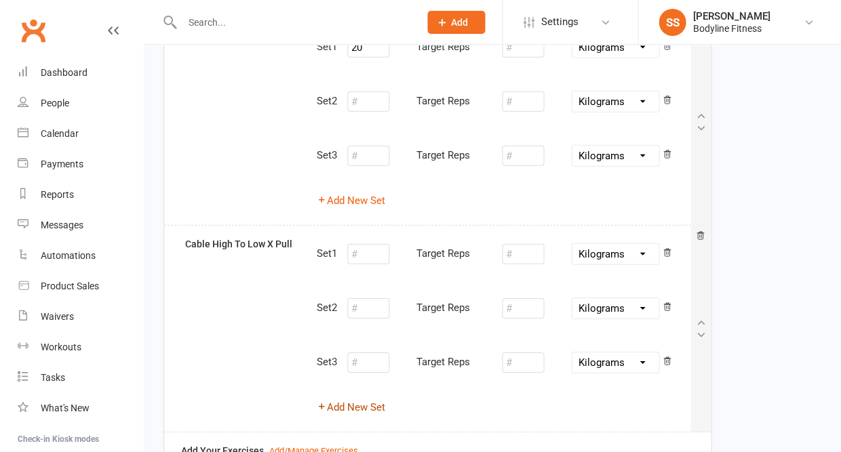
scroll to position [561, 0]
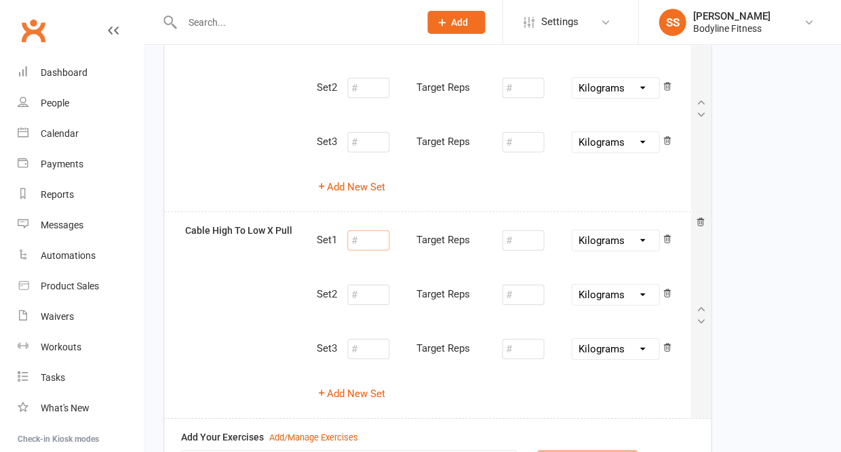
click at [371, 231] on input "number" at bounding box center [368, 241] width 42 height 20
type input "10"
click at [527, 233] on input "number" at bounding box center [523, 241] width 42 height 20
type input "14"
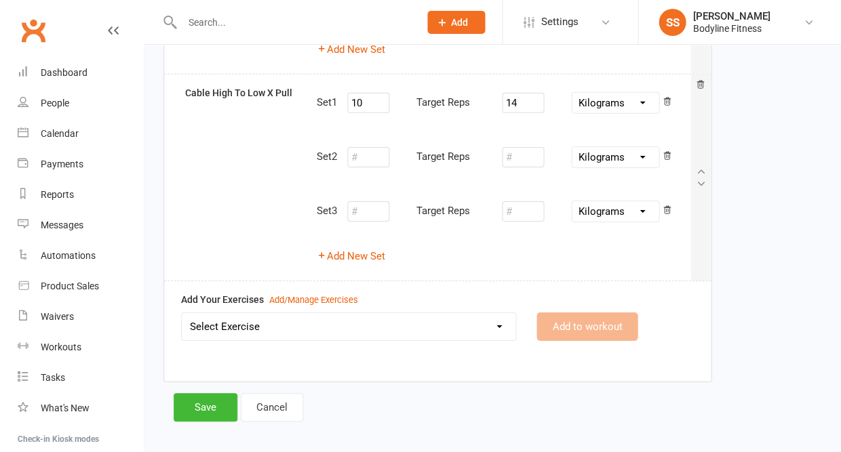
click at [383, 313] on select "Select Exercise 100's 120 Degree Knee Flexed Glute Bridges 1/2 Cuban Press 1/2 …" at bounding box center [349, 326] width 334 height 27
select select "6730"
click at [581, 313] on button "Add to workout" at bounding box center [586, 327] width 101 height 28
select select "Kilograms"
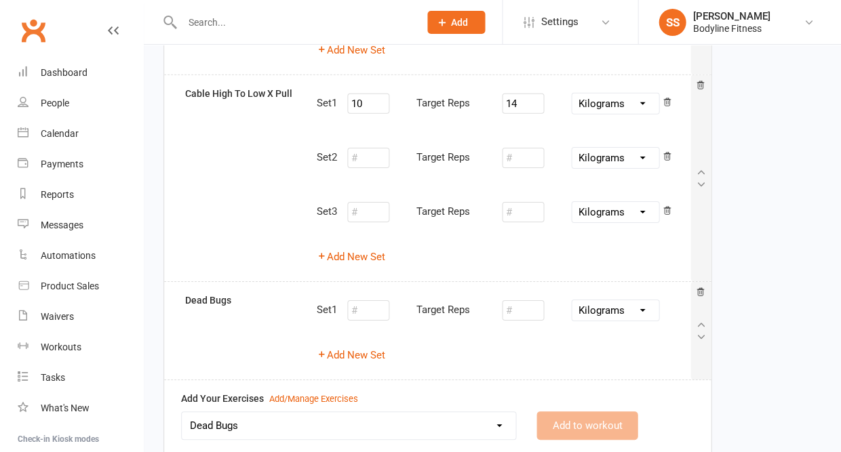
select select
click at [368, 347] on button "Add New Set" at bounding box center [351, 355] width 68 height 16
select select "Kilograms"
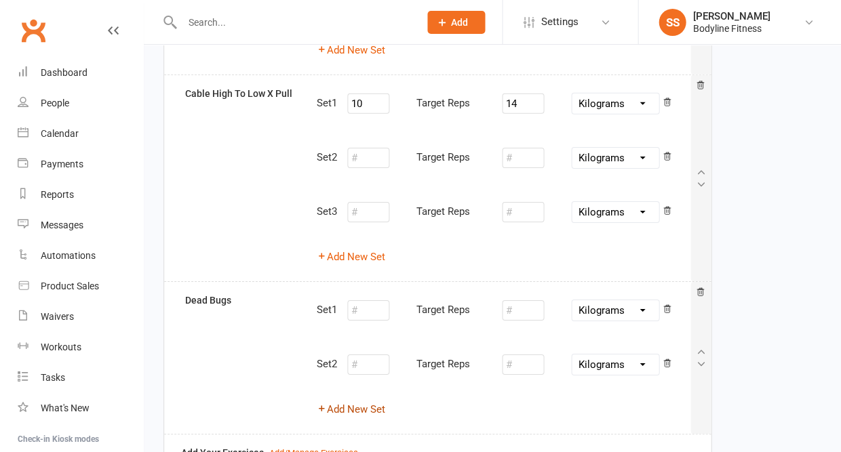
click at [361, 401] on button "Add New Set" at bounding box center [351, 409] width 68 height 16
select select "Kilograms"
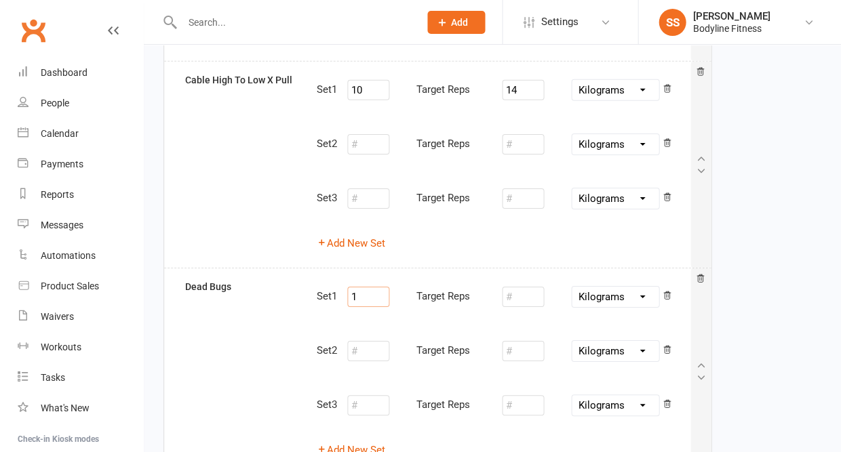
click at [384, 287] on input "1" at bounding box center [368, 297] width 42 height 20
type input "12"
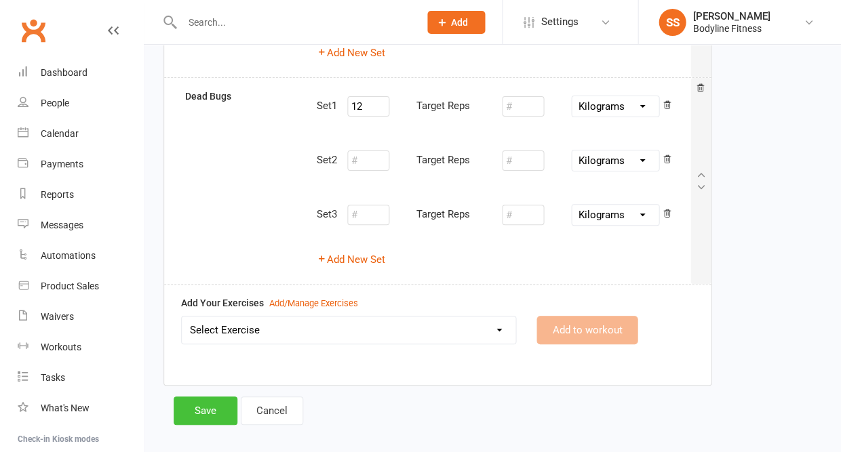
scroll to position [902, 0]
click at [205, 397] on button "Save" at bounding box center [206, 411] width 64 height 28
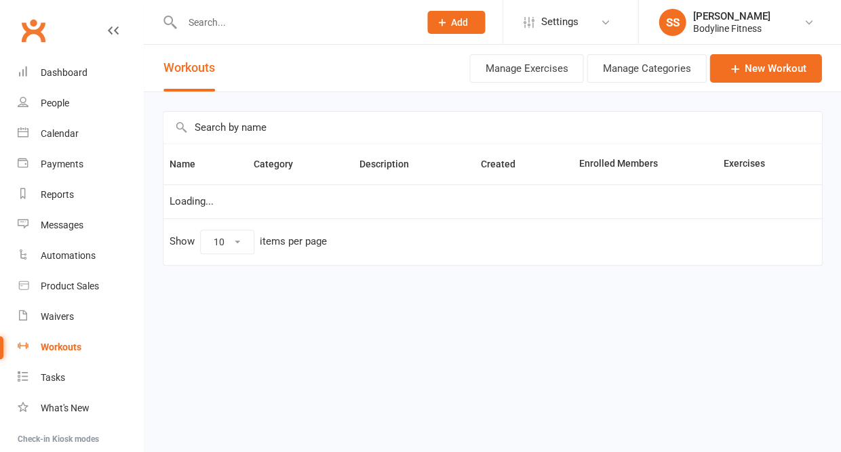
click at [209, 18] on input "text" at bounding box center [294, 22] width 232 height 19
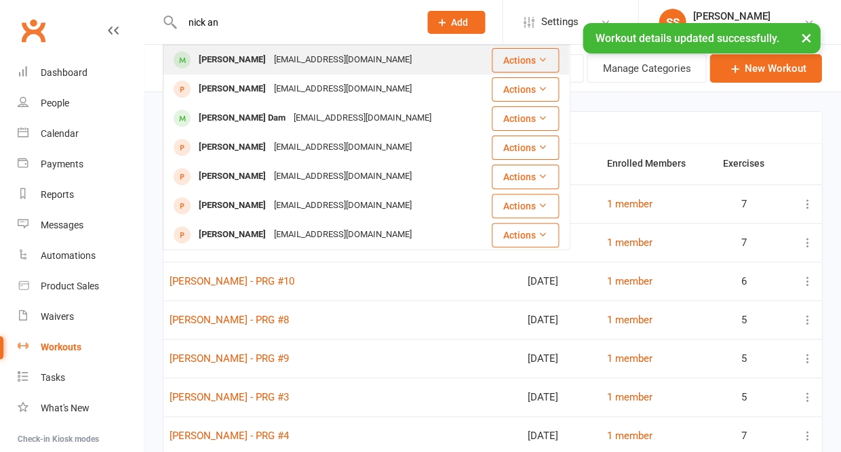
type input "nick an"
click at [207, 56] on div "Nick Angelucci" at bounding box center [232, 60] width 75 height 20
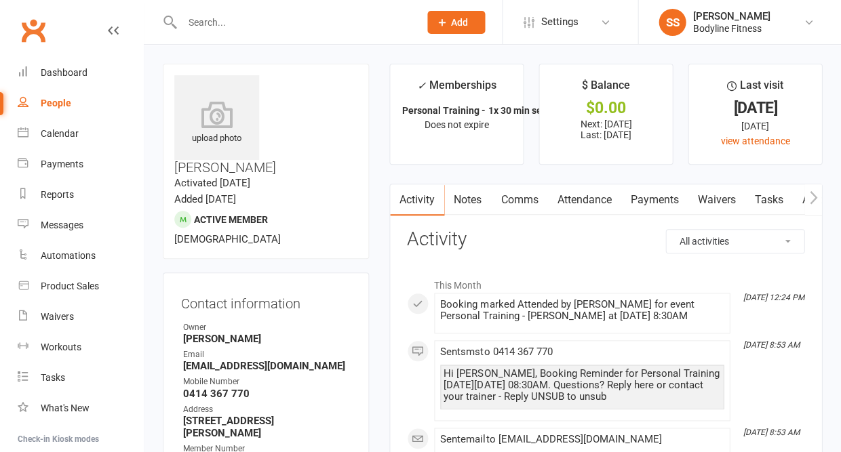
click at [813, 195] on icon "button" at bounding box center [813, 198] width 8 height 14
click at [814, 201] on icon "button" at bounding box center [813, 198] width 8 height 14
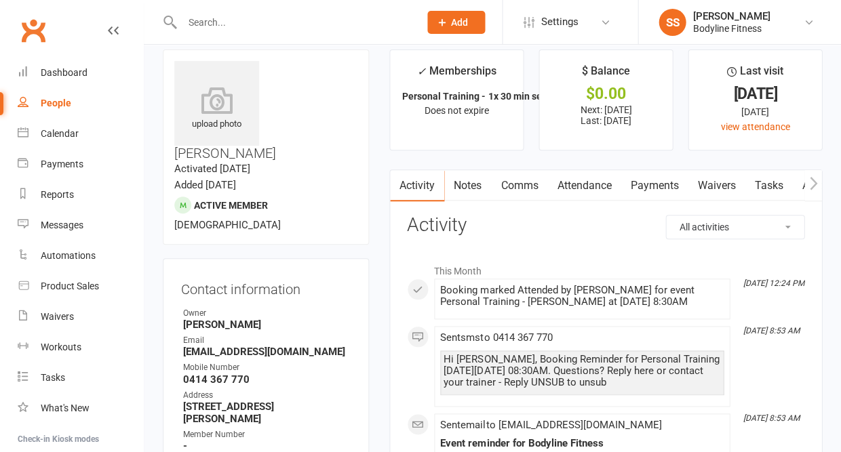
scroll to position [0, 102]
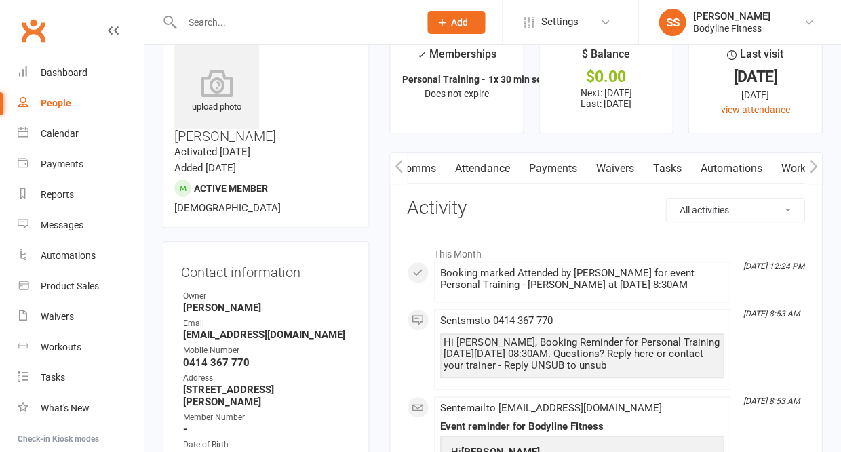
click at [786, 174] on link "Workouts" at bounding box center [803, 168] width 64 height 31
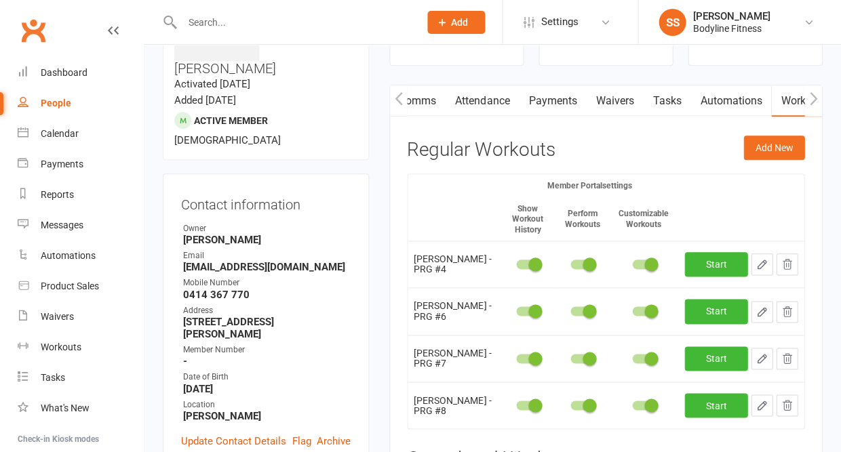
scroll to position [114, 0]
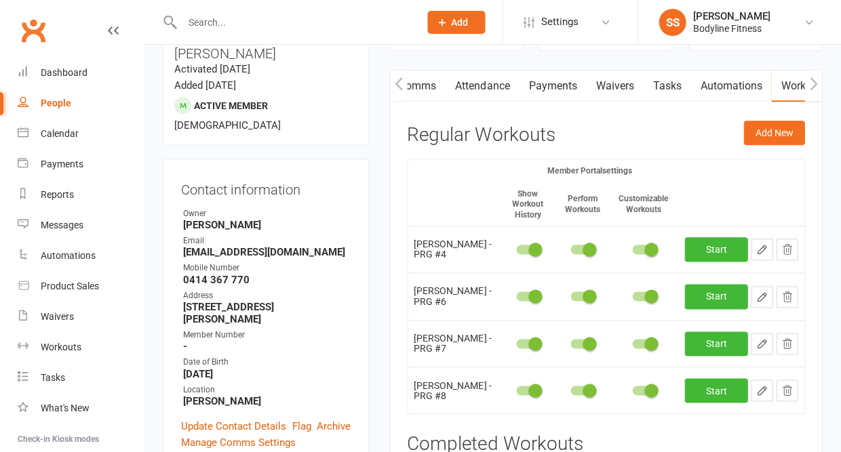
click at [789, 248] on icon "button" at bounding box center [786, 249] width 12 height 12
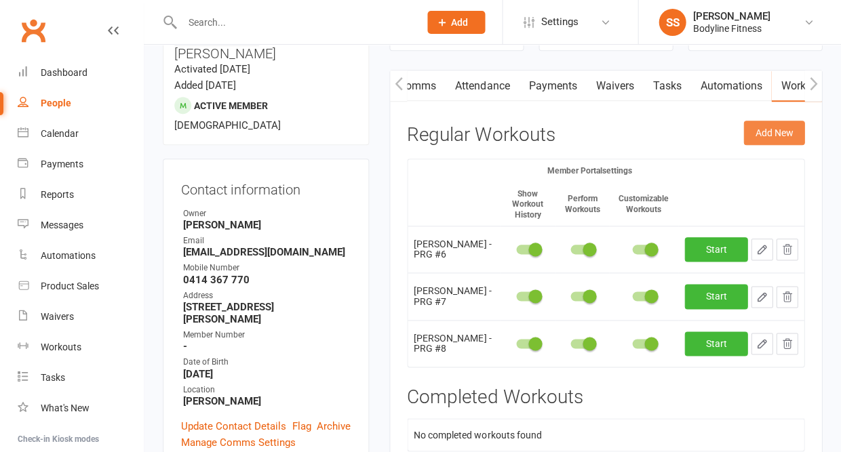
click at [785, 135] on button "Add New" at bounding box center [773, 133] width 61 height 24
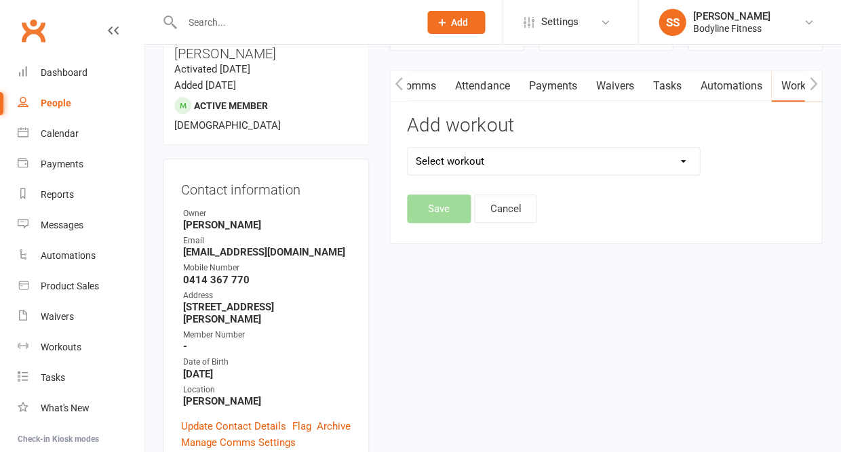
select select "6583"
click at [454, 207] on button "Save" at bounding box center [439, 209] width 64 height 28
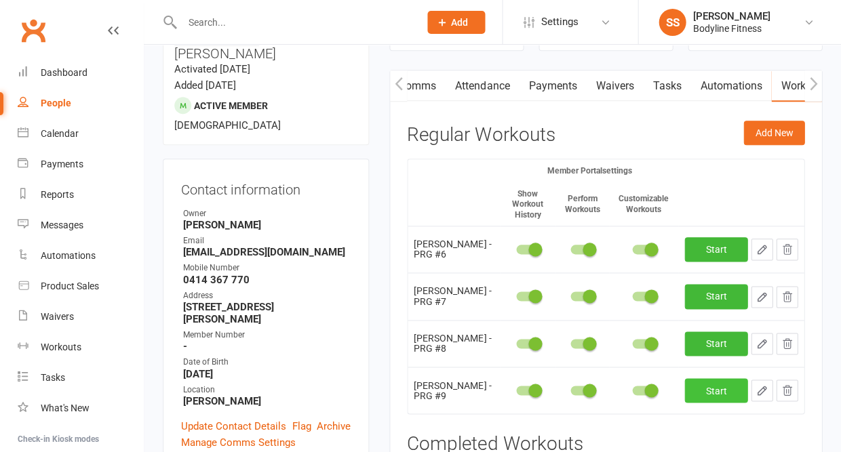
scroll to position [131, 0]
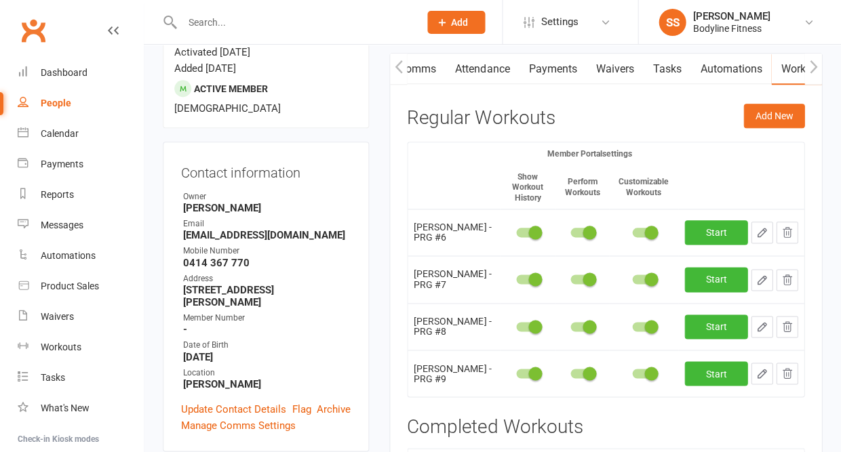
click at [764, 373] on icon "button" at bounding box center [761, 373] width 12 height 12
select select "Kilograms"
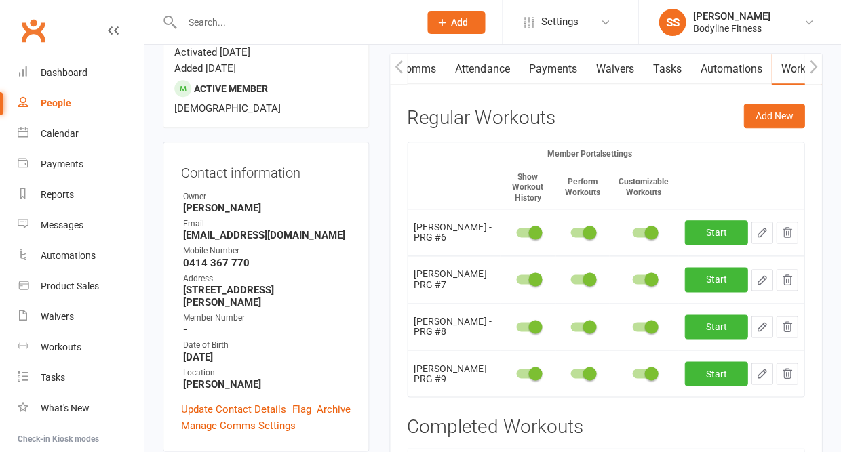
select select "Kilograms"
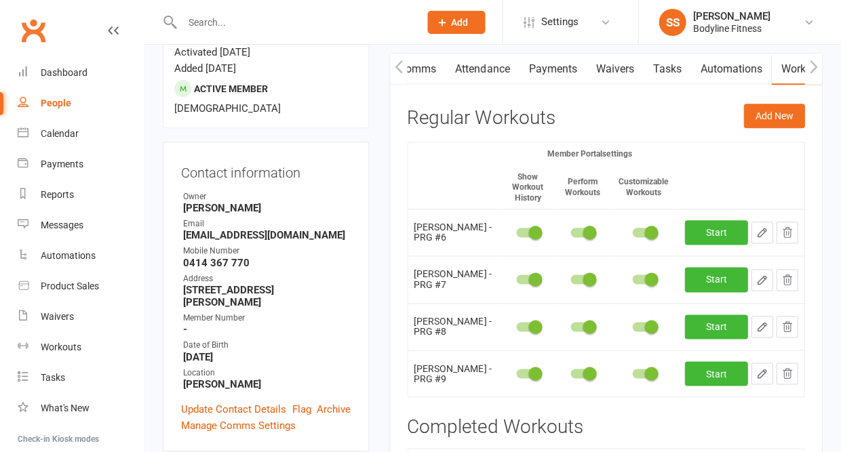
select select "Kilograms"
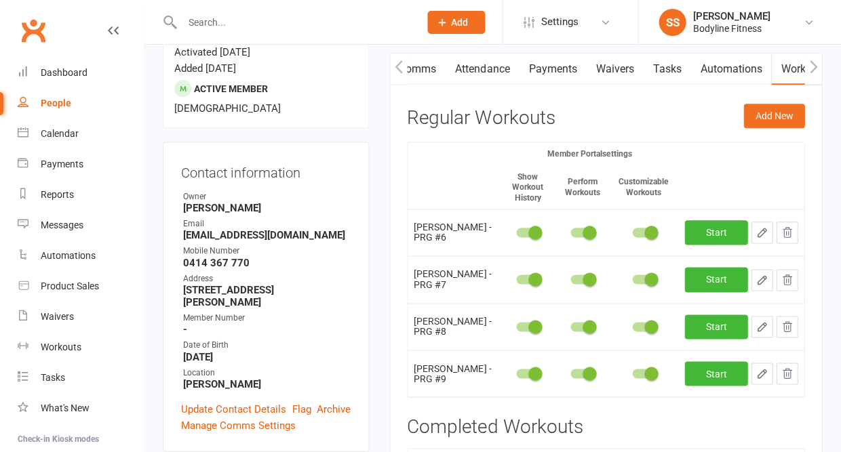
select select "Kilograms"
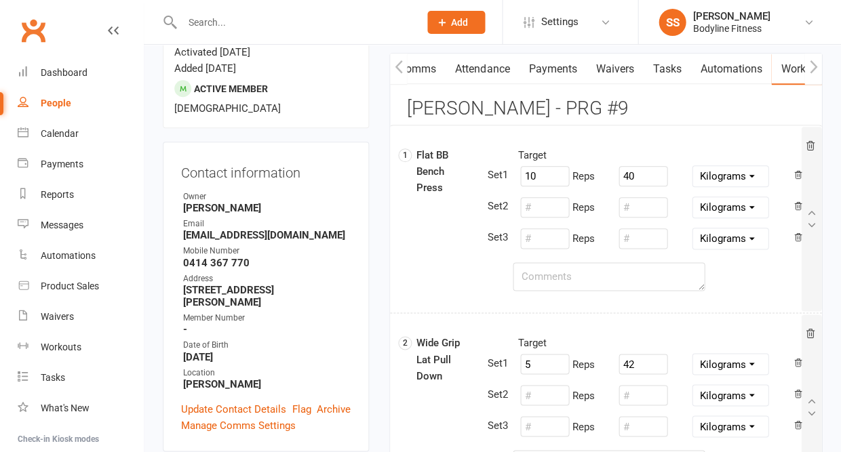
scroll to position [183, 0]
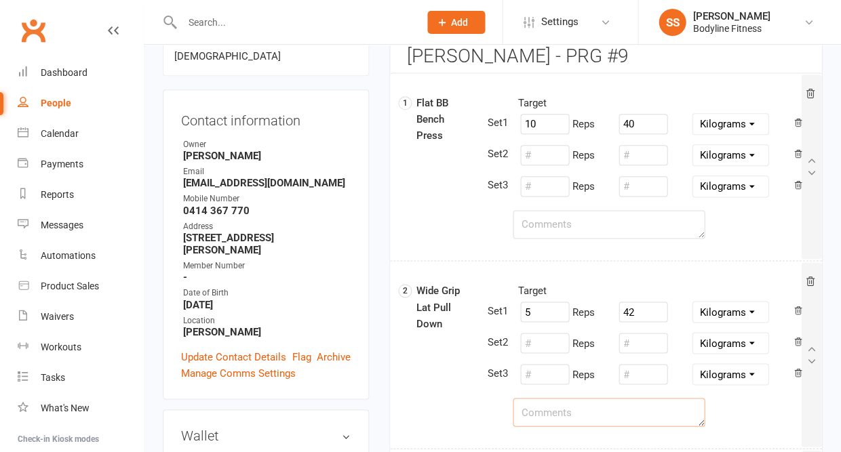
click at [589, 415] on textarea at bounding box center [609, 412] width 192 height 28
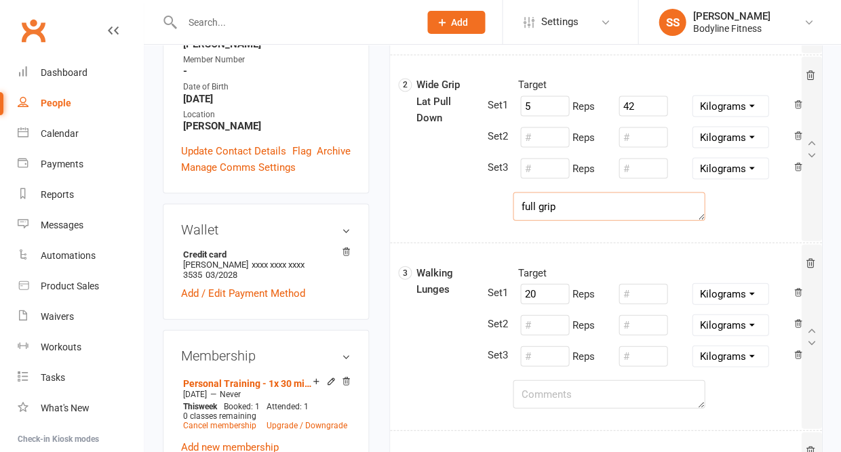
scroll to position [391, 0]
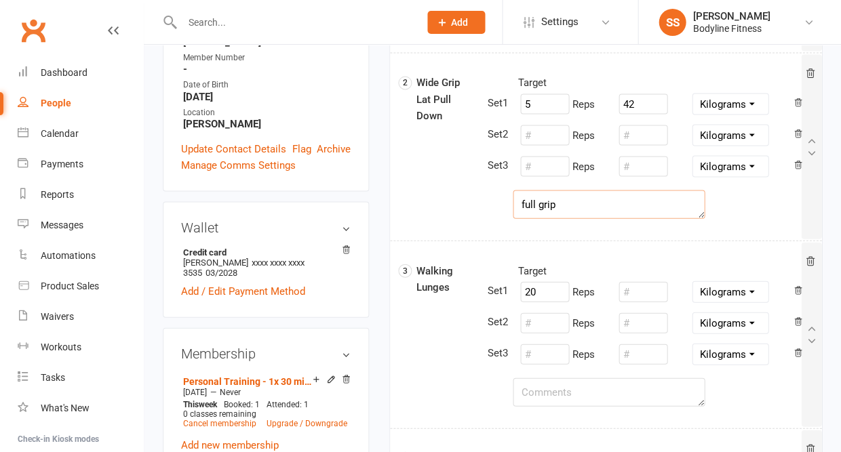
type textarea "full grip"
click at [561, 386] on textarea at bounding box center [609, 392] width 192 height 28
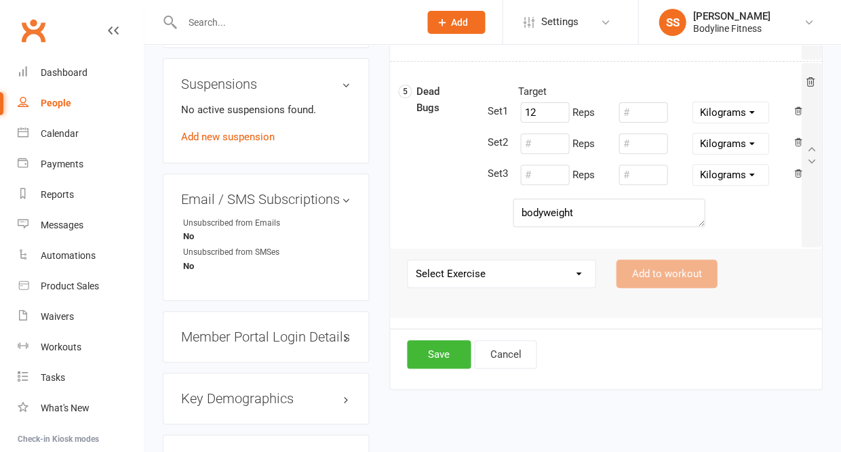
scroll to position [963, 0]
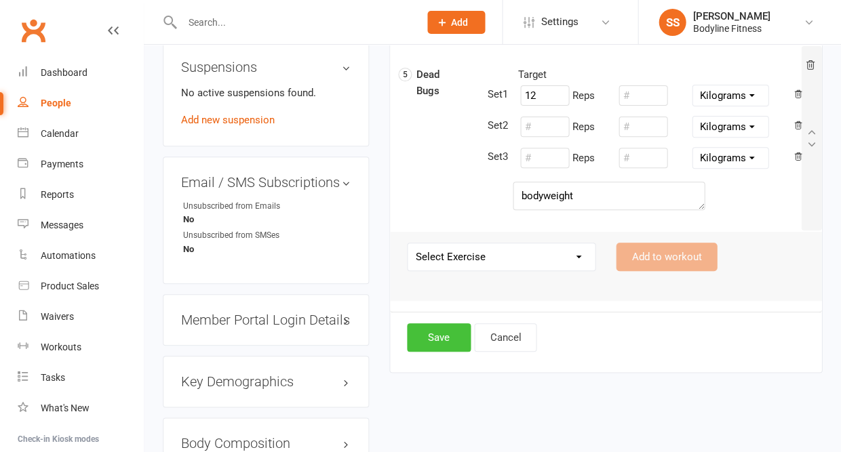
type textarea "start with bodyweight"
click at [452, 340] on button "Save" at bounding box center [439, 337] width 64 height 28
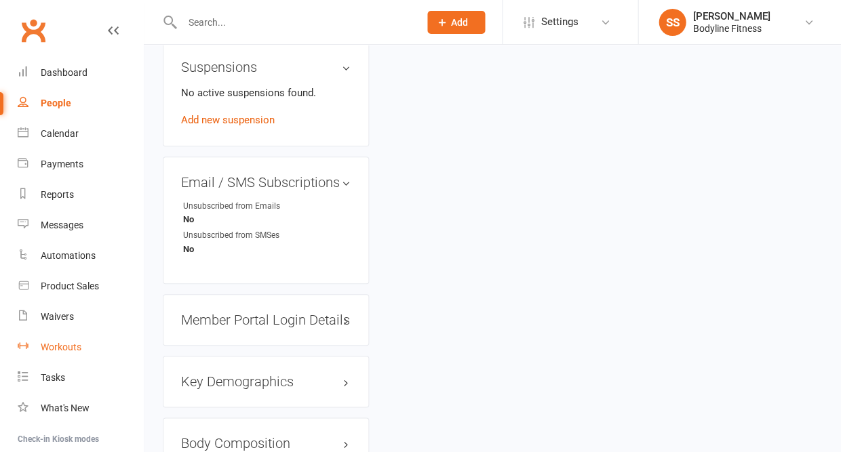
click at [58, 344] on div "Workouts" at bounding box center [61, 347] width 41 height 11
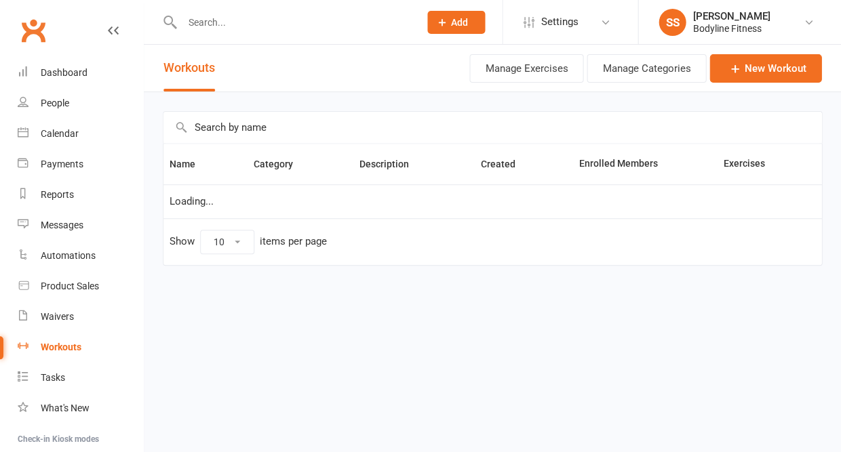
click at [244, 129] on input "text" at bounding box center [492, 127] width 658 height 31
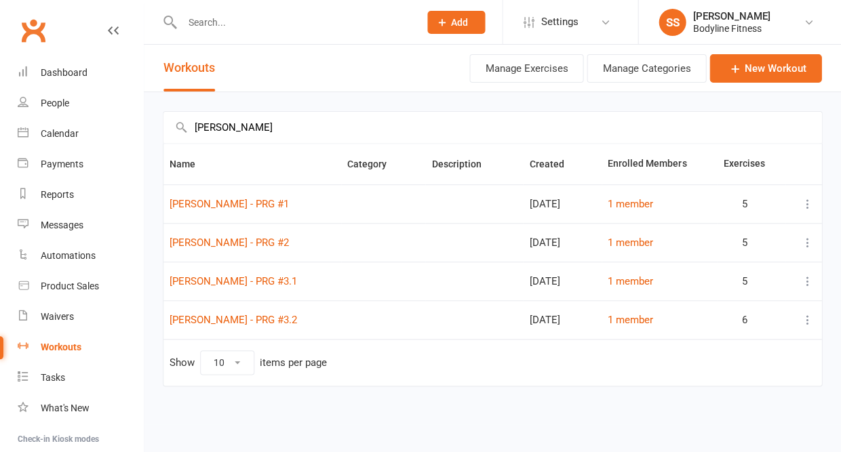
type input "cecilie"
click at [809, 206] on icon at bounding box center [807, 204] width 14 height 14
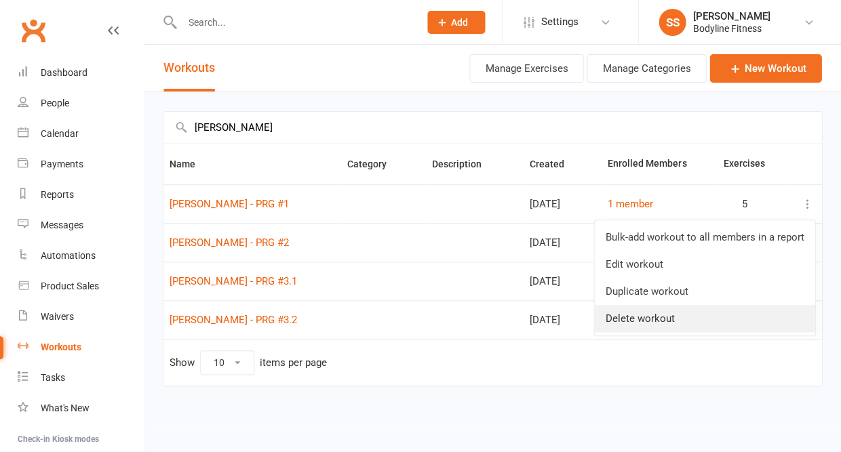
click at [694, 313] on link "Delete workout" at bounding box center [704, 318] width 220 height 27
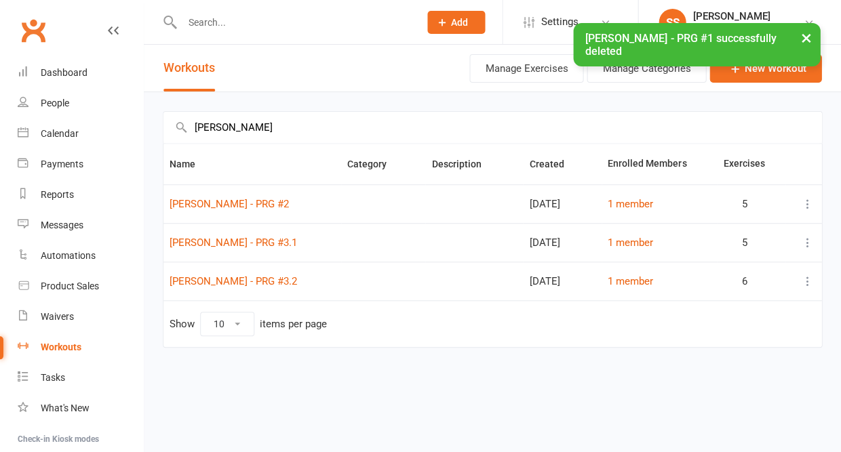
drag, startPoint x: 293, startPoint y: 284, endPoint x: 292, endPoint y: 277, distance: 6.8
click at [292, 277] on td "Cecilie Larsen - PRG #3.2" at bounding box center [252, 281] width 178 height 39
copy link "Cecilie Larsen - PRG #3.2"
click at [726, 92] on div "Actions Manage Exercises Manage Categories New Workout" at bounding box center [643, 68] width 355 height 47
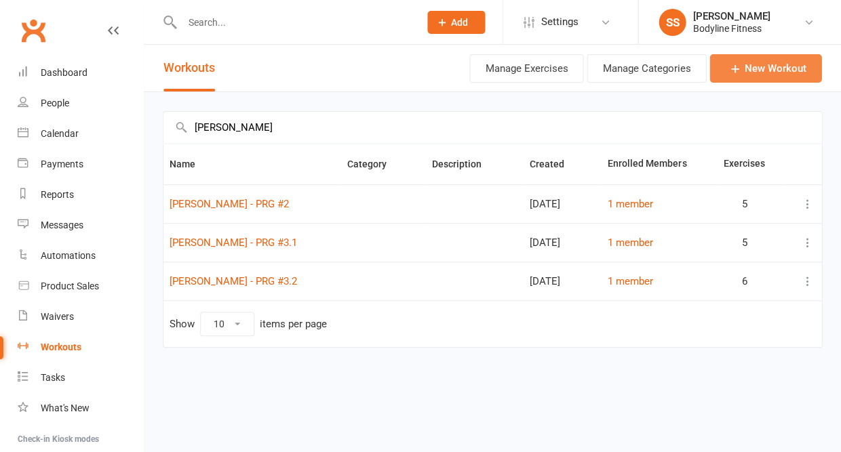
click at [726, 83] on link "New Workout" at bounding box center [765, 68] width 112 height 28
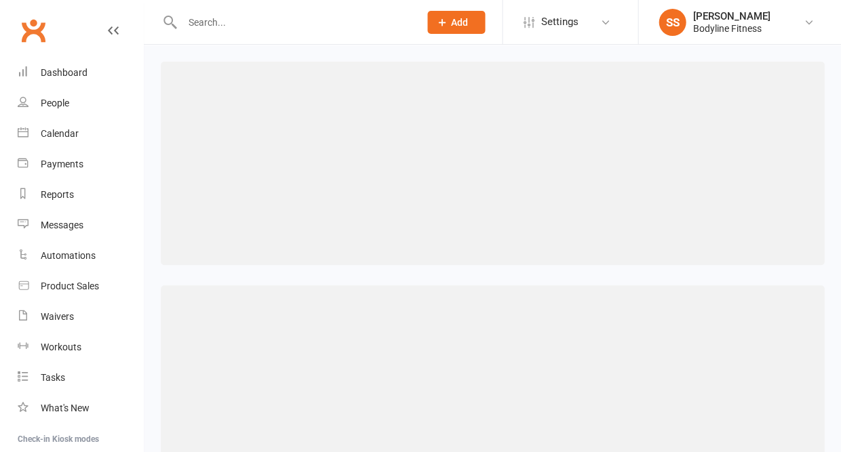
scroll to position [142, 0]
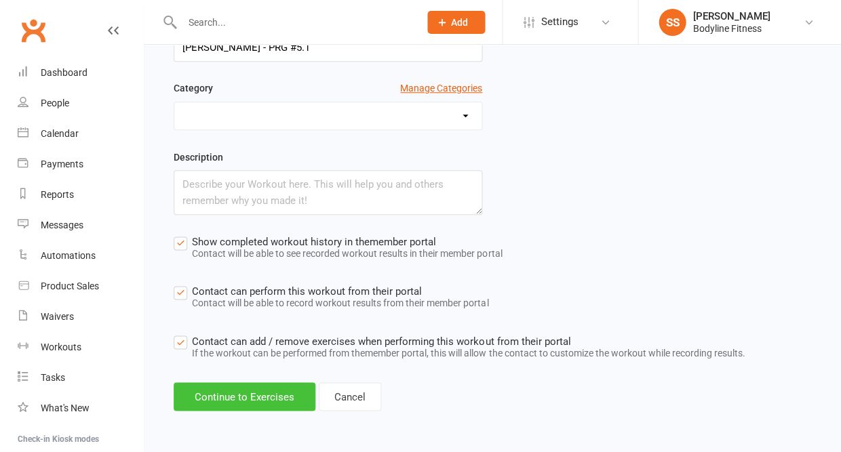
type input "Cecilie Larsen - PRG #5.1"
click at [261, 402] on button "Continue to Exercises" at bounding box center [245, 396] width 142 height 28
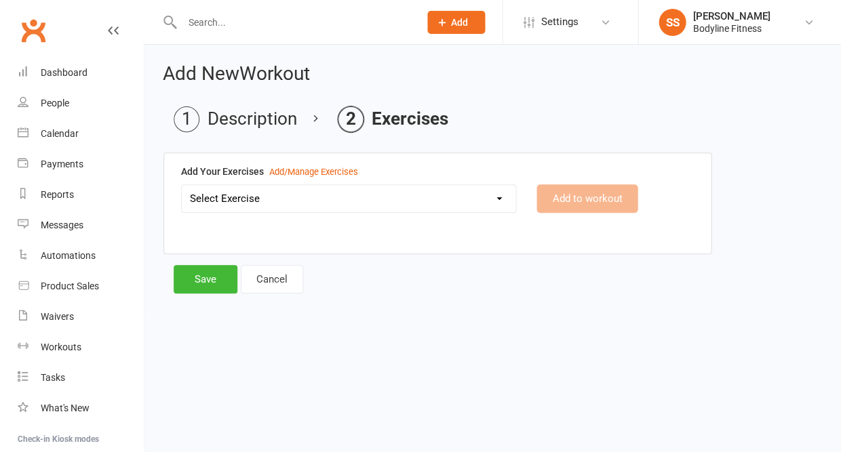
scroll to position [0, 0]
click at [308, 203] on select "Select Exercise 100's 120 Degree Knee Flexed Glute Bridges 1/2 Cuban Press 1/2 …" at bounding box center [349, 198] width 334 height 27
click at [277, 178] on div "Add/Manage Exercises" at bounding box center [313, 172] width 89 height 14
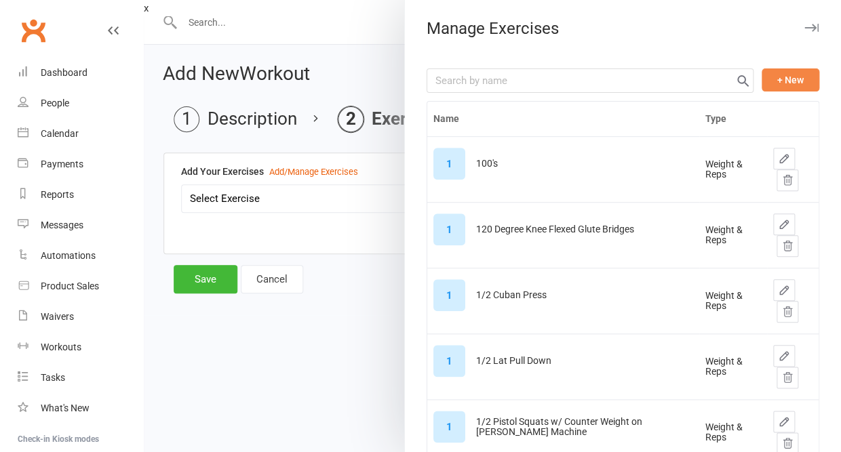
click at [786, 71] on button "+ New" at bounding box center [790, 79] width 58 height 23
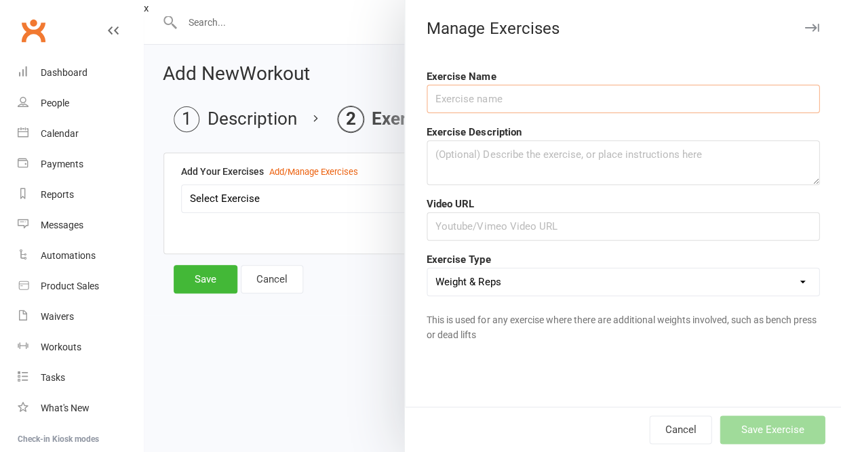
click at [711, 87] on input "text" at bounding box center [622, 99] width 393 height 28
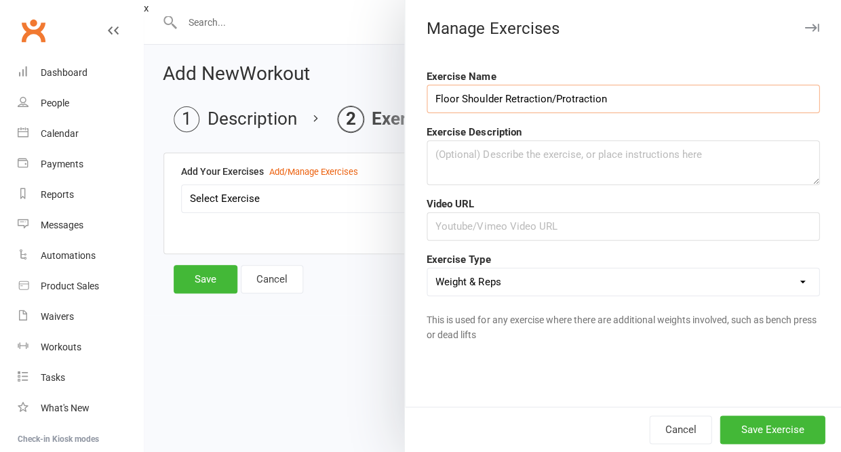
type input "Floor Shoulder Retraction/Protraction"
click at [460, 148] on textarea at bounding box center [622, 162] width 393 height 45
type textarea "bodyweight"
click at [777, 424] on button "Save Exercise" at bounding box center [771, 430] width 105 height 28
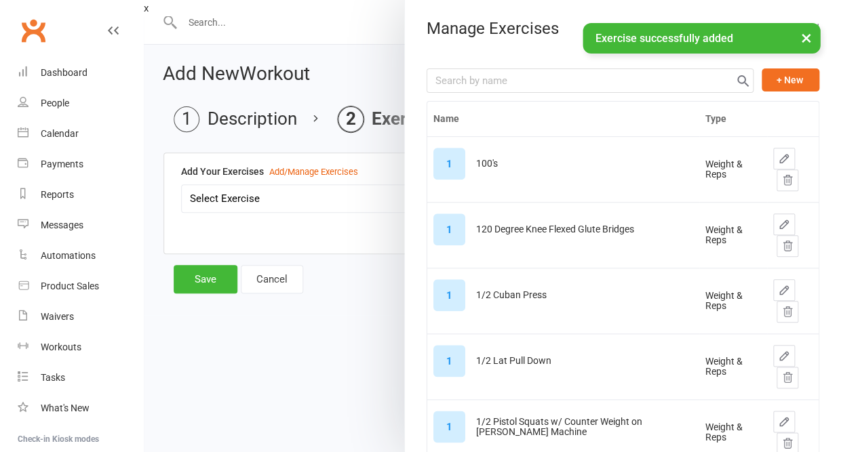
click at [803, 39] on button "×" at bounding box center [805, 37] width 24 height 29
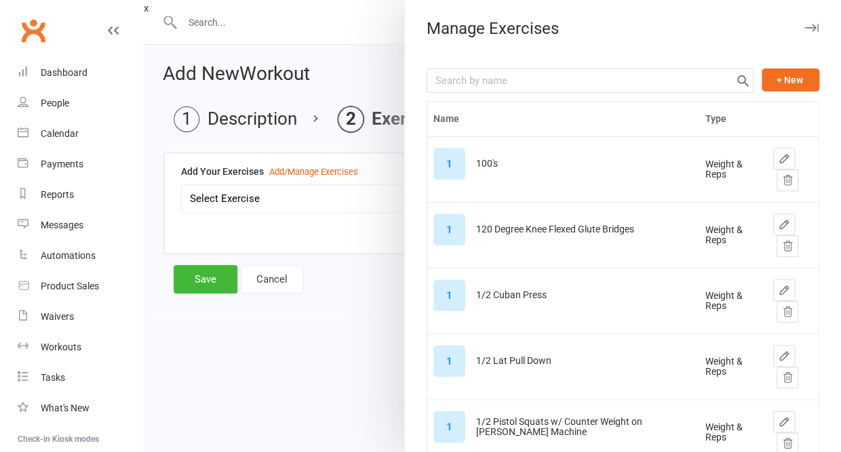
click at [809, 27] on icon "button" at bounding box center [811, 28] width 14 height 8
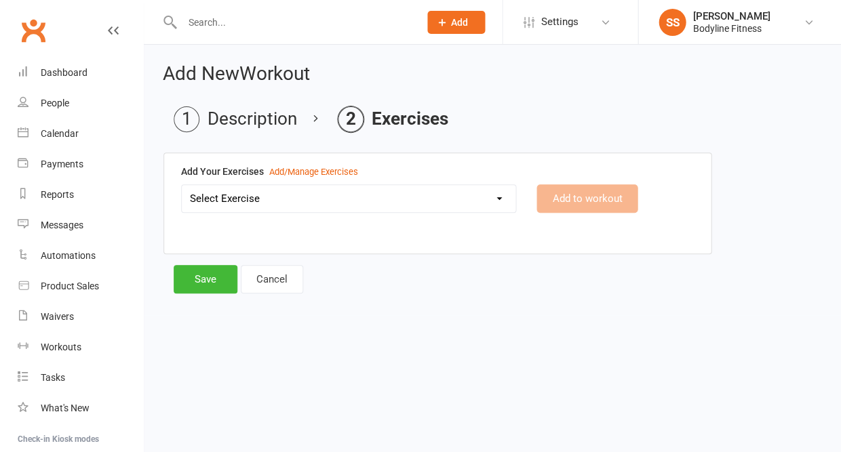
click at [435, 195] on select "Select Exercise 100's 120 Degree Knee Flexed Glute Bridges 1/2 Cuban Press 1/2 …" at bounding box center [349, 198] width 334 height 27
select select "12475"
click at [553, 205] on button "Add to workout" at bounding box center [586, 198] width 101 height 28
select select
select select "Kilograms"
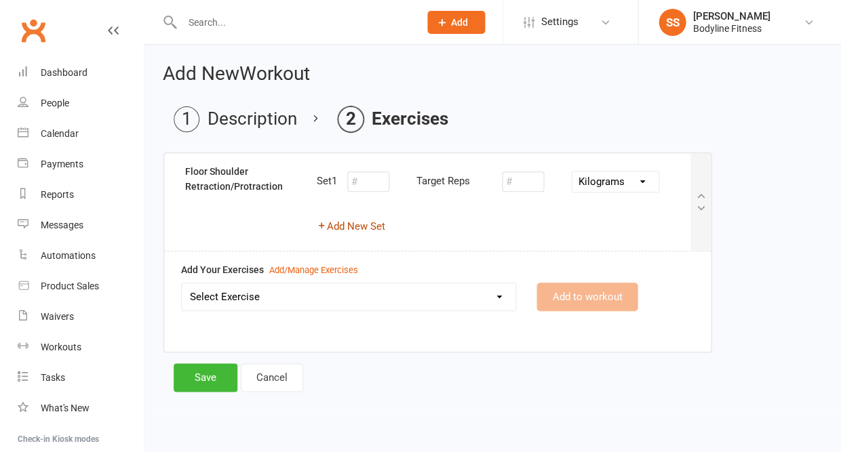
click at [365, 223] on button "Add New Set" at bounding box center [351, 226] width 68 height 16
select select "Kilograms"
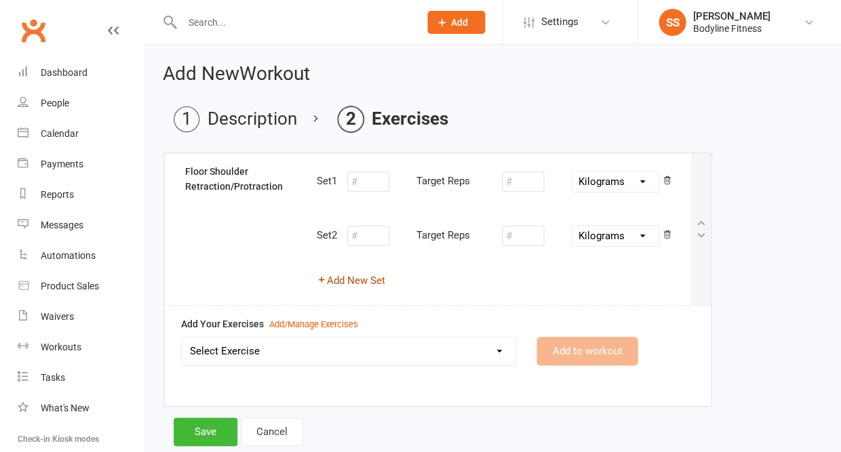
click at [353, 280] on button "Add New Set" at bounding box center [351, 281] width 68 height 16
select select "Kilograms"
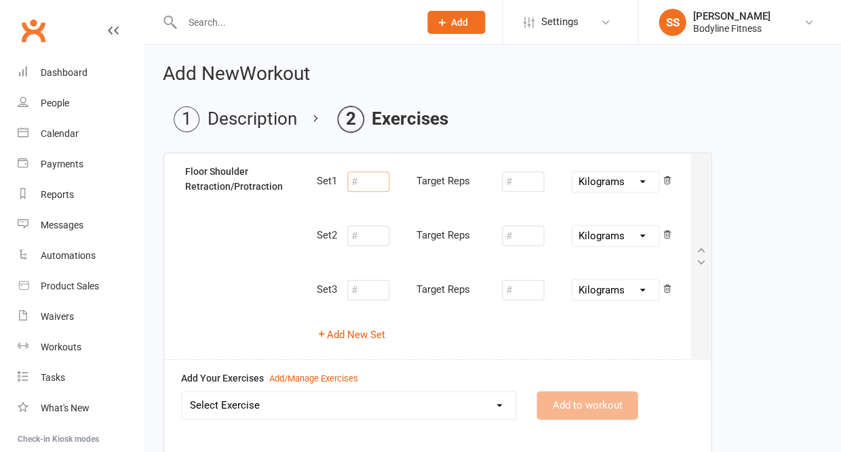
click at [370, 186] on input "number" at bounding box center [368, 182] width 42 height 20
type input "10"
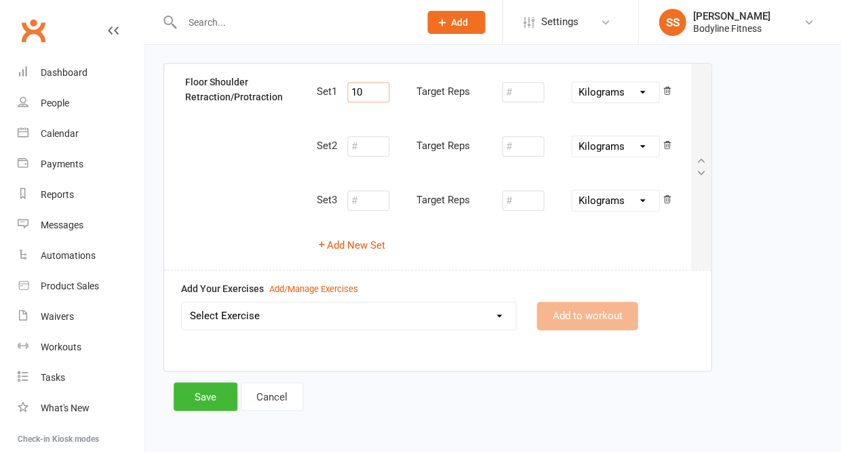
scroll to position [89, 0]
click at [300, 316] on select "Select Exercise 100's 120 Degree Knee Flexed Glute Bridges 1/2 Cuban Press 1/2 …" at bounding box center [349, 316] width 334 height 27
select select "8013"
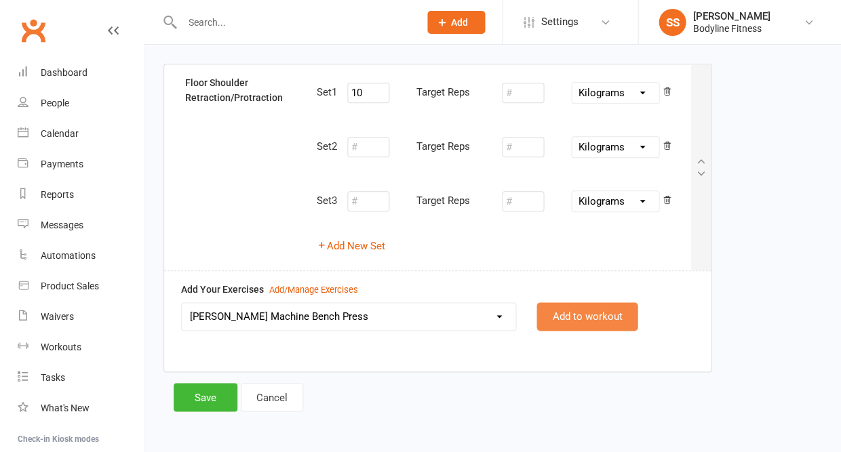
click at [565, 306] on button "Add to workout" at bounding box center [586, 316] width 101 height 28
select select
select select "Kilograms"
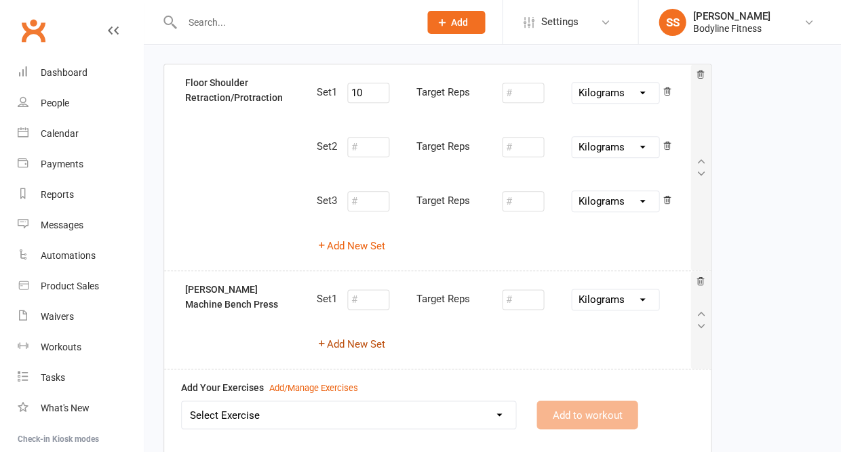
click at [380, 340] on button "Add New Set" at bounding box center [351, 344] width 68 height 16
select select "Kilograms"
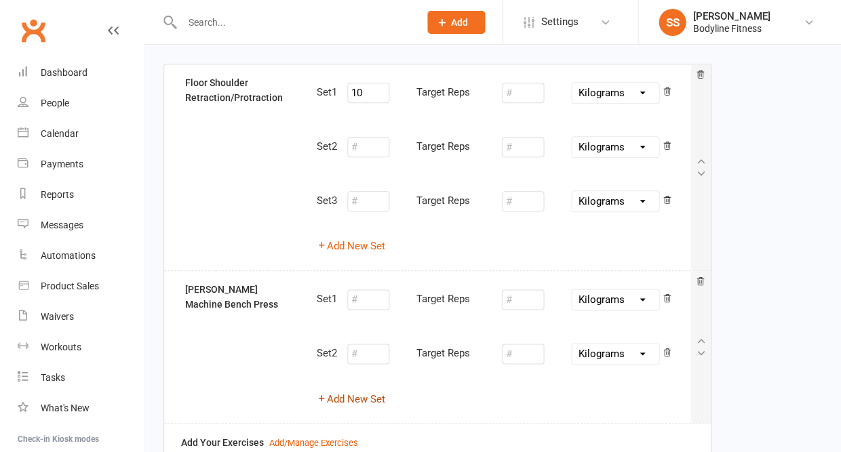
click at [361, 393] on button "Add New Set" at bounding box center [351, 399] width 68 height 16
select select "Kilograms"
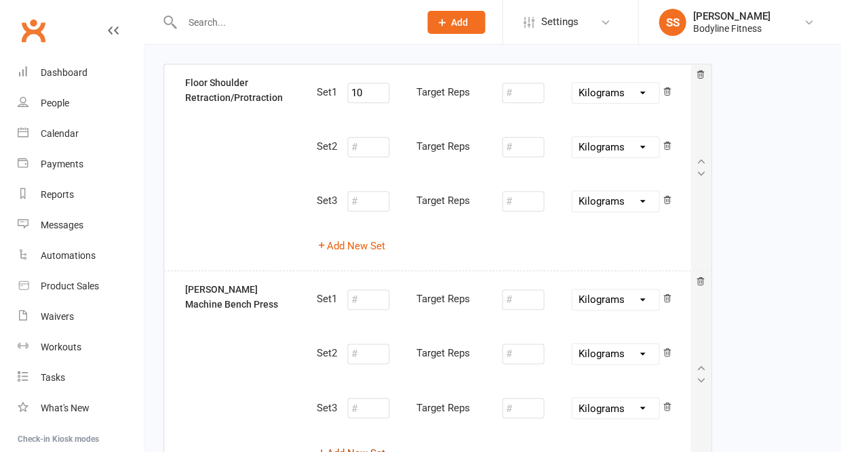
scroll to position [194, 0]
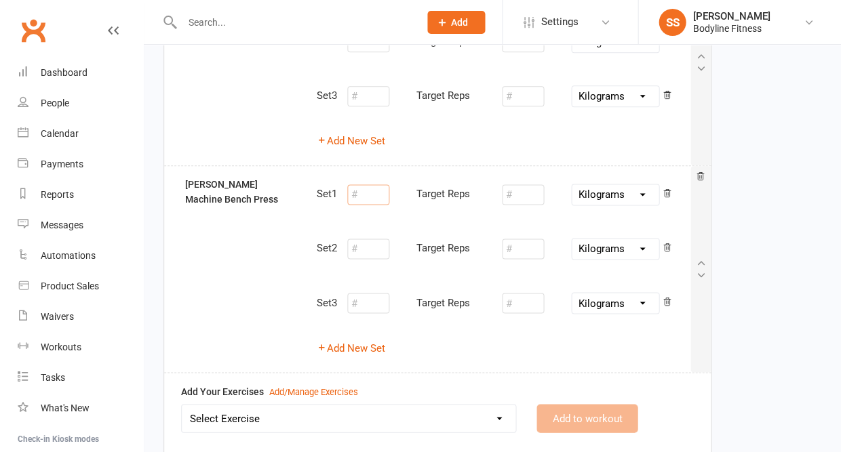
click at [371, 191] on input "number" at bounding box center [368, 194] width 42 height 20
type input "10"
click at [523, 193] on input "number" at bounding box center [523, 194] width 42 height 20
type input "30"
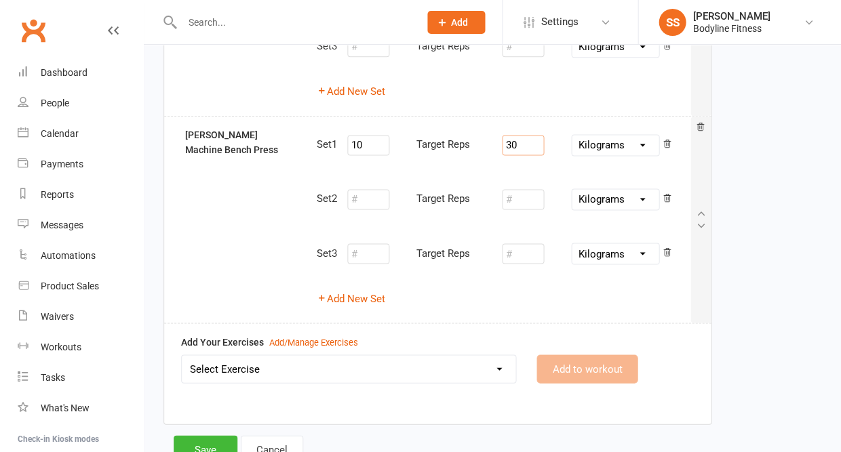
scroll to position [256, 0]
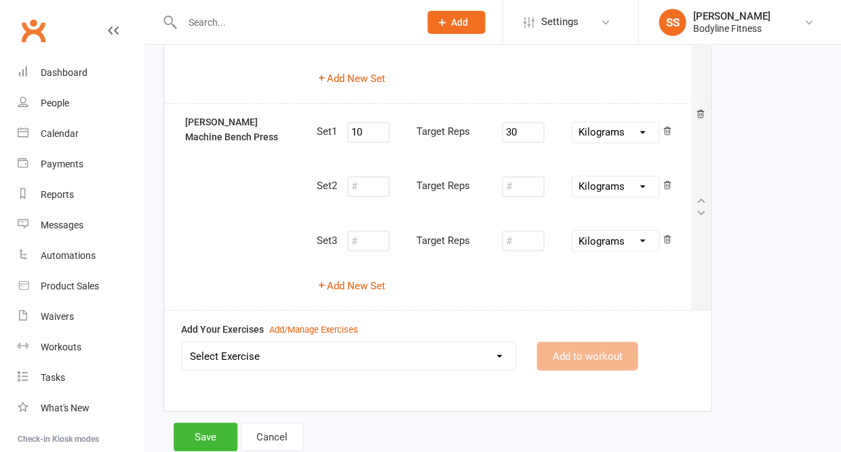
click at [372, 354] on select "Select Exercise 100's 120 Degree Knee Flexed Glute Bridges 1/2 Cuban Press 1/2 …" at bounding box center [349, 355] width 334 height 27
select select "2091"
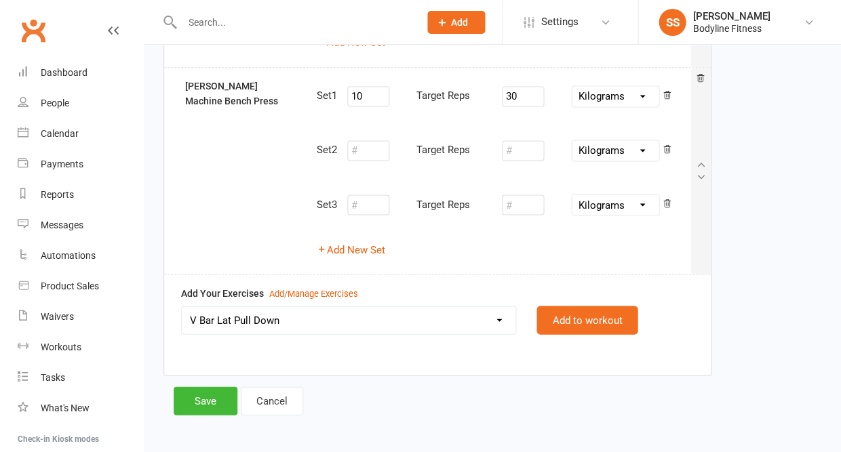
scroll to position [292, 0]
click at [560, 310] on button "Add to workout" at bounding box center [586, 320] width 101 height 28
select select "Kilograms"
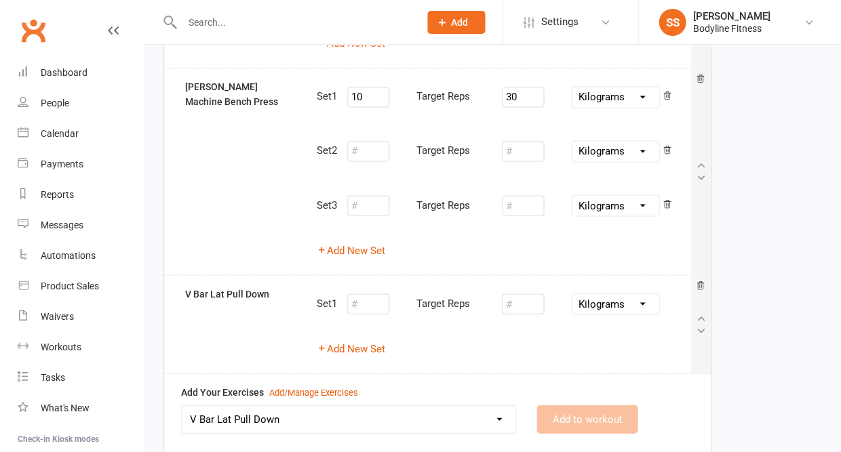
select select
click at [365, 343] on button "Add New Set" at bounding box center [351, 348] width 68 height 16
select select "Kilograms"
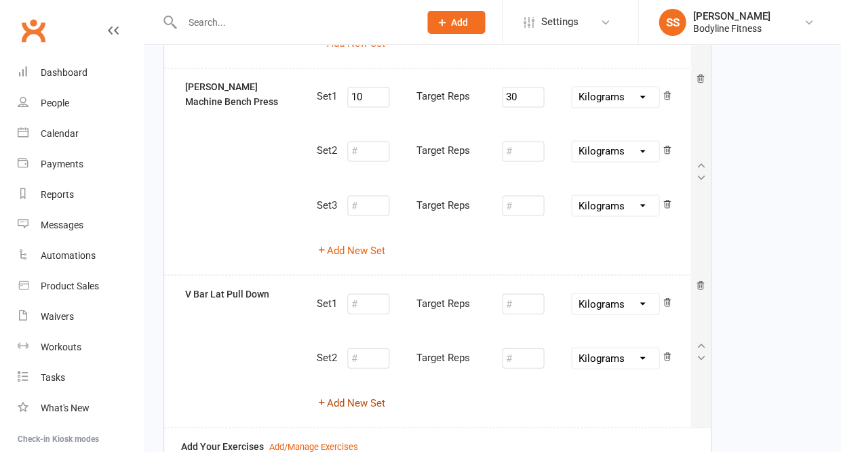
click at [351, 401] on button "Add New Set" at bounding box center [351, 403] width 68 height 16
select select "Kilograms"
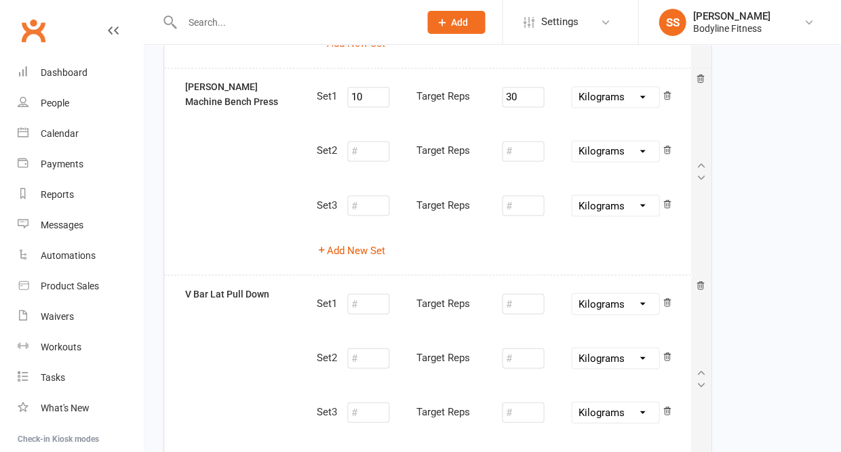
scroll to position [380, 0]
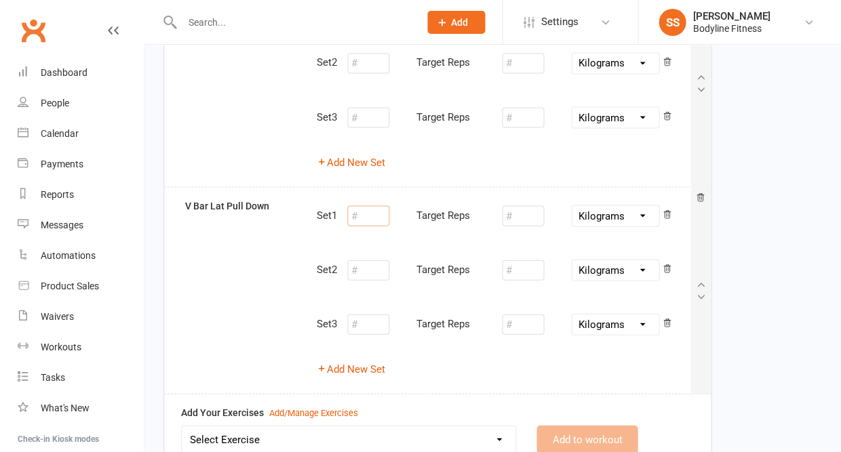
click at [380, 217] on input "number" at bounding box center [368, 215] width 42 height 20
type input "12"
click at [528, 205] on input "number" at bounding box center [523, 215] width 42 height 20
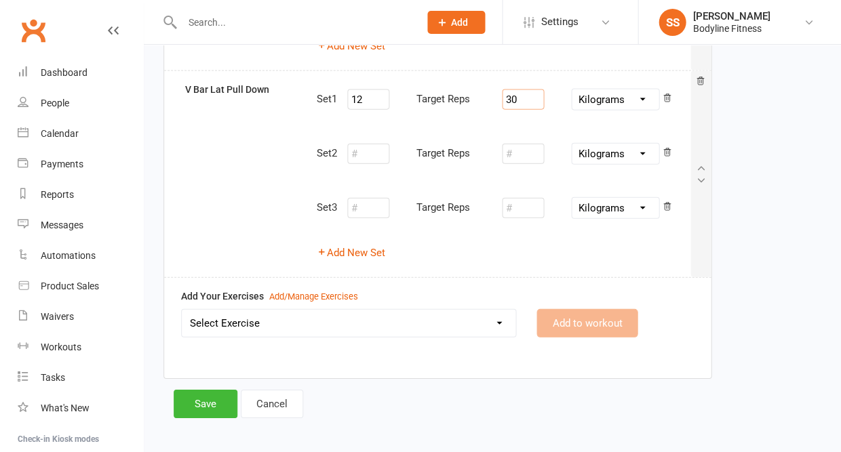
type input "30"
click at [447, 310] on select "Select Exercise 100's 120 Degree Knee Flexed Glute Bridges 1/2 Cuban Press 1/2 …" at bounding box center [349, 323] width 334 height 27
select select "2136"
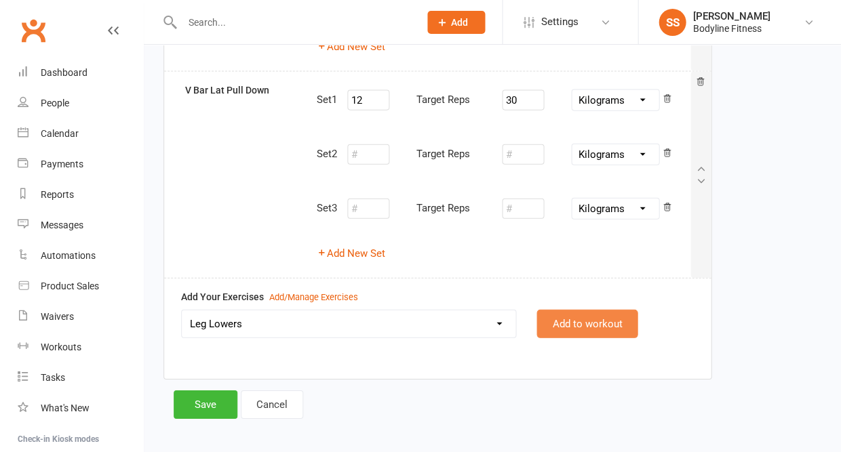
click at [570, 310] on button "Add to workout" at bounding box center [586, 324] width 101 height 28
select select
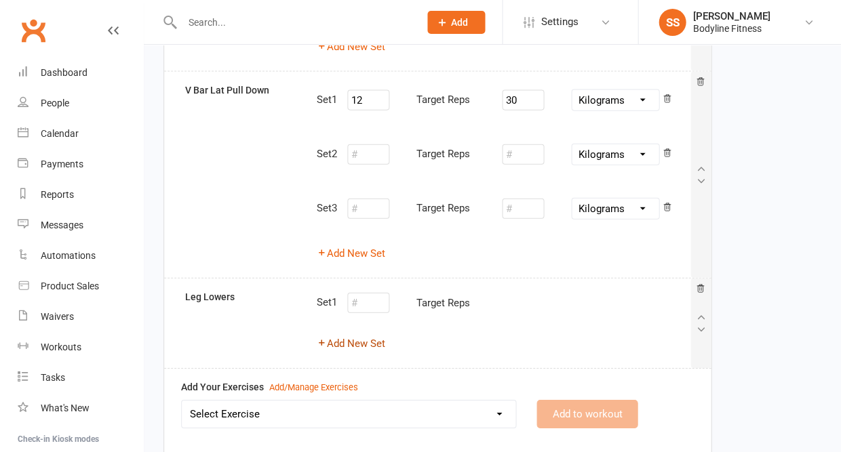
click at [371, 336] on button "Add New Set" at bounding box center [351, 344] width 68 height 16
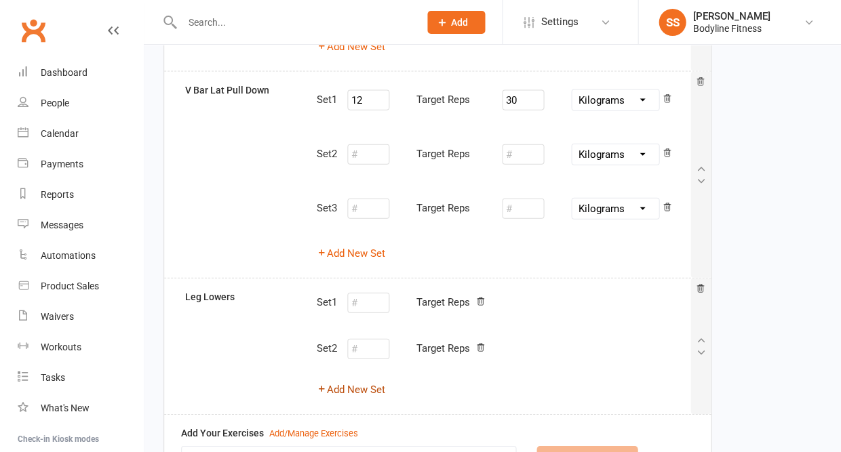
click at [366, 382] on button "Add New Set" at bounding box center [351, 390] width 68 height 16
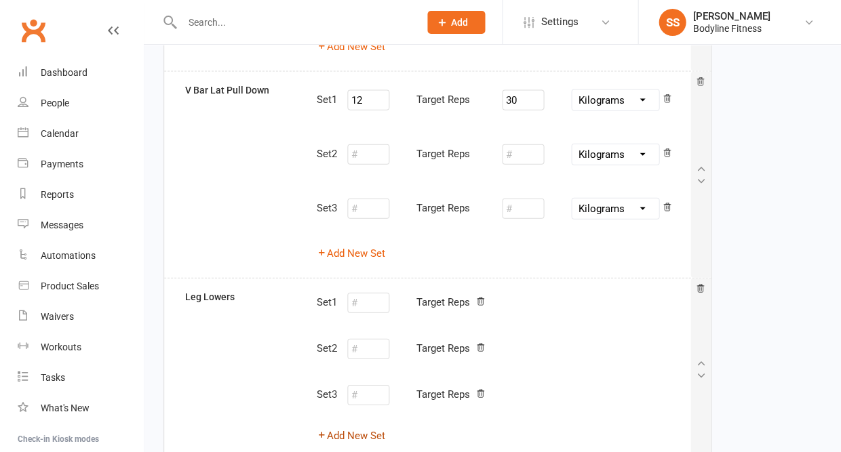
scroll to position [514, 0]
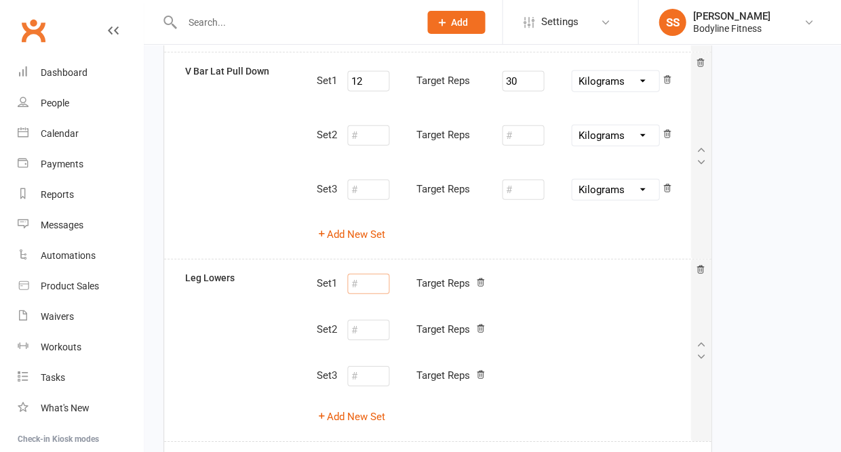
click at [375, 274] on input "number" at bounding box center [368, 284] width 42 height 20
type input "12"
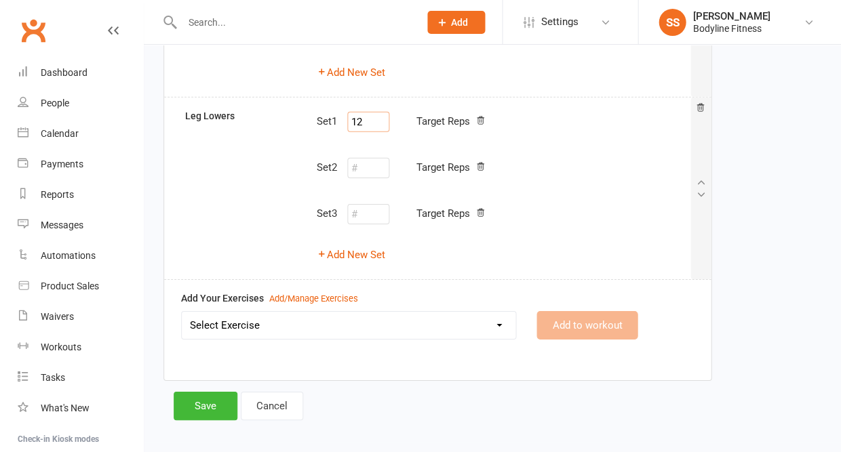
scroll to position [675, 0]
click at [213, 393] on button "Save" at bounding box center [206, 407] width 64 height 28
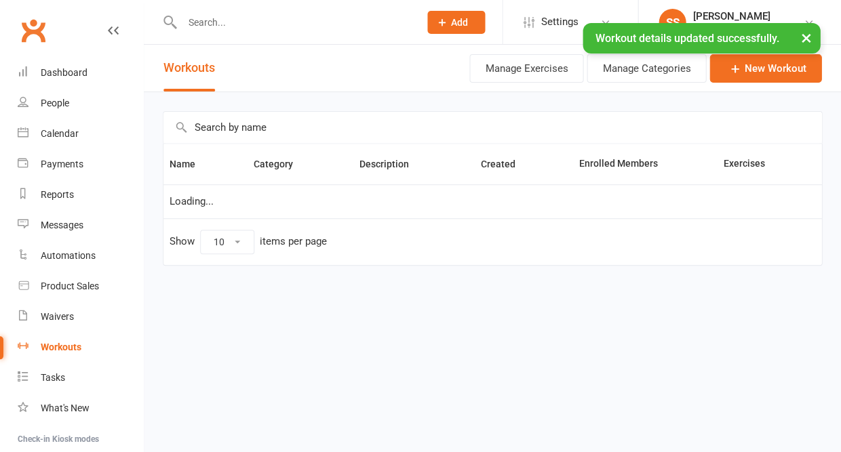
click at [217, 16] on input "text" at bounding box center [294, 22] width 232 height 19
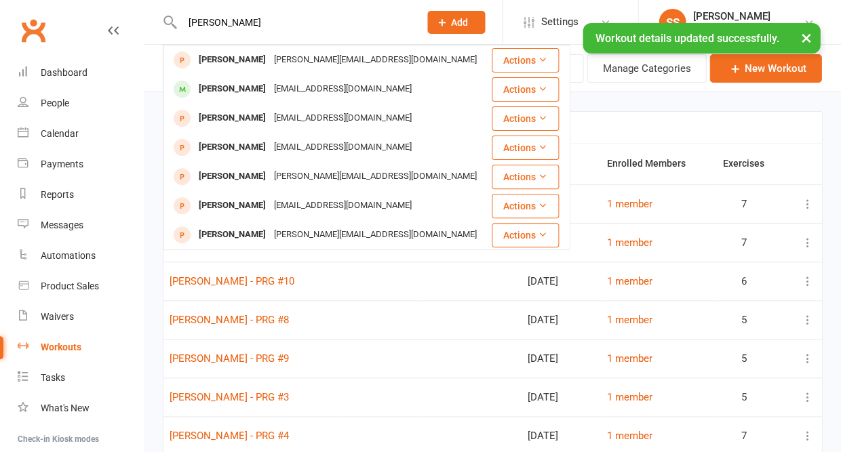
type input "Cecile"
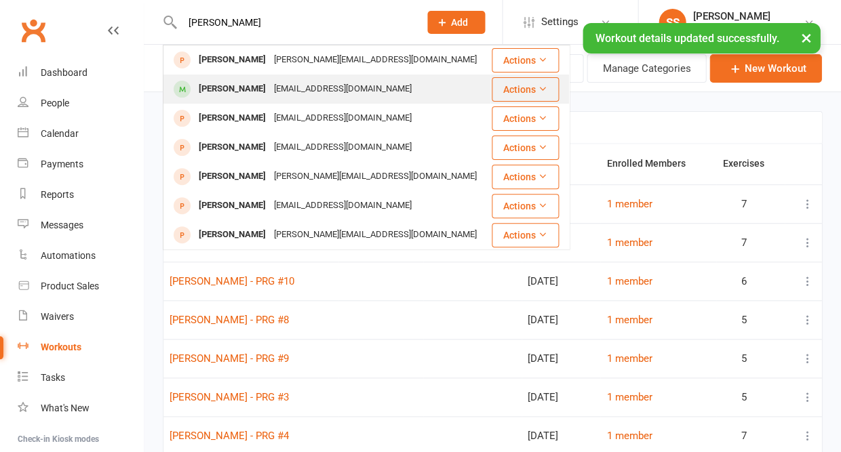
drag, startPoint x: 217, startPoint y: 43, endPoint x: 217, endPoint y: 87, distance: 44.1
click at [217, 87] on div "Cecilie Larsen" at bounding box center [232, 89] width 75 height 20
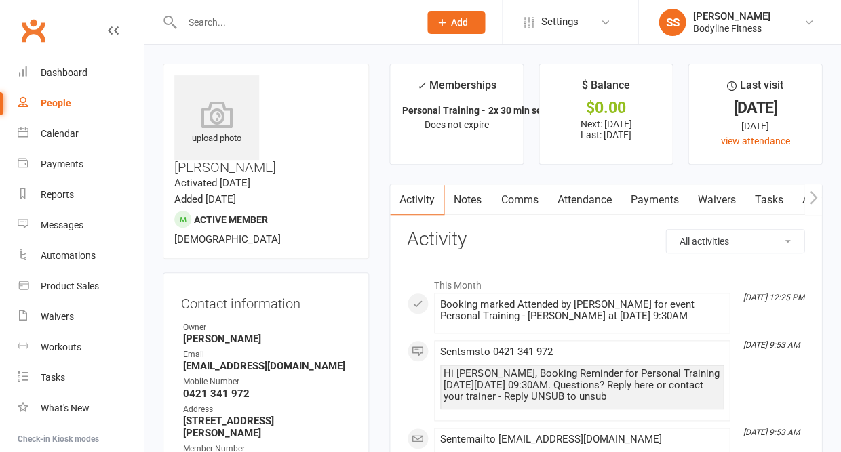
click at [813, 197] on icon "button" at bounding box center [812, 197] width 7 height 13
click at [793, 201] on link "Workouts" at bounding box center [803, 199] width 64 height 31
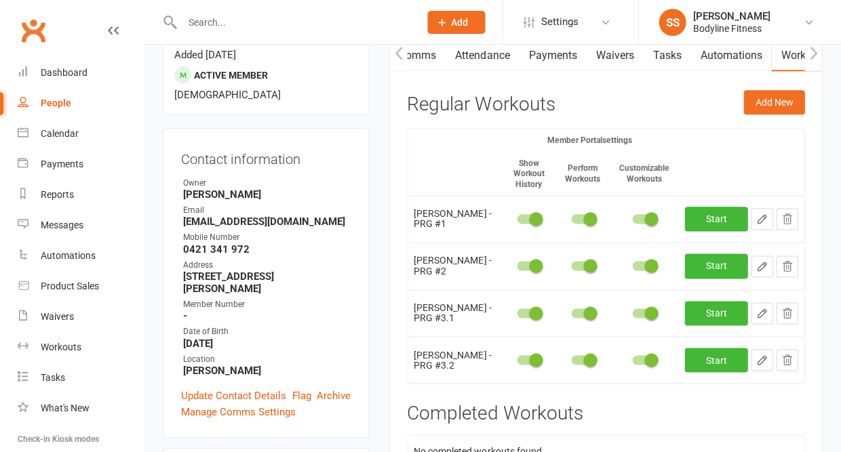
scroll to position [144, 0]
click at [780, 218] on icon "button" at bounding box center [786, 219] width 12 height 12
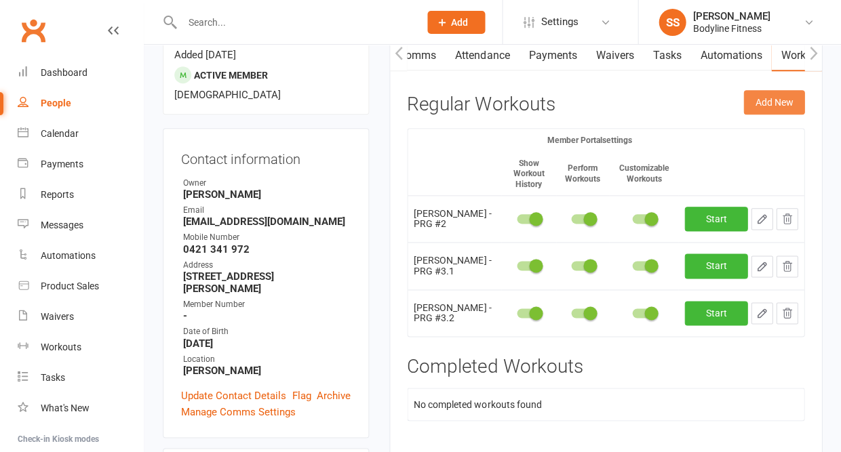
click at [772, 96] on button "Add New" at bounding box center [773, 102] width 61 height 24
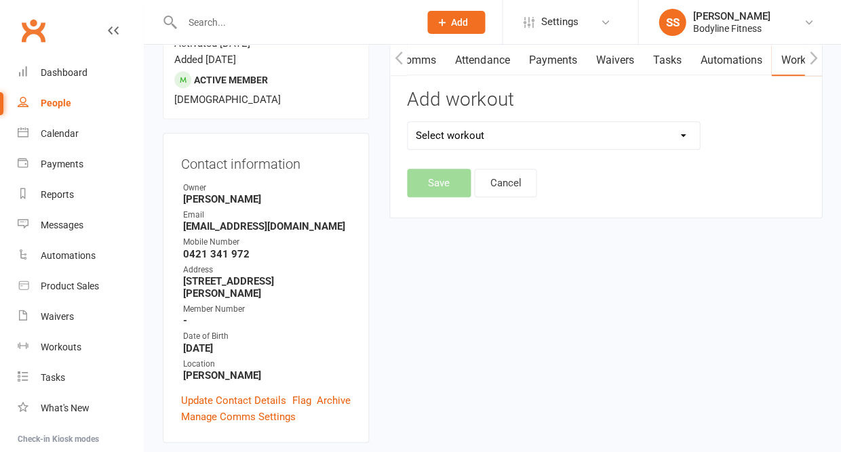
scroll to position [130, 0]
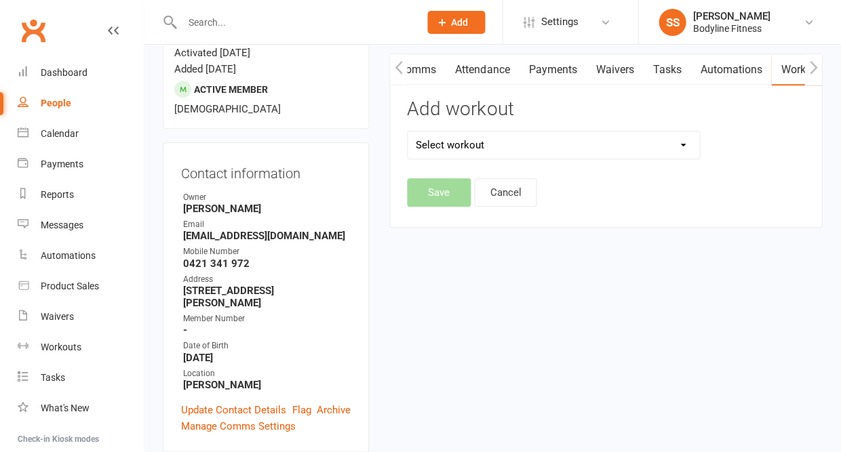
select select "6584"
click at [452, 194] on button "Save" at bounding box center [439, 192] width 64 height 28
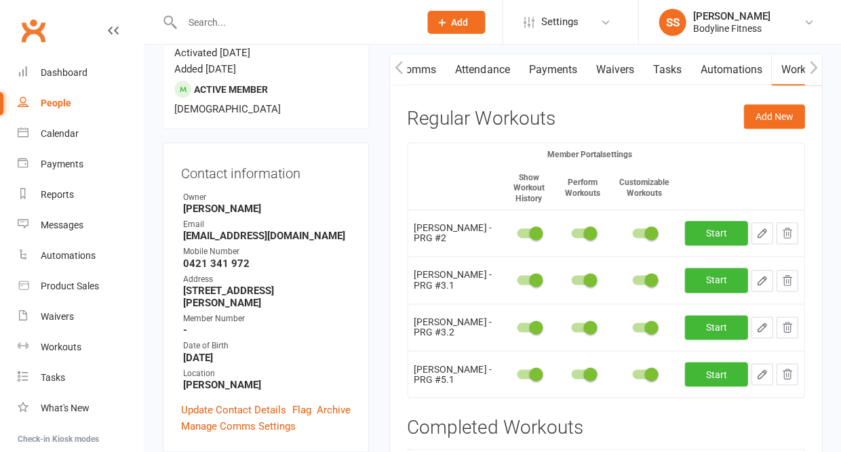
scroll to position [136, 0]
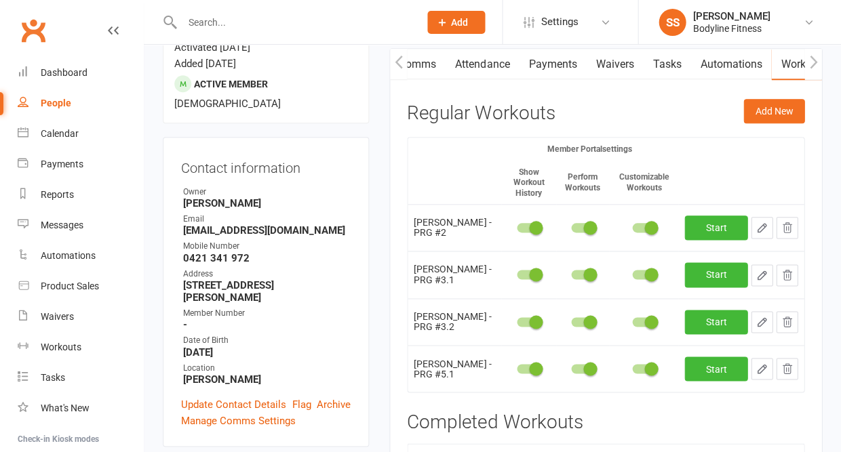
click at [766, 363] on icon "button" at bounding box center [761, 369] width 12 height 12
select select "Kilograms"
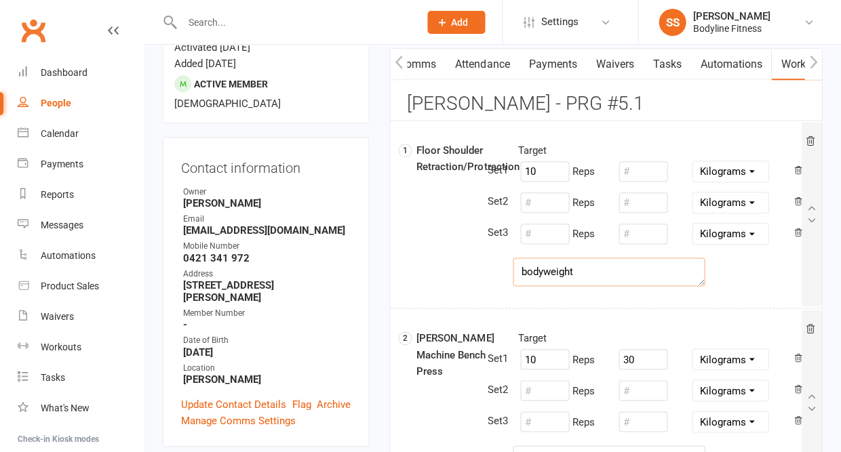
click at [586, 266] on textarea "bodyweight" at bounding box center [609, 272] width 192 height 28
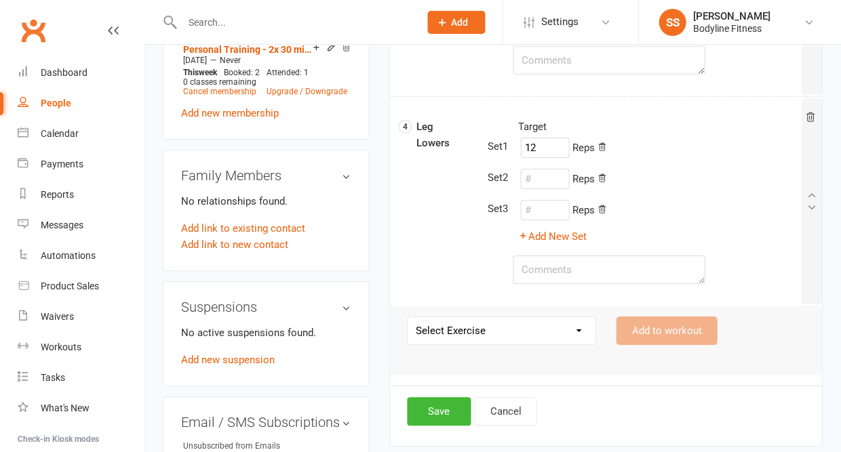
scroll to position [726, 0]
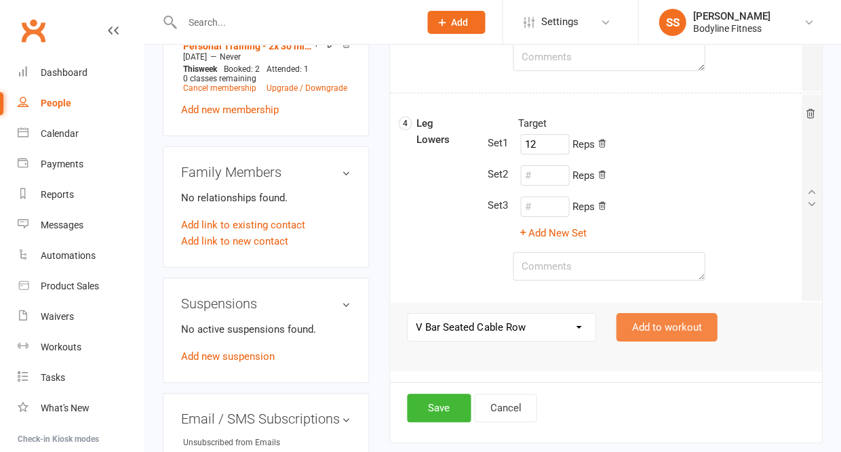
click at [673, 323] on button "Add to workout" at bounding box center [666, 327] width 101 height 28
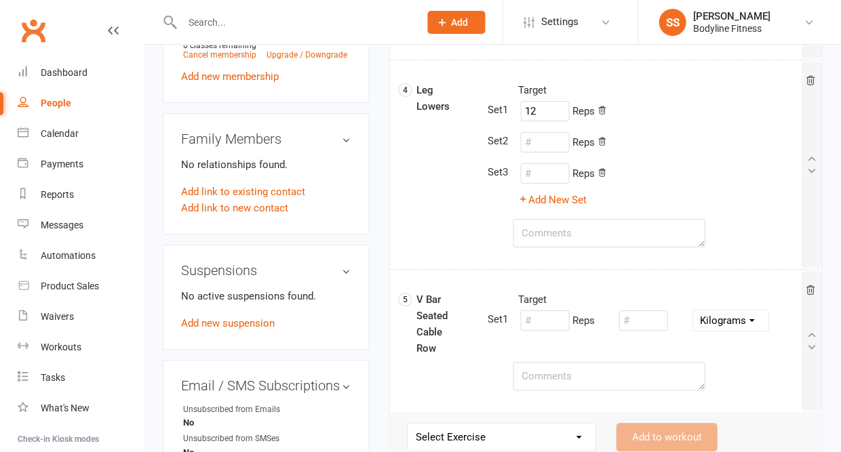
scroll to position [768, 0]
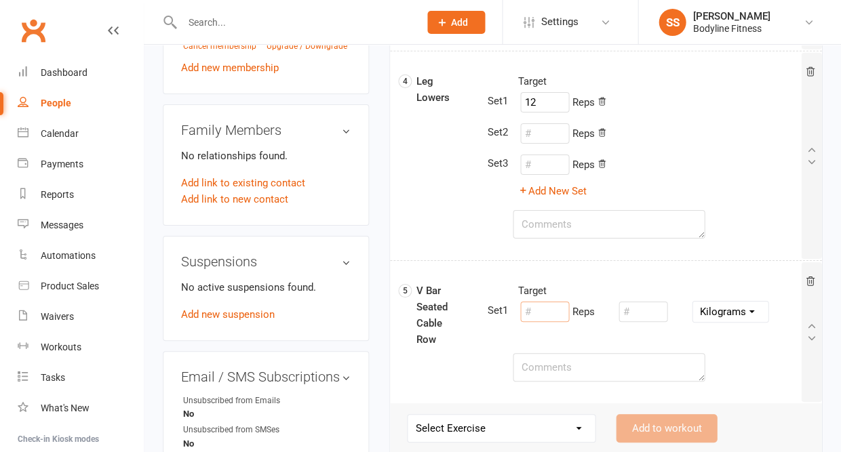
click at [557, 310] on input "number" at bounding box center [544, 312] width 49 height 20
click at [641, 304] on input "number" at bounding box center [642, 312] width 49 height 20
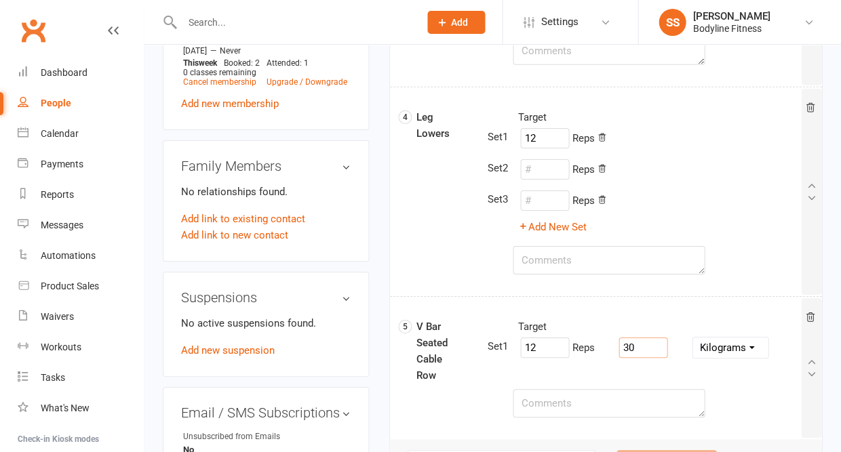
scroll to position [728, 0]
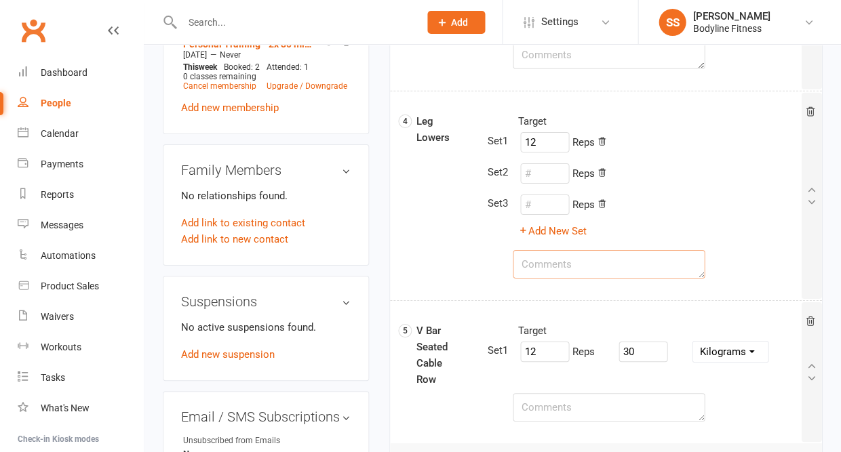
click at [574, 264] on textarea at bounding box center [609, 264] width 192 height 28
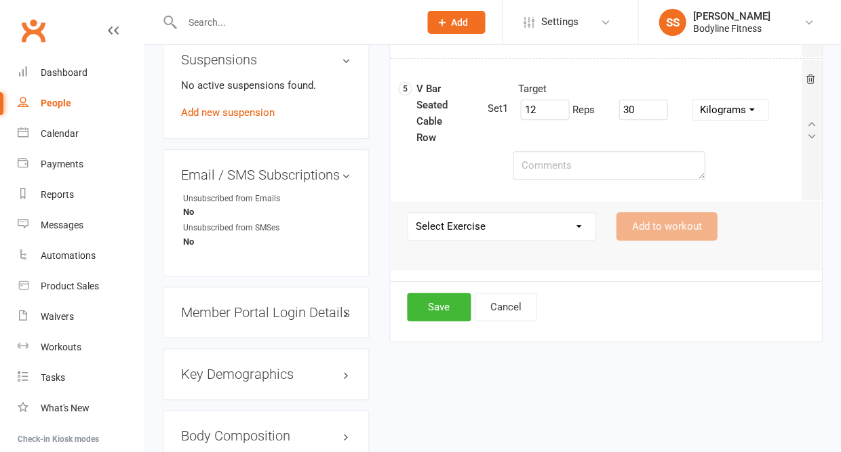
scroll to position [994, 0]
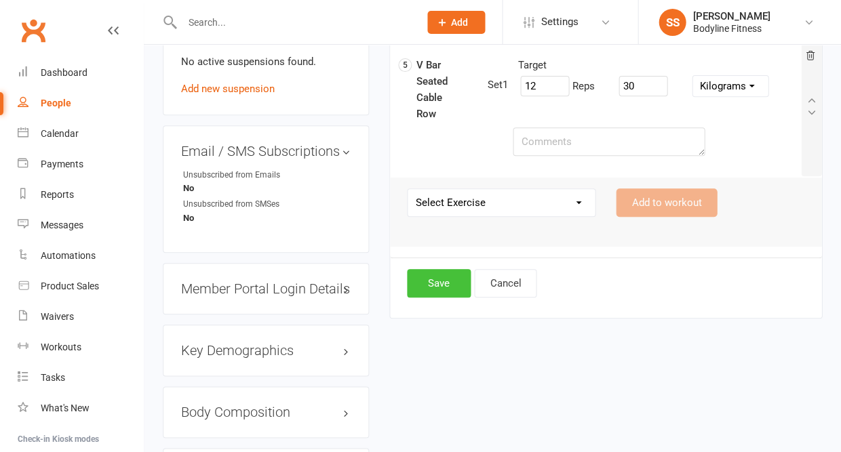
click at [456, 294] on button "Save" at bounding box center [439, 283] width 64 height 28
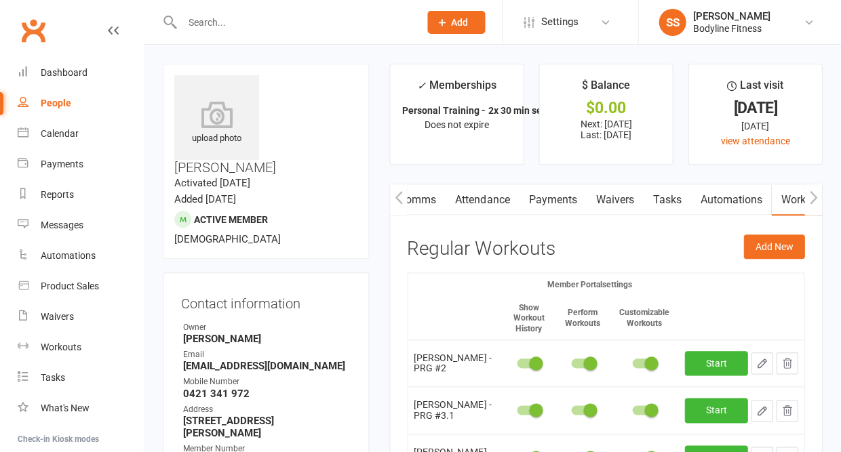
scroll to position [0, 0]
click at [237, 23] on input "text" at bounding box center [294, 22] width 232 height 19
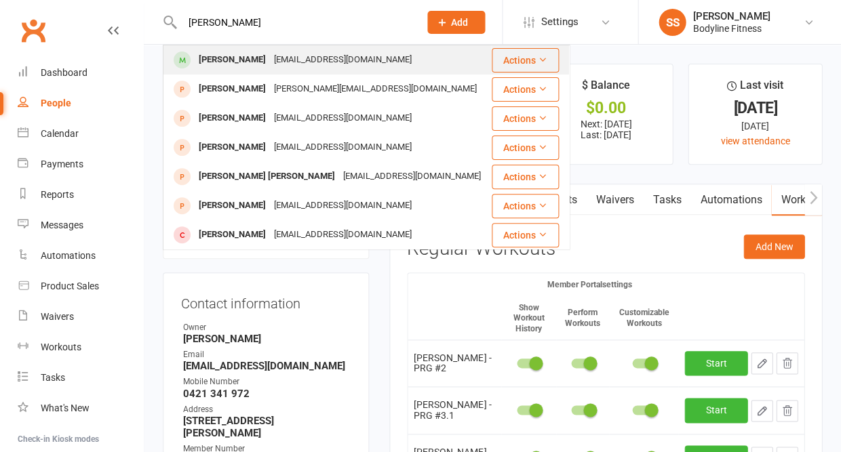
click at [223, 63] on div "Karina Pham" at bounding box center [232, 60] width 75 height 20
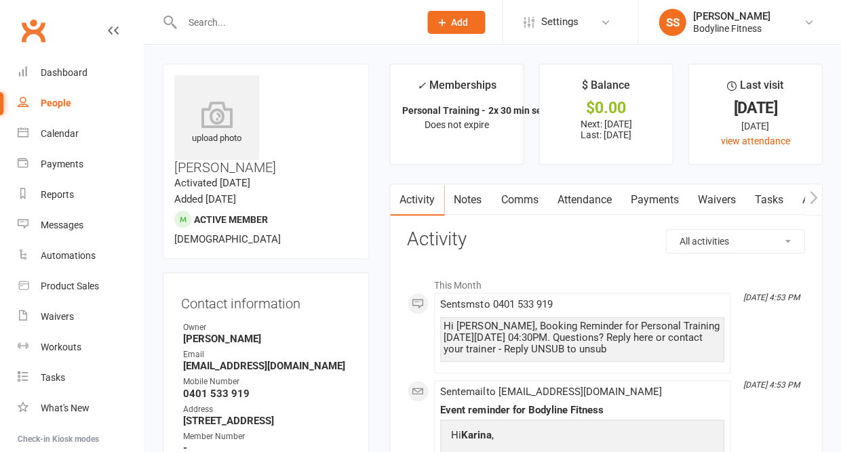
click at [59, 100] on div "People" at bounding box center [56, 103] width 31 height 11
